Goal: Task Accomplishment & Management: Use online tool/utility

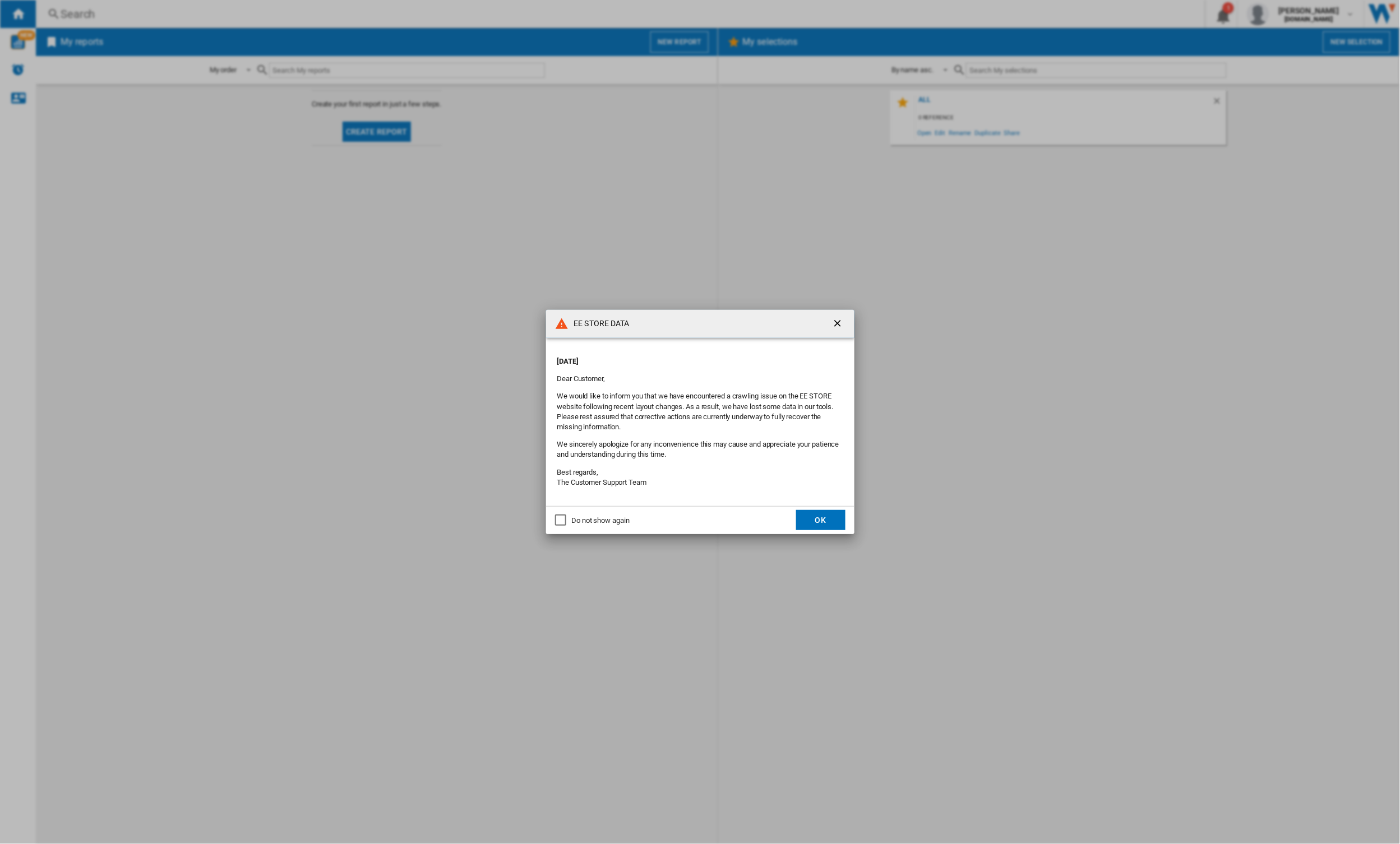
click at [559, 522] on div "Do not show again" at bounding box center [560, 520] width 11 height 11
click at [839, 525] on button "OK" at bounding box center [821, 520] width 49 height 20
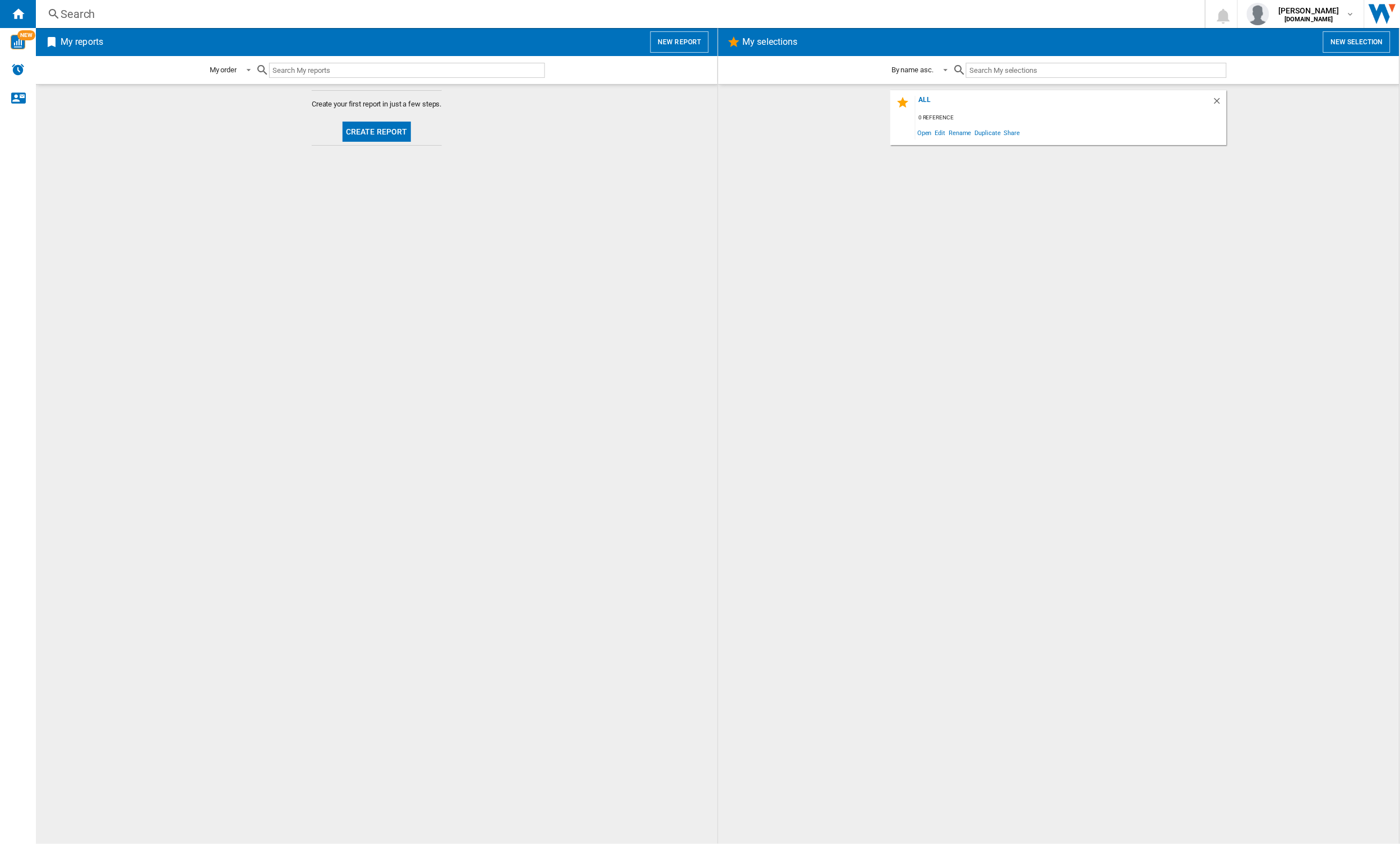
click at [680, 42] on button "New report" at bounding box center [679, 41] width 57 height 22
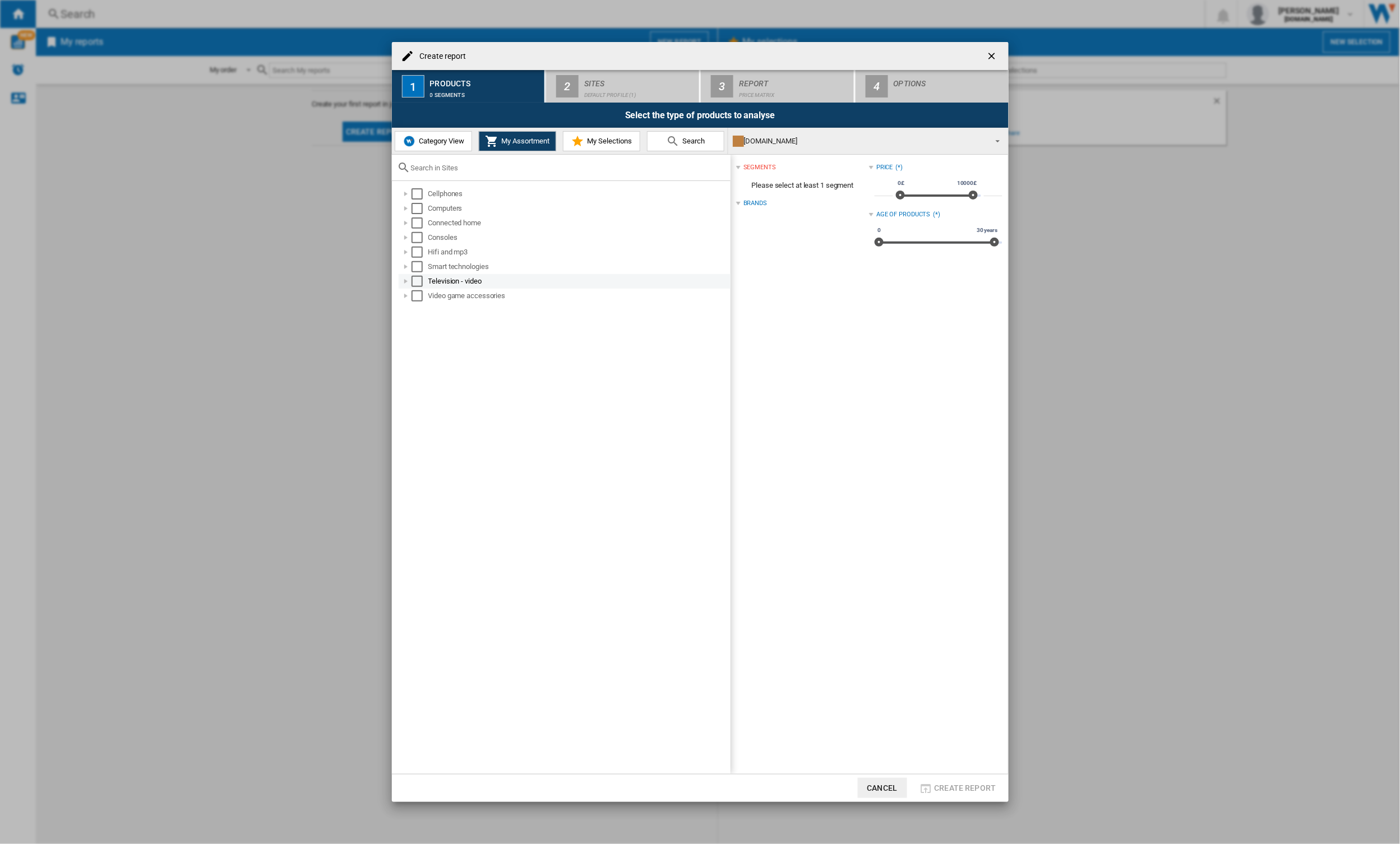
click at [406, 279] on div at bounding box center [406, 281] width 11 height 11
click at [417, 294] on div at bounding box center [418, 296] width 11 height 11
click at [445, 386] on div "Select" at bounding box center [442, 383] width 11 height 11
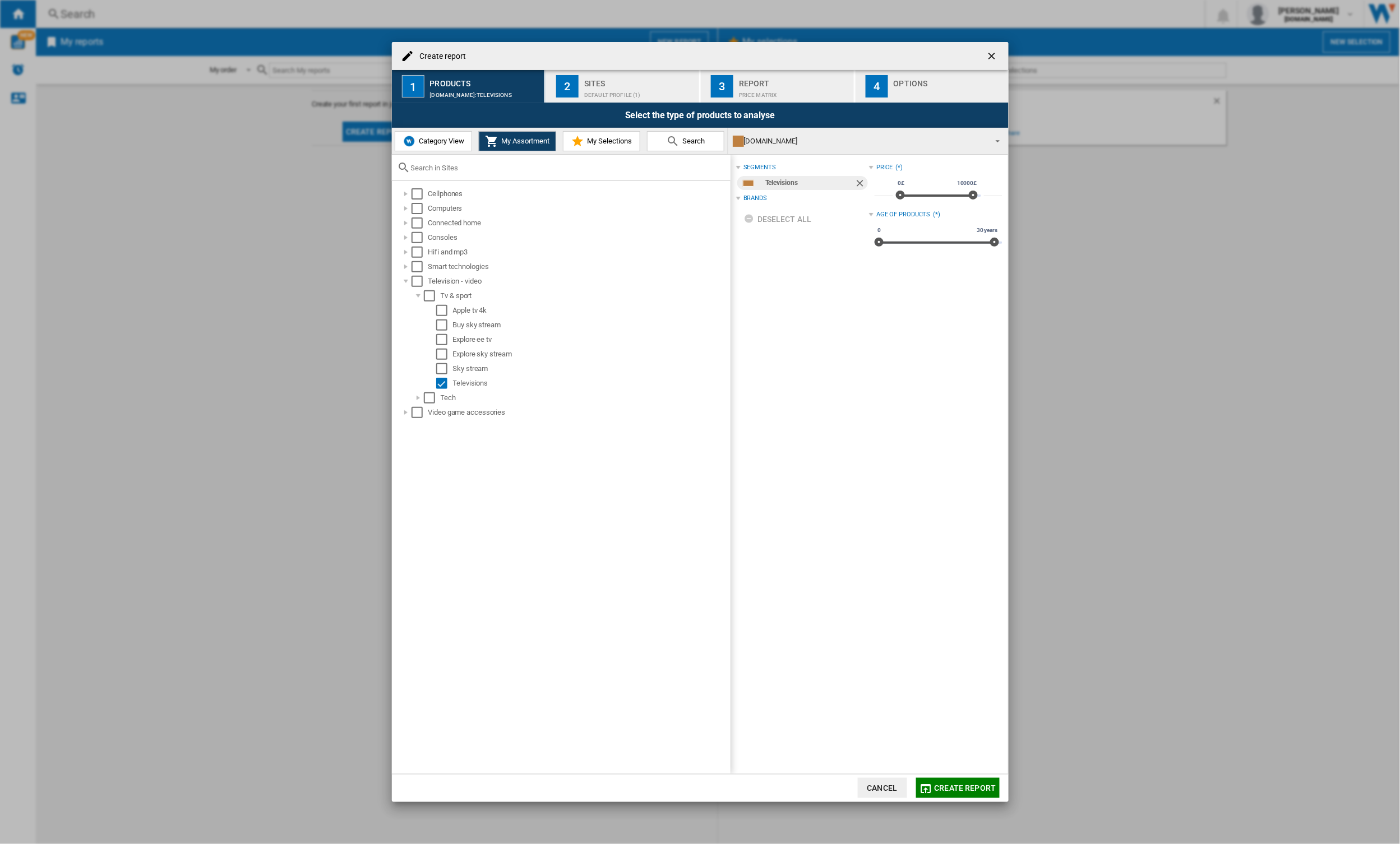
click at [767, 140] on div "[DOMAIN_NAME]" at bounding box center [858, 141] width 253 height 16
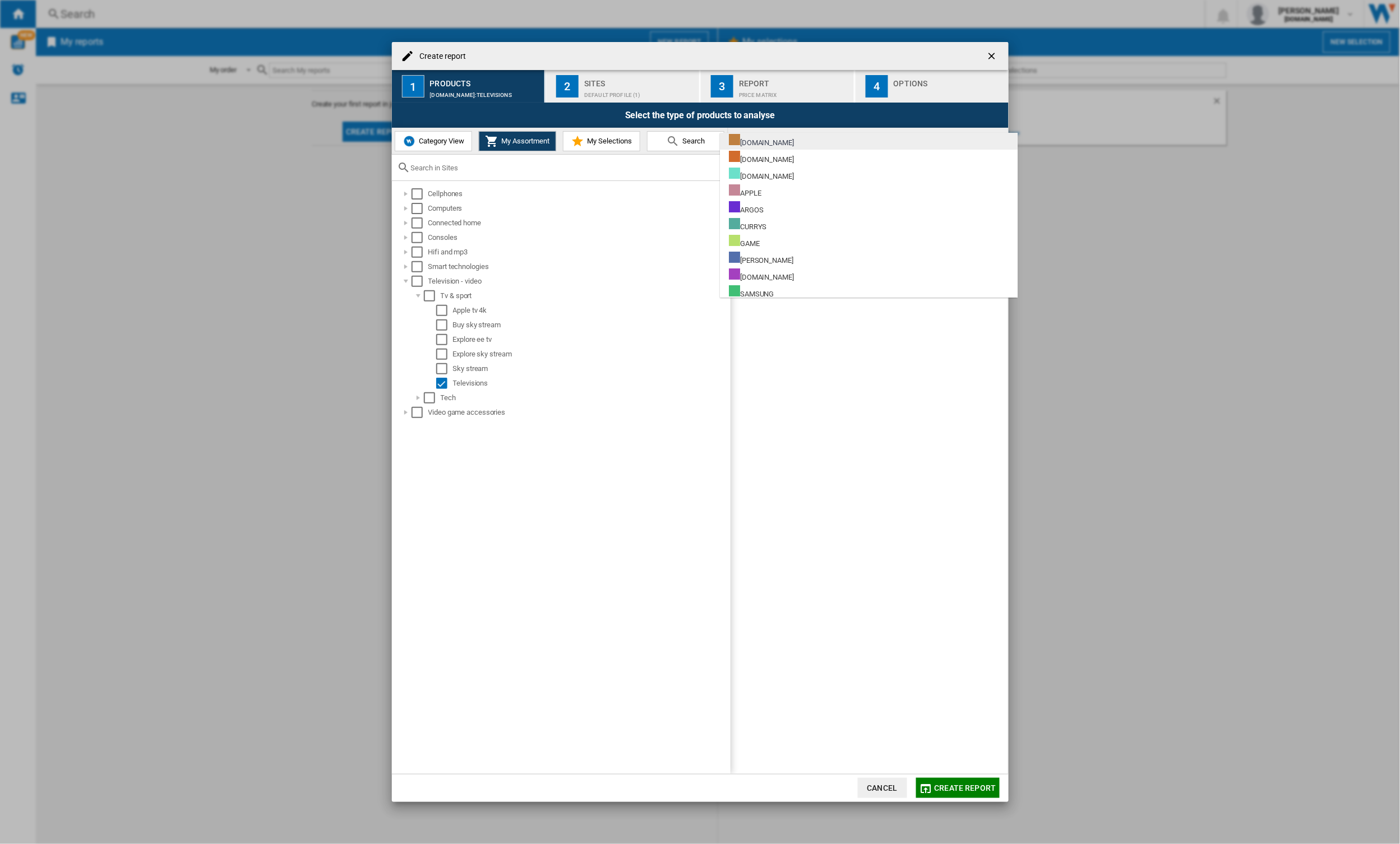
click at [768, 136] on div "[DOMAIN_NAME]" at bounding box center [761, 140] width 65 height 14
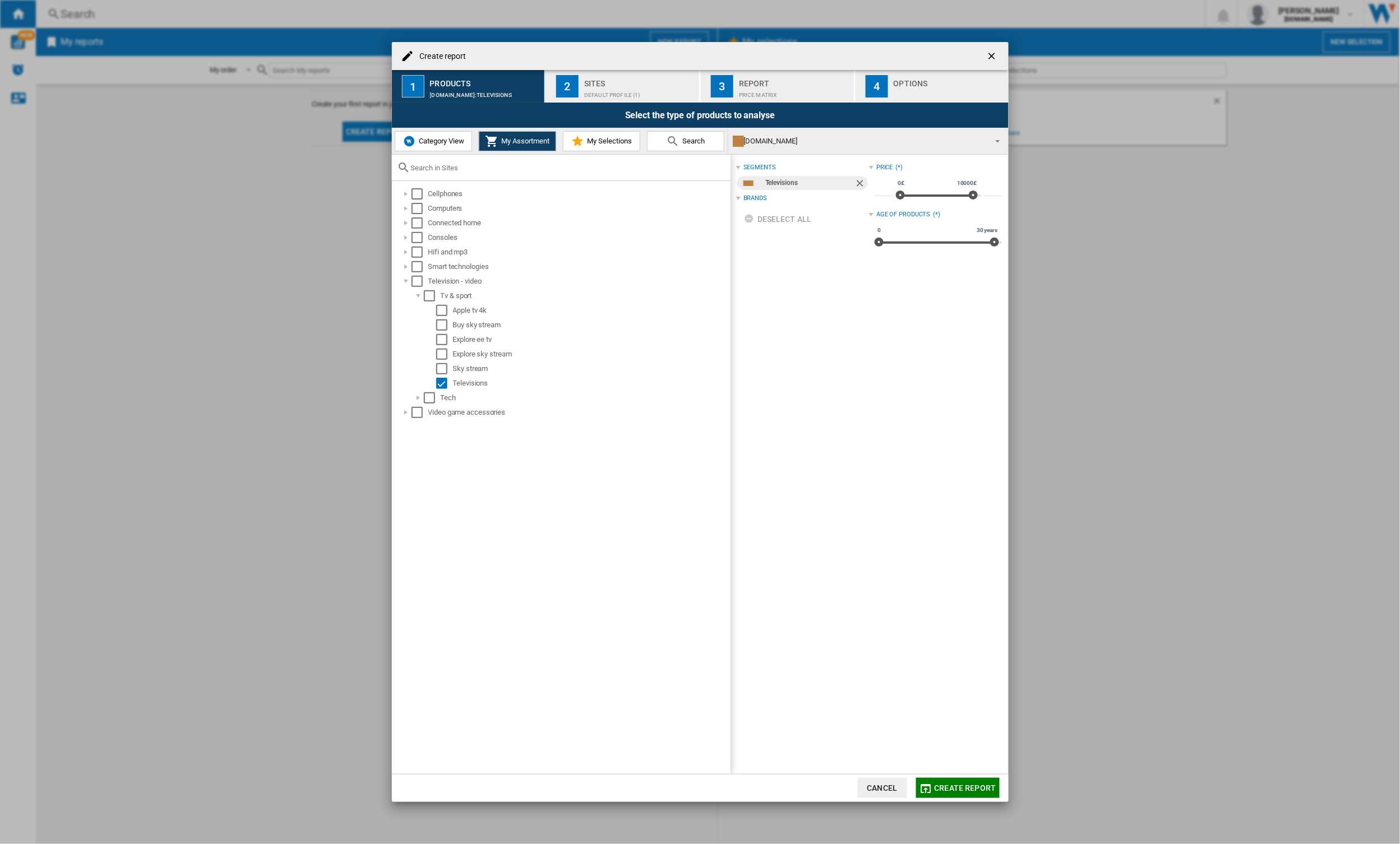
click at [608, 136] on span "My Selections" at bounding box center [607, 140] width 48 height 8
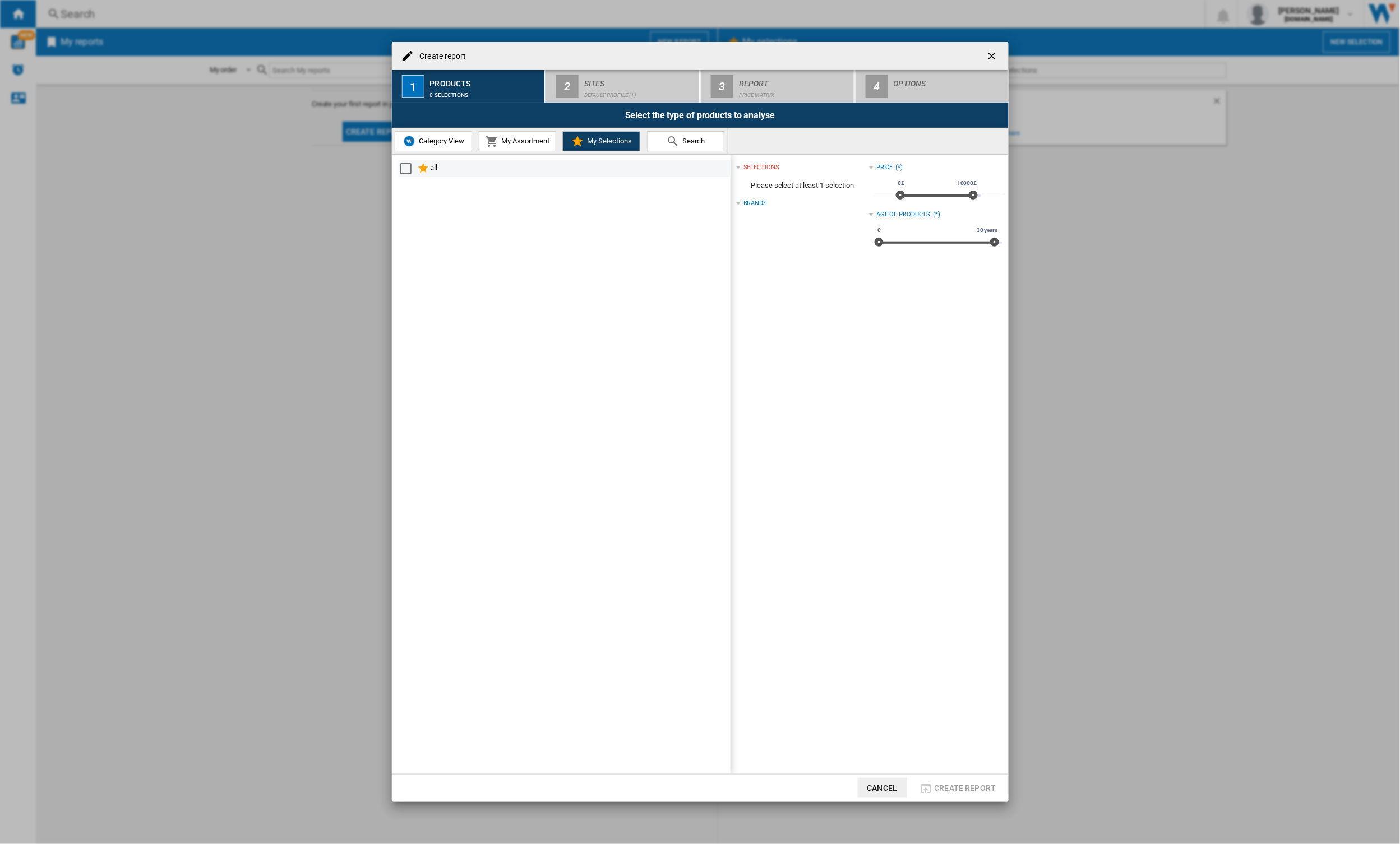
click at [406, 170] on div "Select" at bounding box center [406, 169] width 11 height 11
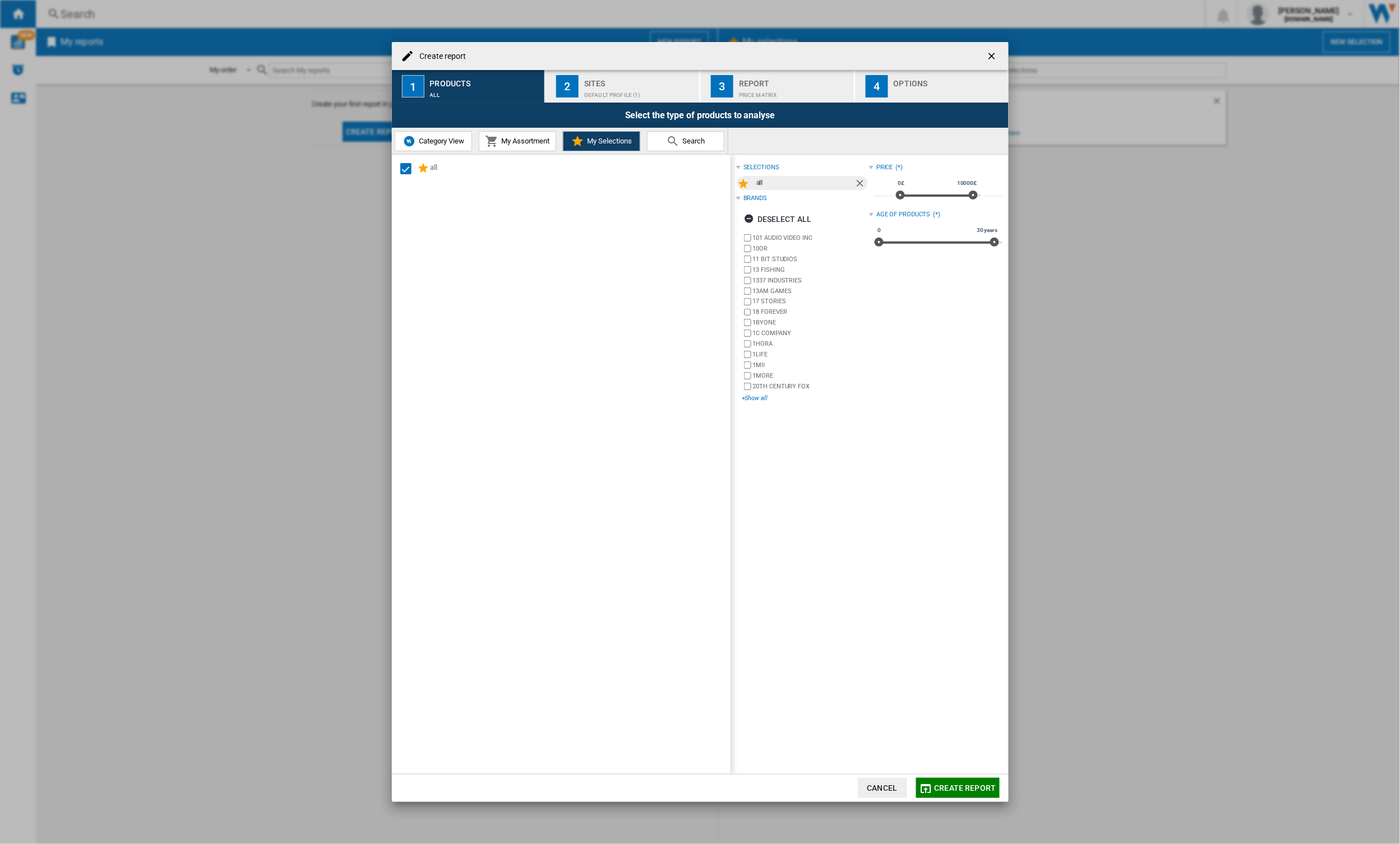
click at [759, 399] on div "+Show all" at bounding box center [805, 398] width 127 height 8
click at [619, 96] on div "Default profile (1)" at bounding box center [638, 92] width 110 height 12
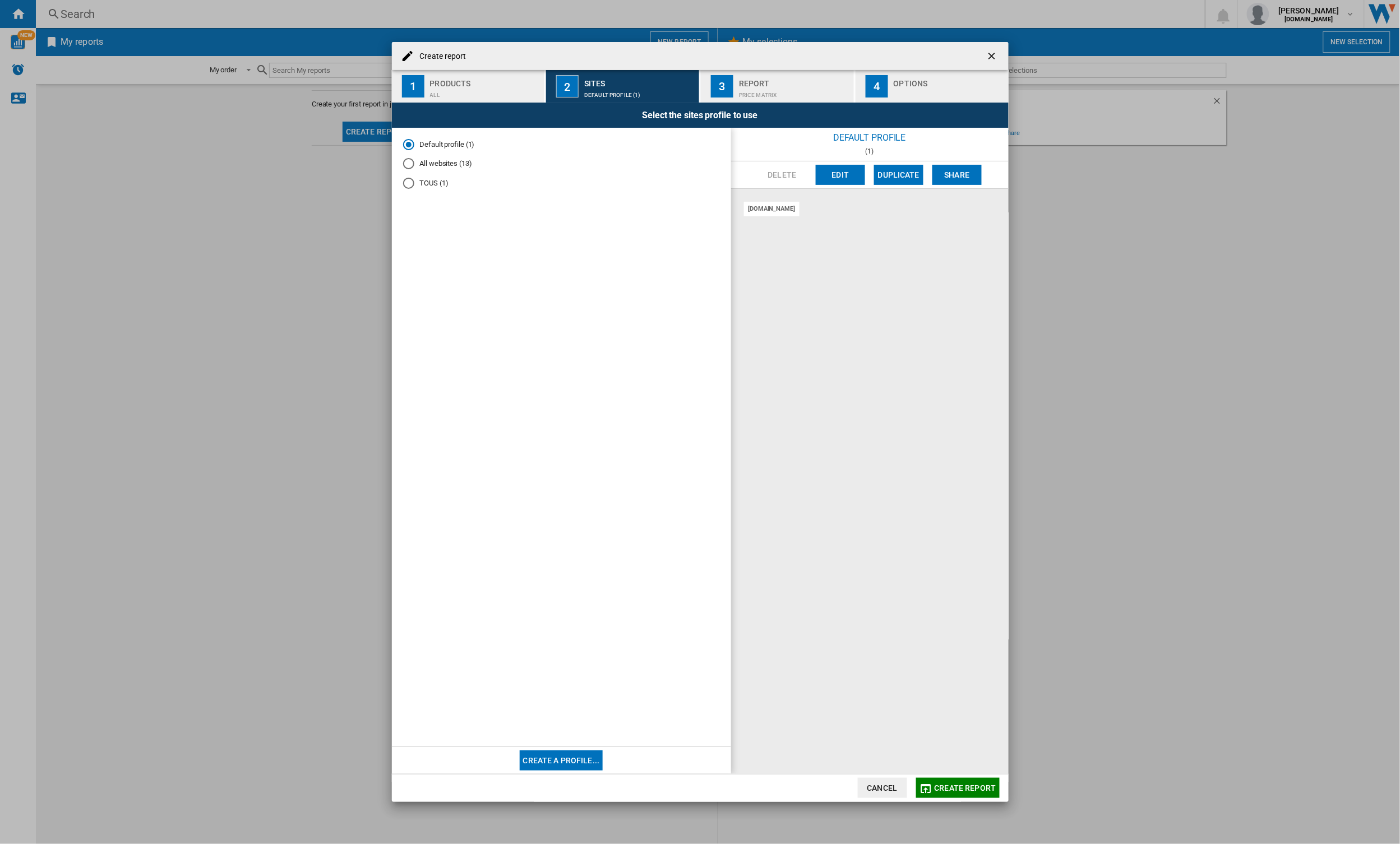
click at [411, 164] on div "All websites (13)" at bounding box center [409, 164] width 11 height 11
click at [974, 784] on span "Create report" at bounding box center [966, 789] width 62 height 9
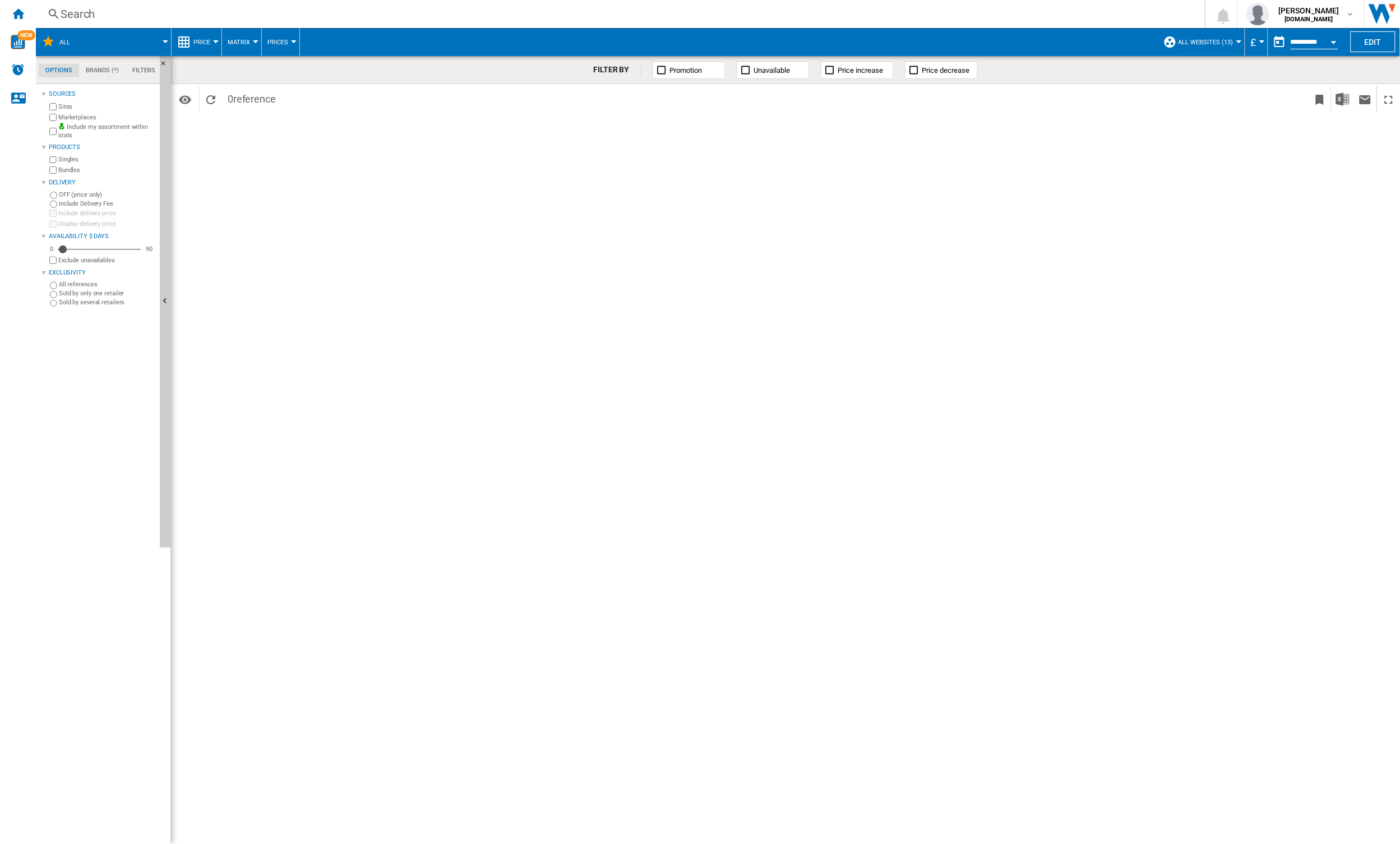
click at [110, 70] on md-tab-item "Brands (*)" at bounding box center [102, 70] width 46 height 13
click at [60, 70] on md-tab-item "Options" at bounding box center [58, 70] width 40 height 13
click at [164, 41] on div at bounding box center [165, 41] width 6 height 3
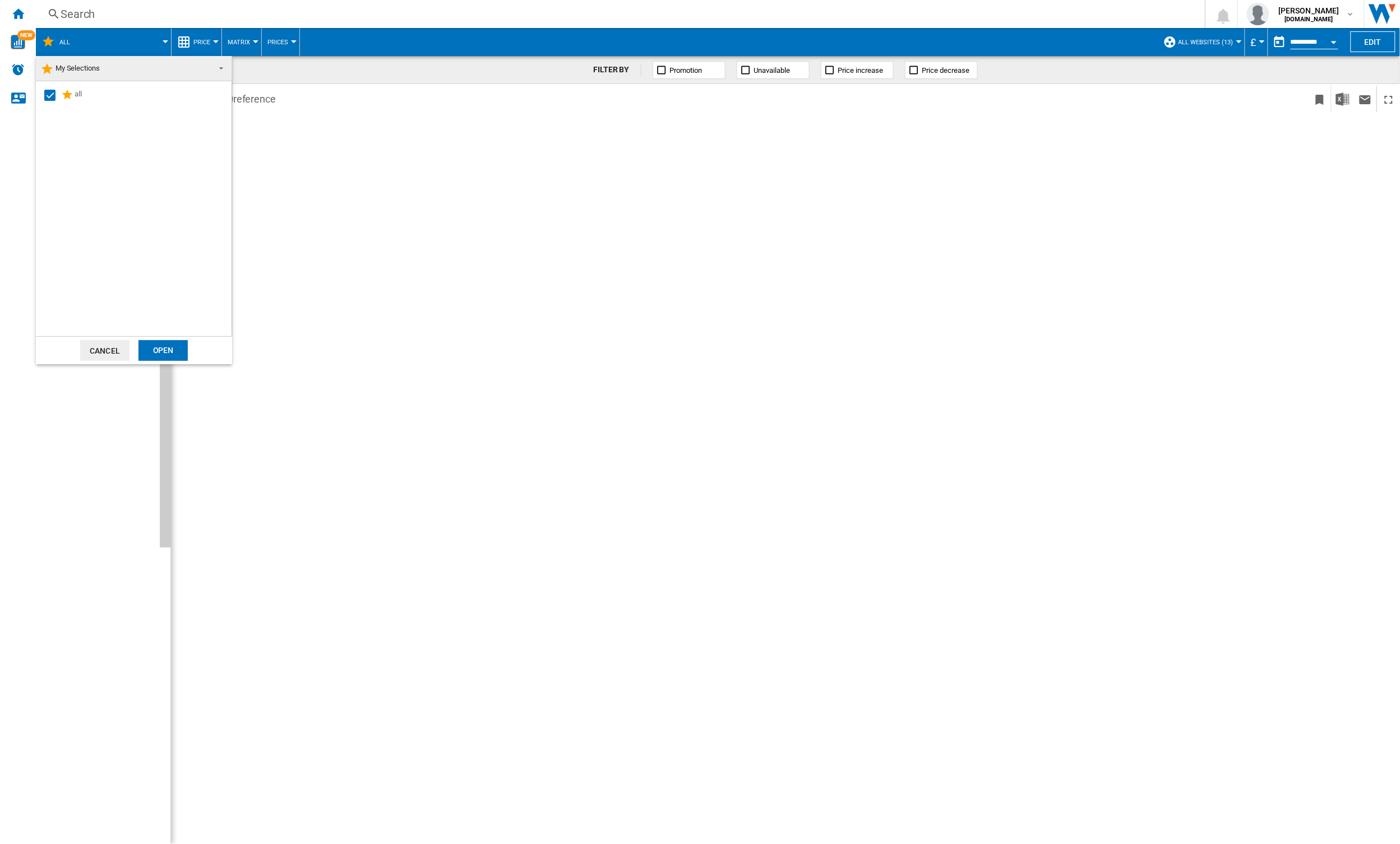
click at [102, 348] on button "Cancel" at bounding box center [104, 351] width 49 height 21
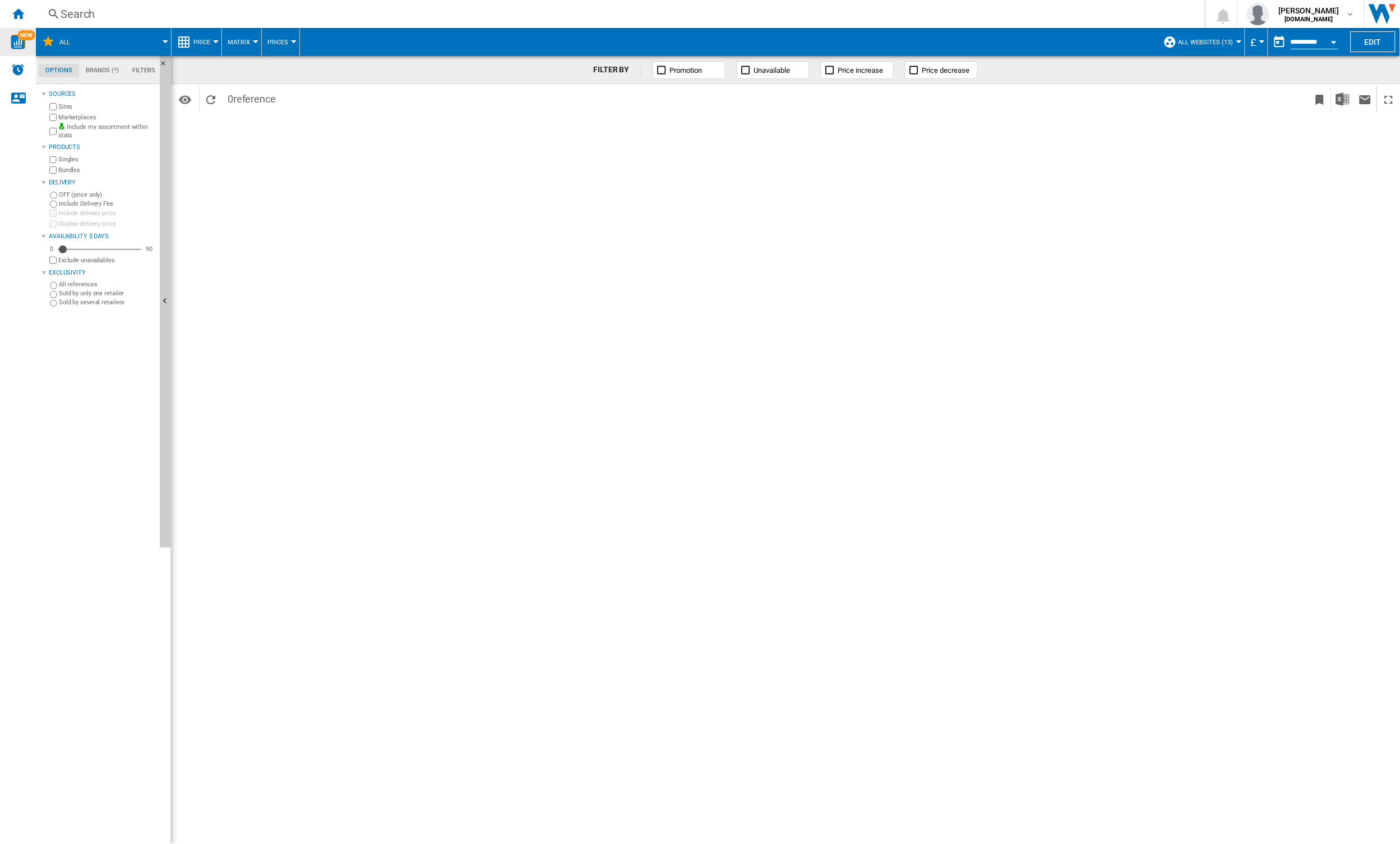
click at [24, 41] on img "WiseCard" at bounding box center [18, 42] width 15 height 15
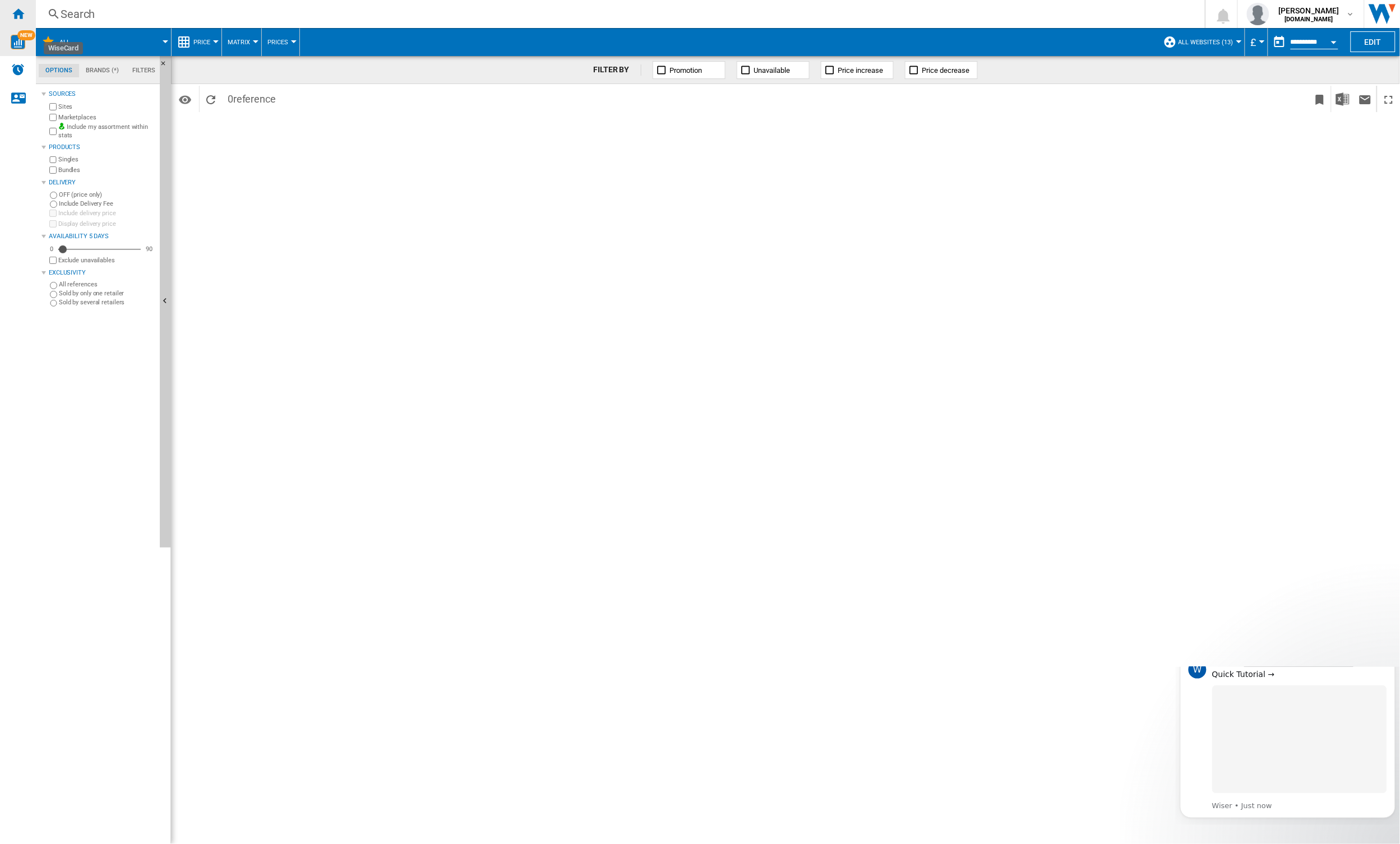
scroll to position [0, 0]
click at [20, 15] on ng-md-icon "Home" at bounding box center [18, 13] width 13 height 13
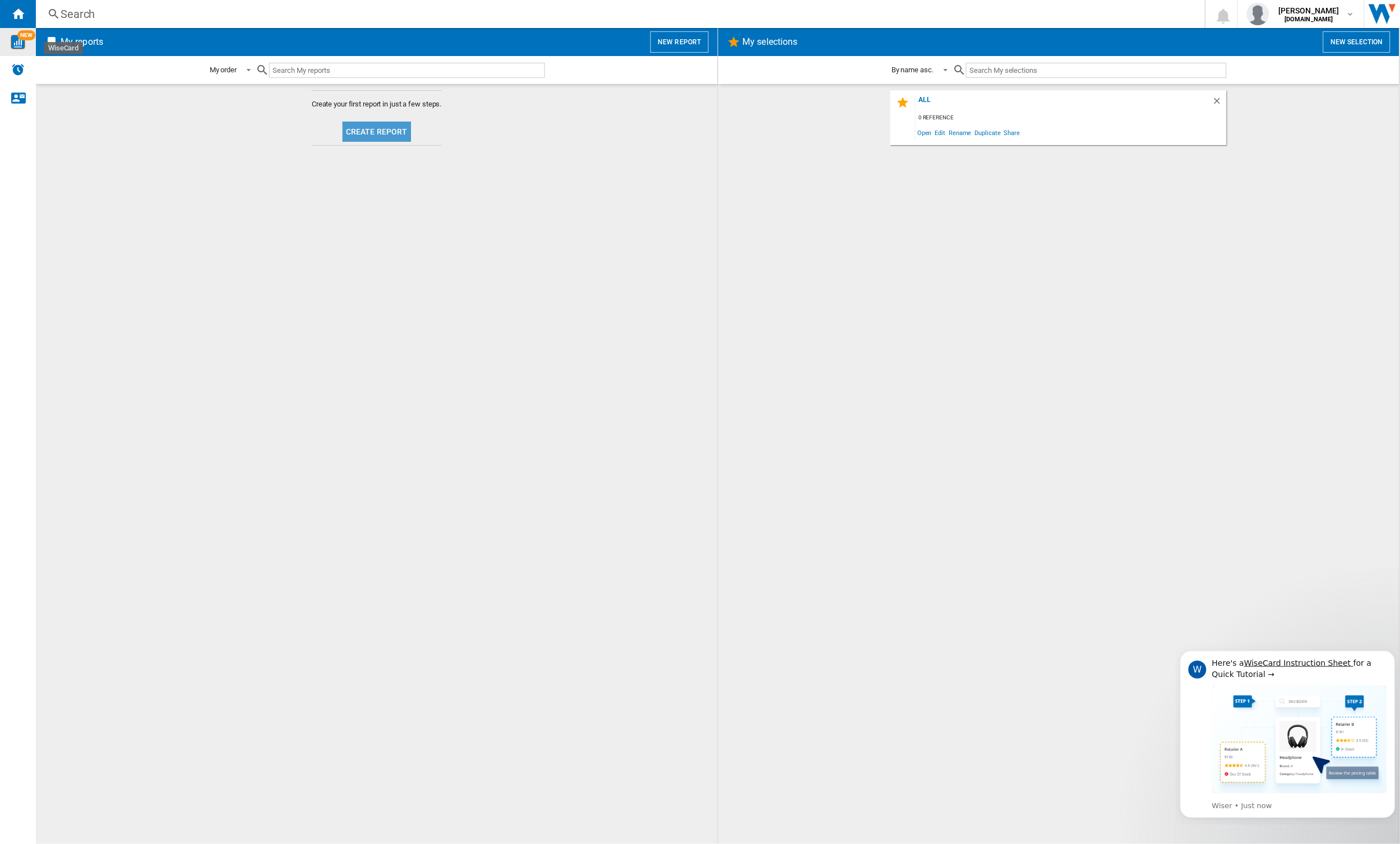
click at [389, 131] on button "Create report" at bounding box center [376, 131] width 69 height 20
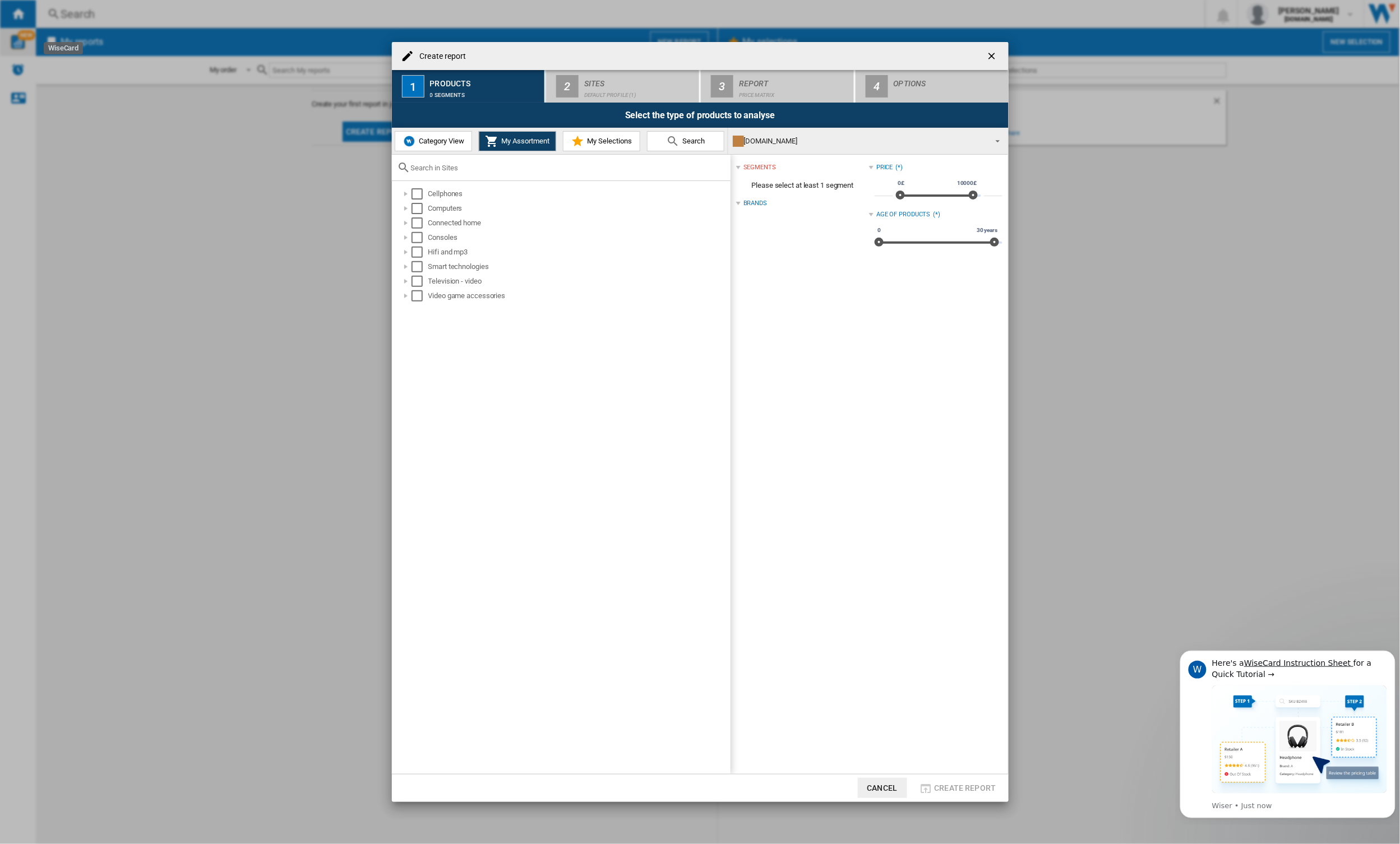
click at [437, 143] on span "Category View" at bounding box center [439, 140] width 48 height 8
click at [401, 282] on div at bounding box center [401, 281] width 11 height 11
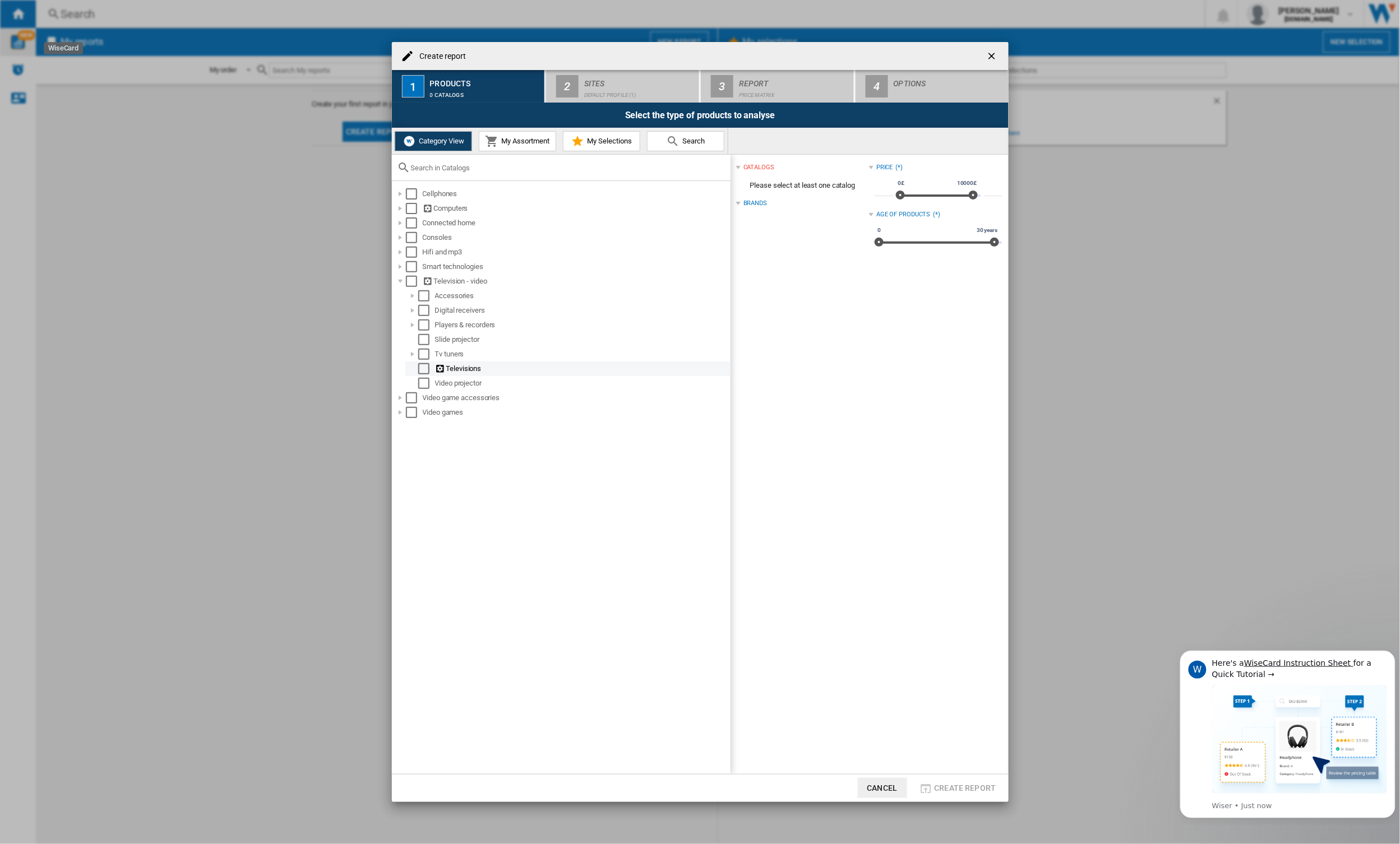
click at [418, 366] on div "Select" at bounding box center [424, 368] width 11 height 11
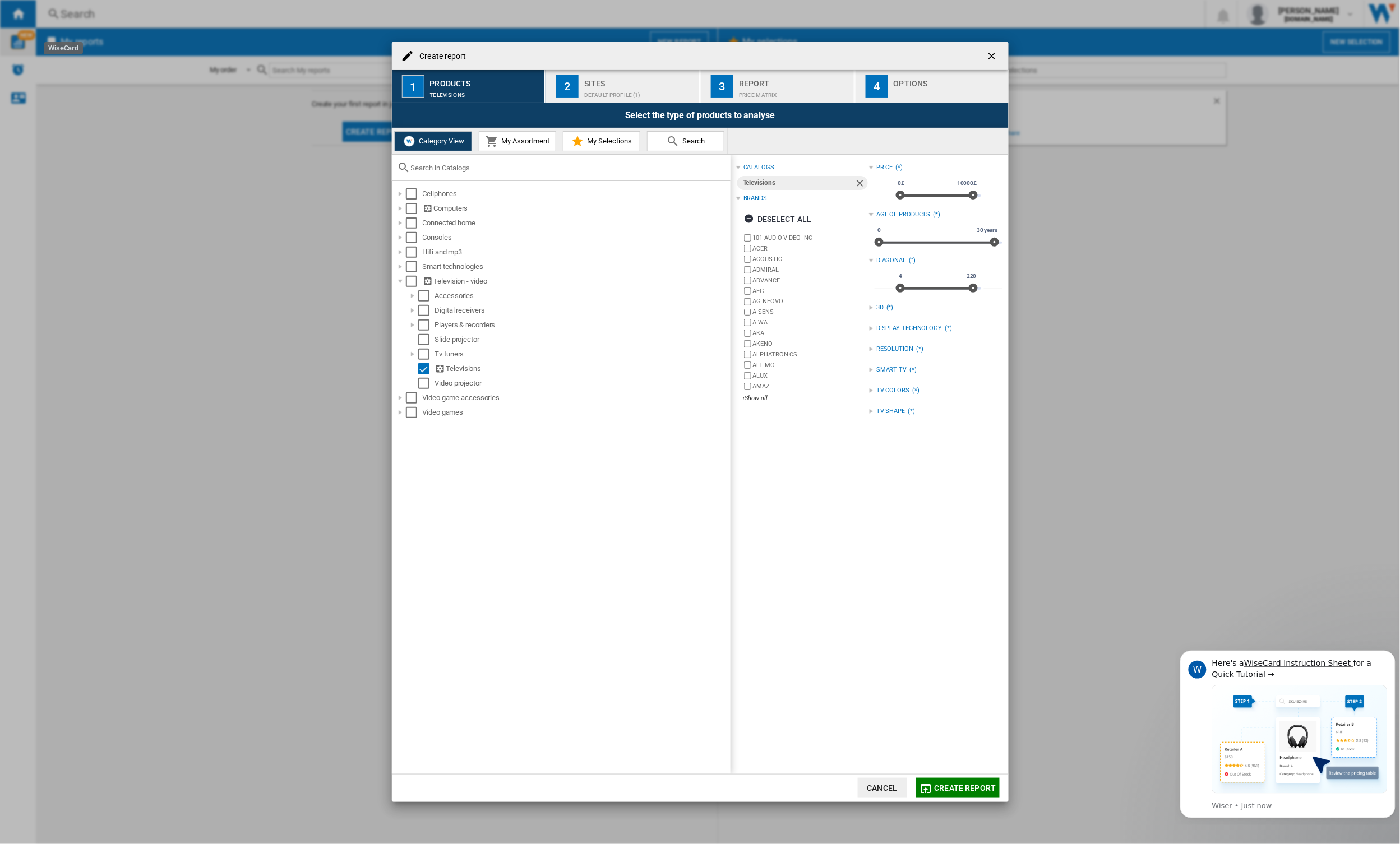
click at [534, 142] on span "My Assortment" at bounding box center [525, 140] width 51 height 8
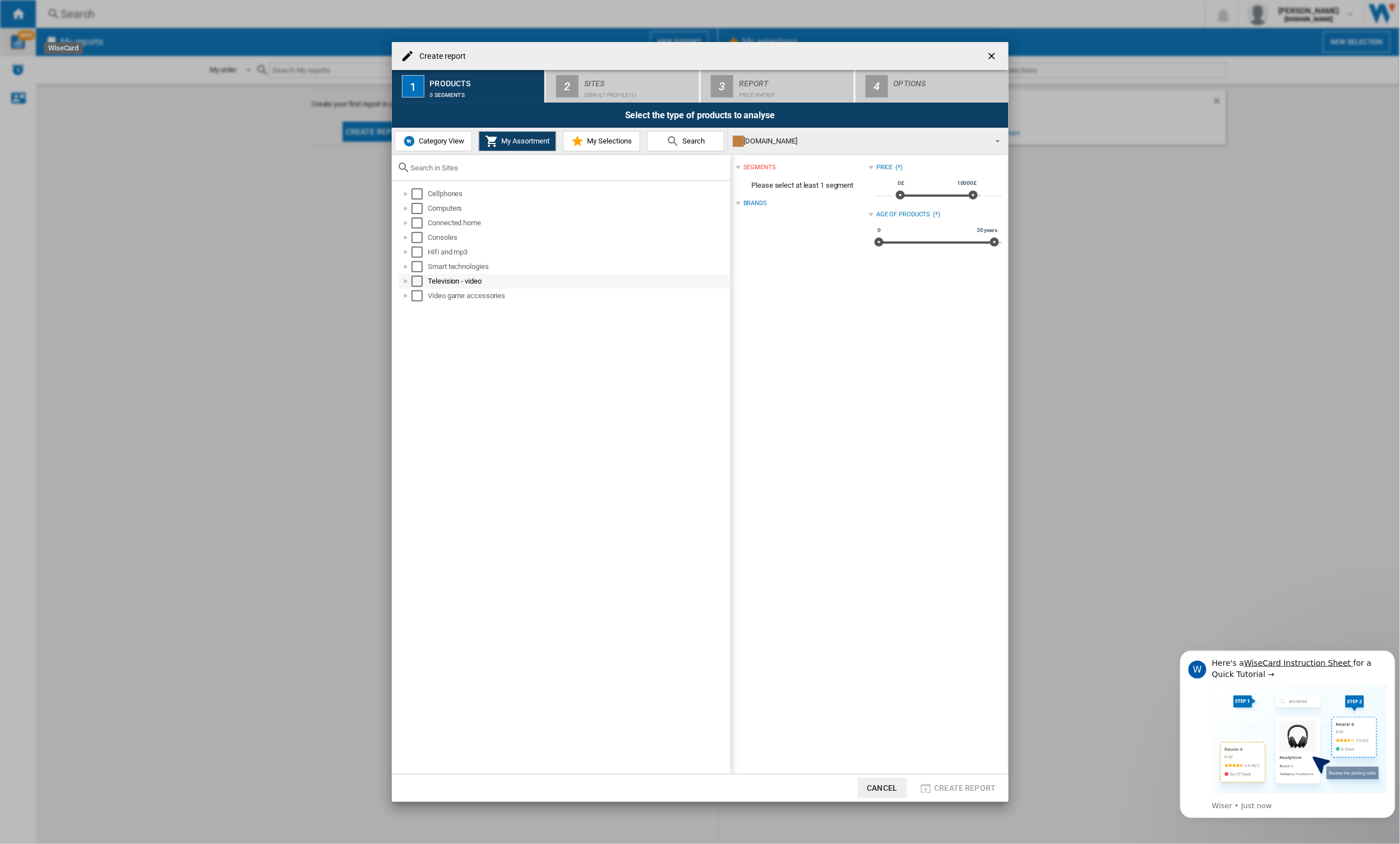
click at [406, 278] on div at bounding box center [406, 281] width 11 height 11
click at [418, 290] on div at bounding box center [418, 296] width 11 height 11
click at [417, 395] on div at bounding box center [418, 398] width 11 height 11
click at [427, 415] on div at bounding box center [431, 413] width 11 height 11
click at [440, 416] on div "Select" at bounding box center [442, 413] width 11 height 11
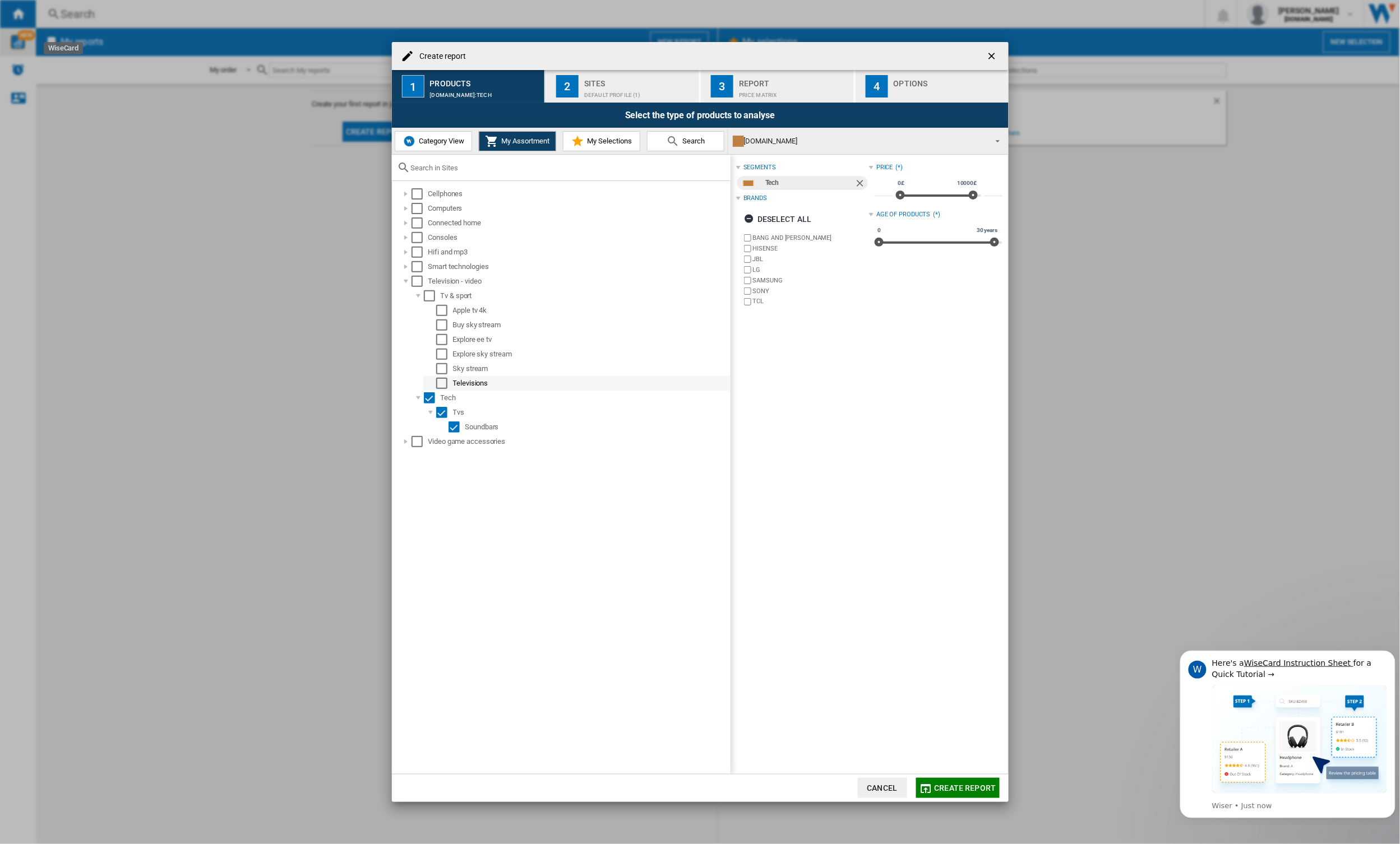
click at [444, 385] on div "Select" at bounding box center [442, 383] width 11 height 11
click at [424, 397] on div "Select" at bounding box center [430, 398] width 11 height 11
click at [624, 106] on div "Select the type of products to analyse" at bounding box center [700, 115] width 617 height 25
click at [624, 99] on button "2 Sites Default profile (1)" at bounding box center [623, 86] width 154 height 33
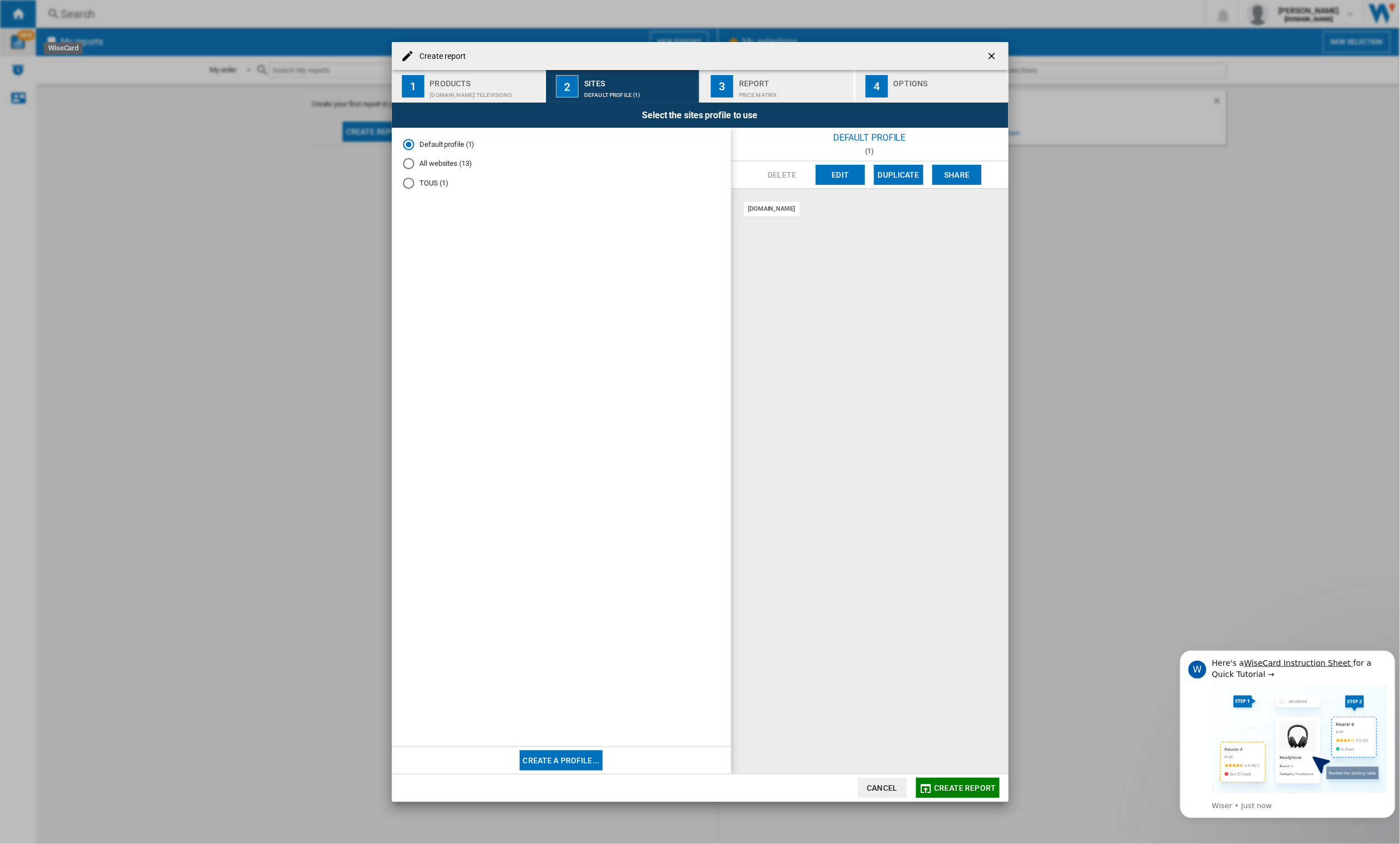
click at [457, 161] on md-radio-button "All websites (13)" at bounding box center [561, 164] width 317 height 10
click at [792, 92] on div "Price Matrix" at bounding box center [794, 92] width 110 height 12
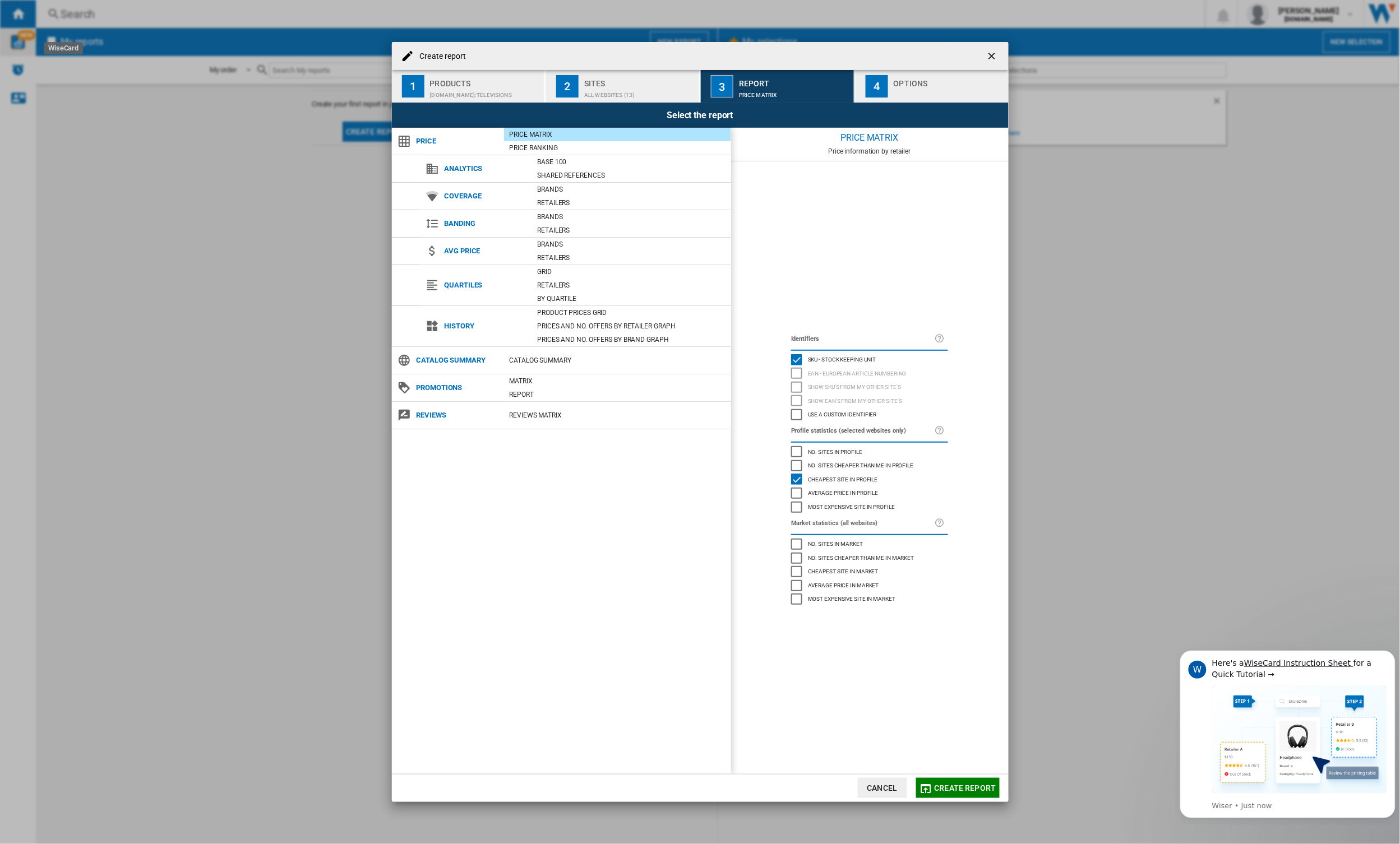
click at [955, 788] on span "Create report" at bounding box center [966, 789] width 62 height 9
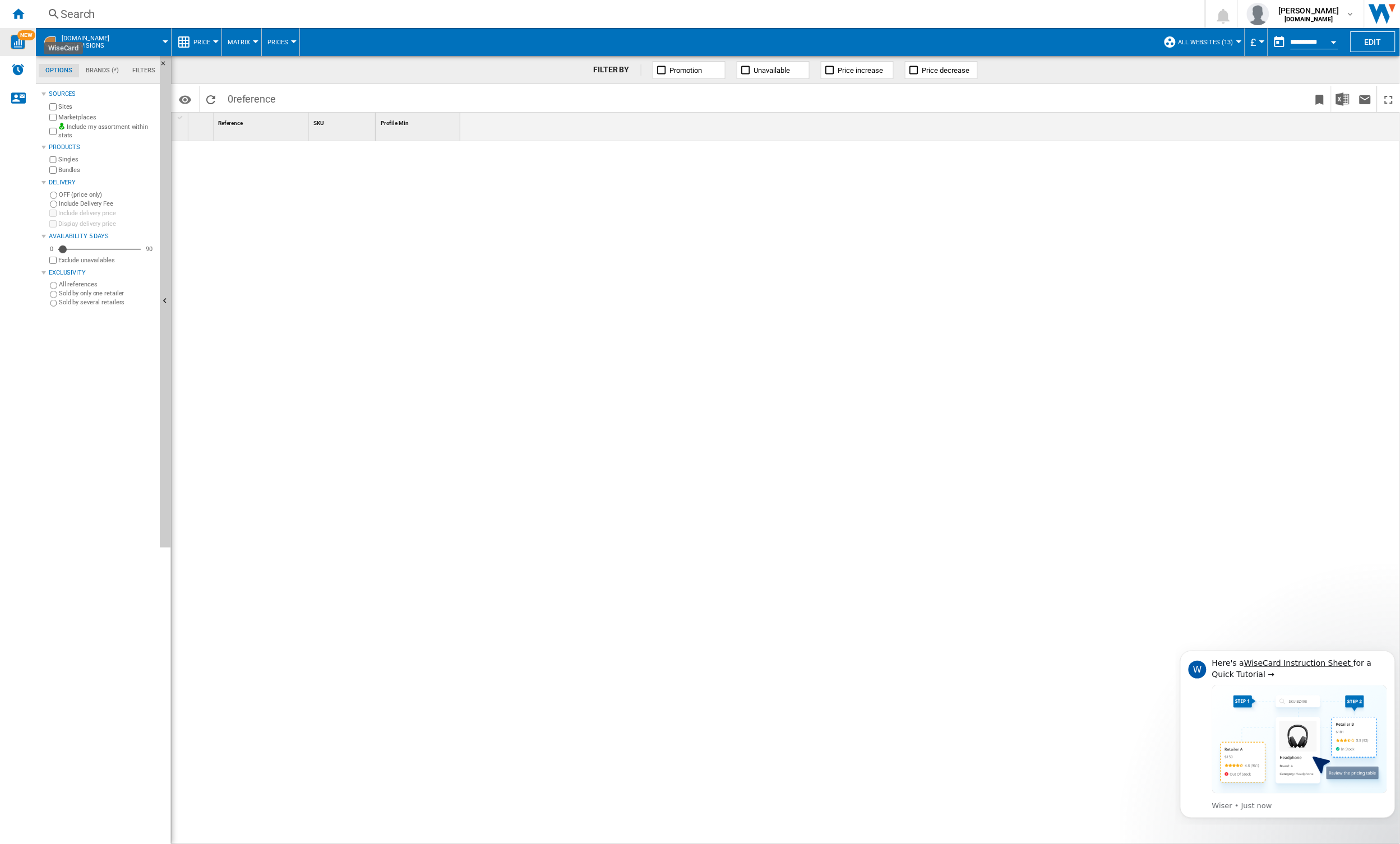
click at [148, 68] on md-tab-item "Filters" at bounding box center [144, 70] width 37 height 13
click at [102, 68] on md-tab-item "Brands (*)" at bounding box center [102, 70] width 46 height 13
click at [59, 71] on md-tab-item "Options" at bounding box center [58, 70] width 40 height 13
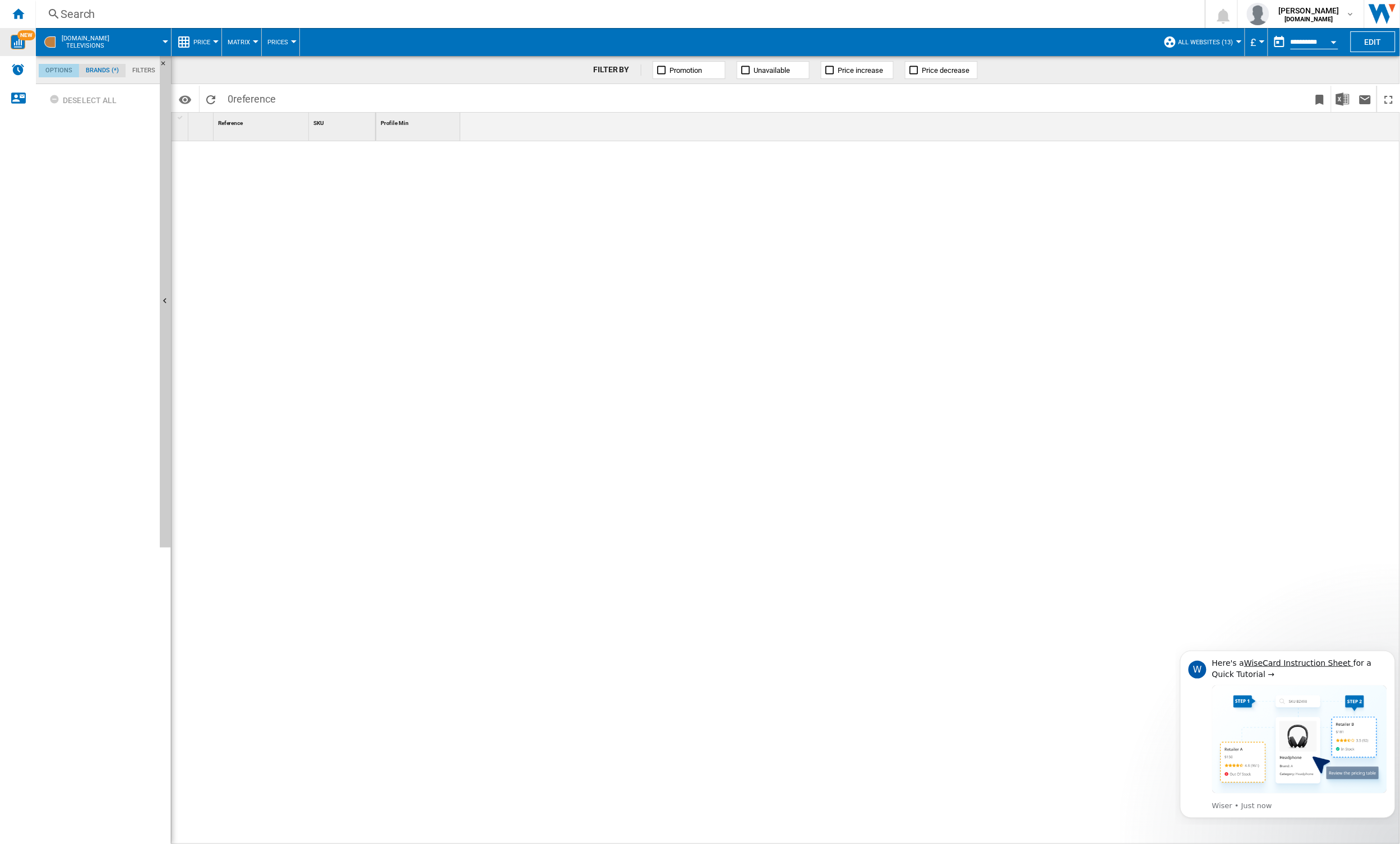
scroll to position [13, 0]
click at [165, 37] on span at bounding box center [145, 42] width 40 height 28
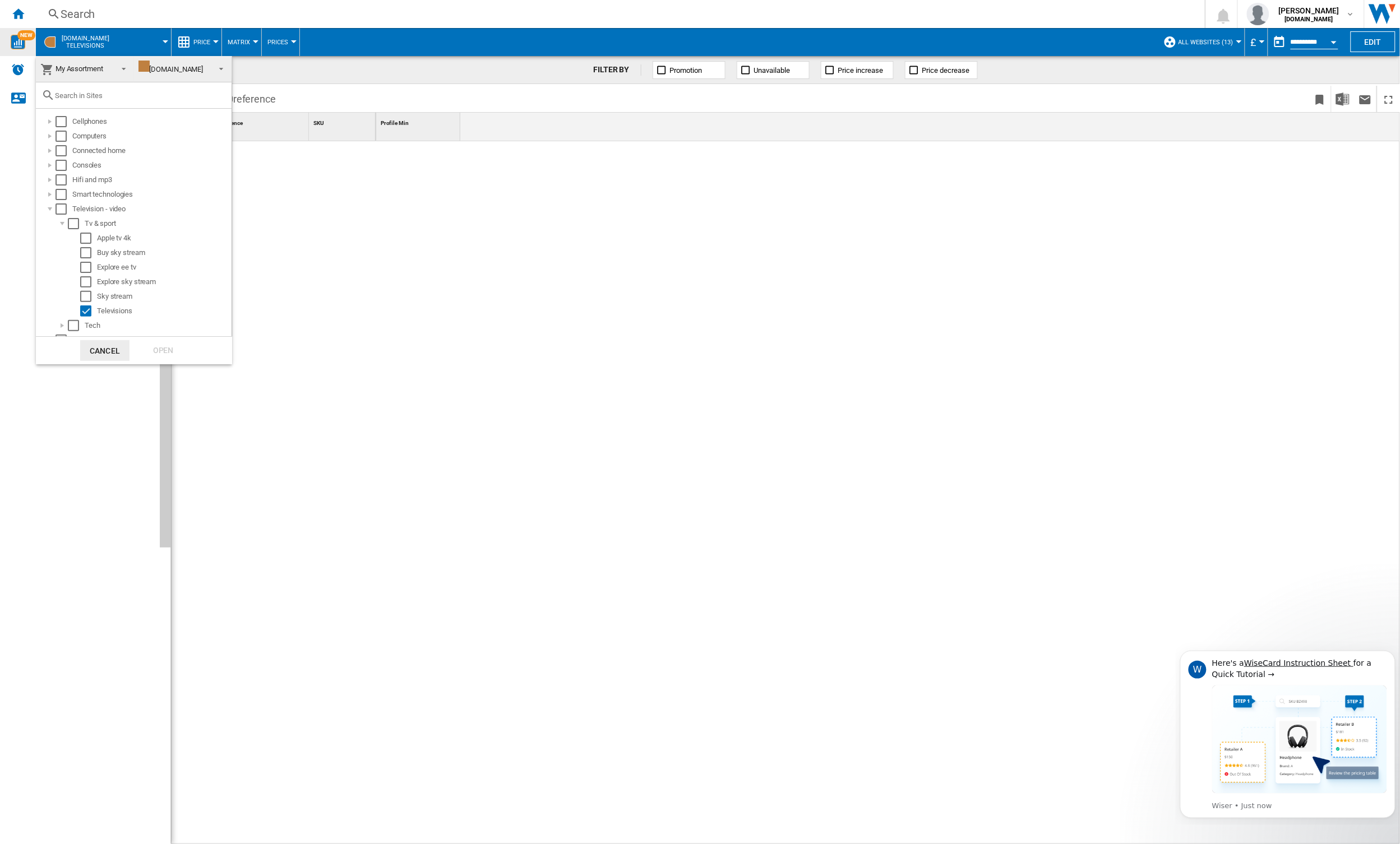
click at [120, 68] on span at bounding box center [120, 68] width 13 height 16
click at [113, 38] on md-option "Category View" at bounding box center [124, 42] width 195 height 27
click at [43, 209] on div at bounding box center [44, 208] width 11 height 11
click at [68, 297] on div "Select" at bounding box center [68, 295] width 11 height 11
click at [142, 349] on div "Open" at bounding box center [163, 351] width 49 height 21
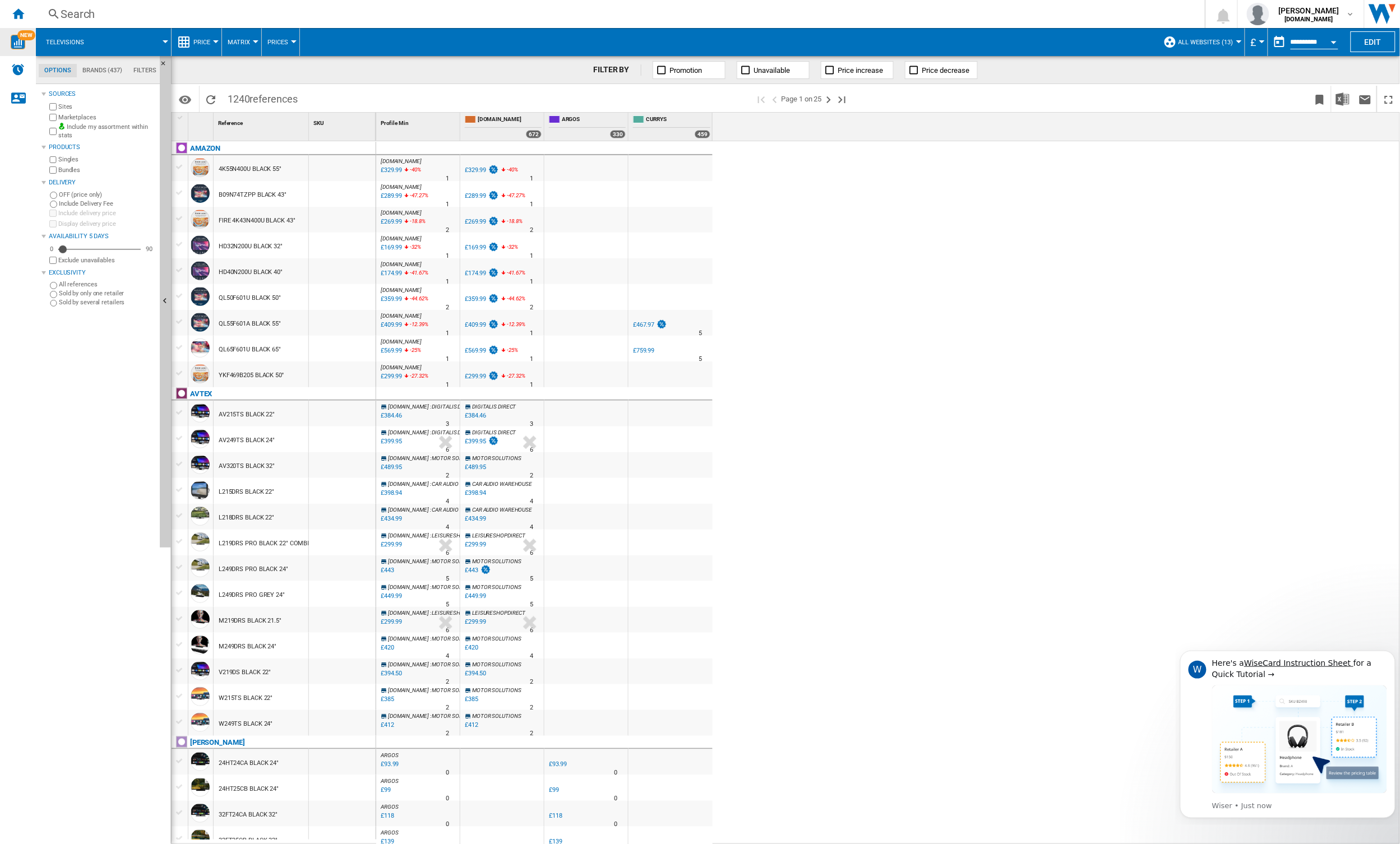
click at [113, 69] on md-tab-item "Brands (437)" at bounding box center [102, 70] width 51 height 13
click at [54, 96] on ng-md-icon "button" at bounding box center [55, 101] width 13 height 13
click at [66, 439] on div "+Show all" at bounding box center [101, 437] width 108 height 8
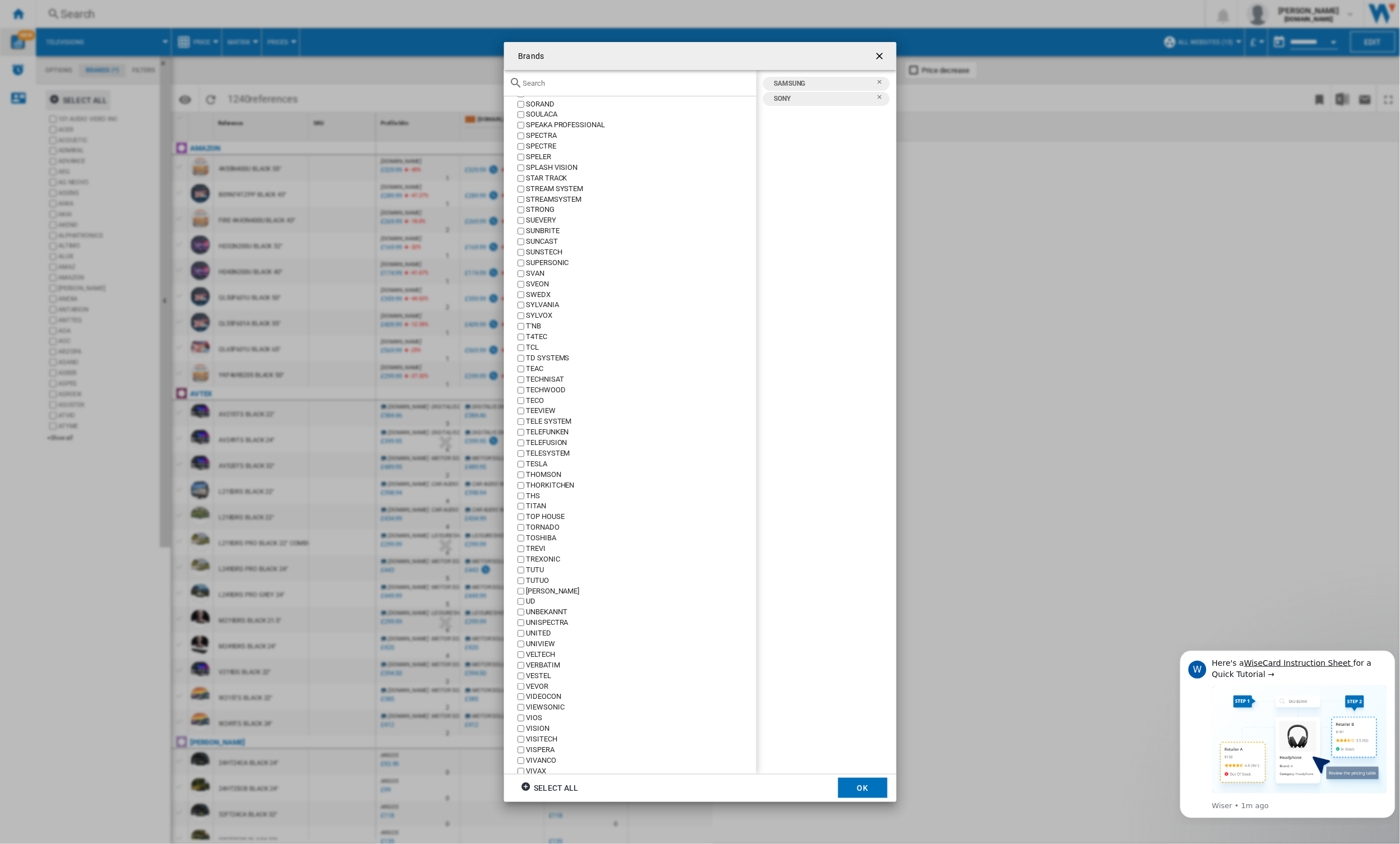
scroll to position [3644, 0]
drag, startPoint x: 757, startPoint y: 650, endPoint x: 770, endPoint y: 540, distance: 110.8
click at [770, 540] on div "SAMSUNG SONY TCL TOSHIBA" at bounding box center [826, 422] width 140 height 703
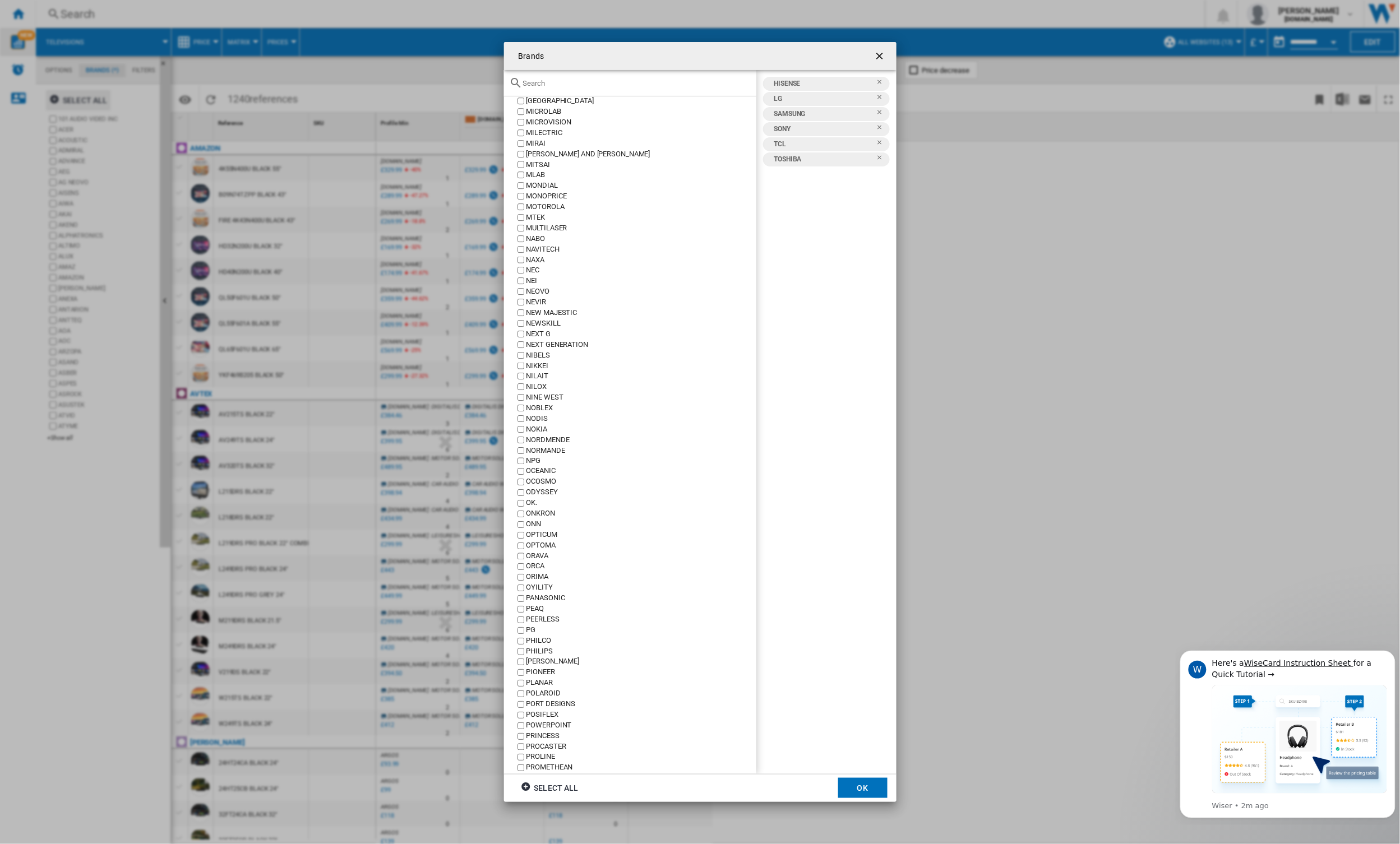
scroll to position [2354, 0]
click at [866, 787] on button "OK" at bounding box center [862, 788] width 49 height 20
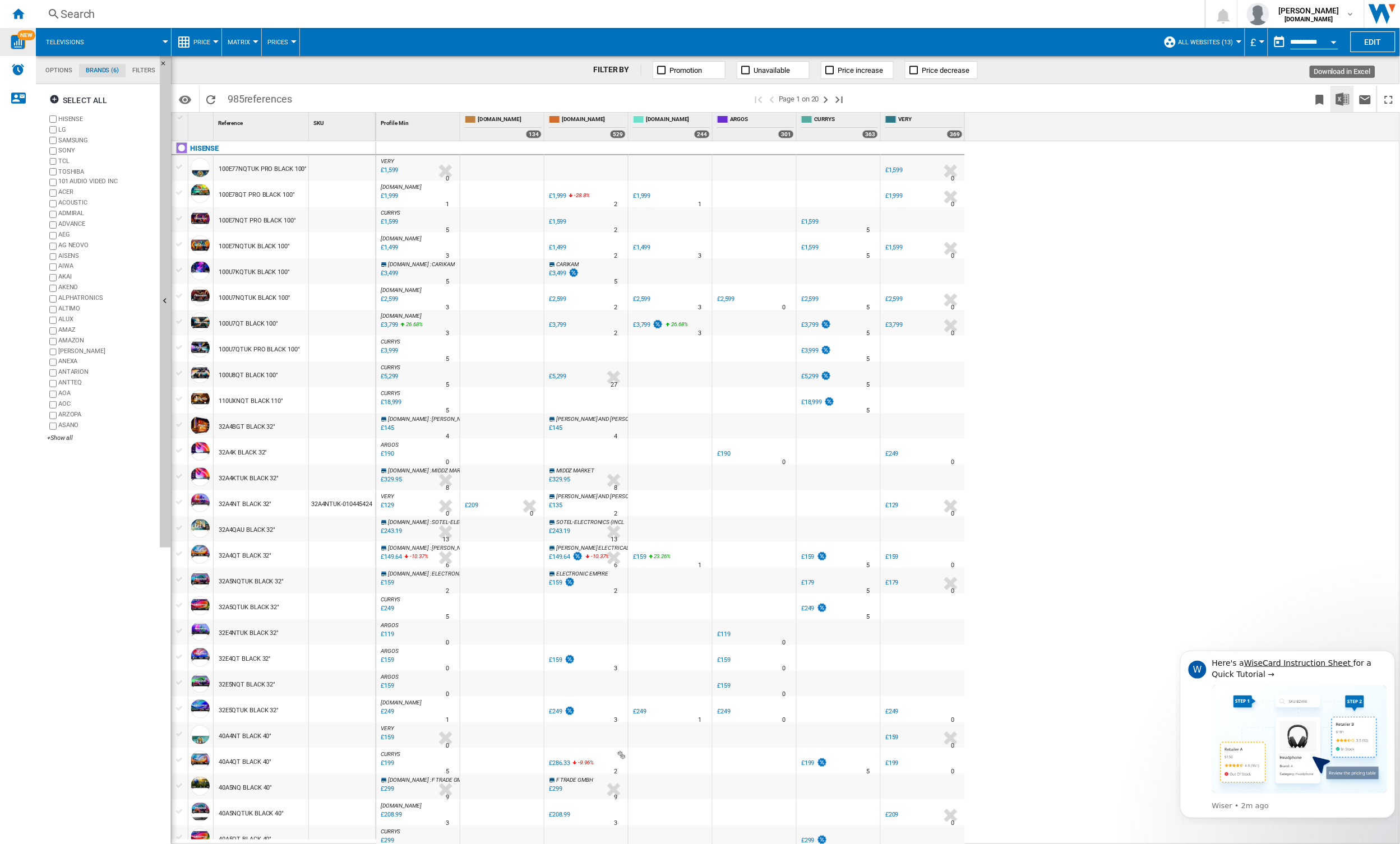
click at [1339, 100] on img "Download in Excel" at bounding box center [1343, 99] width 13 height 13
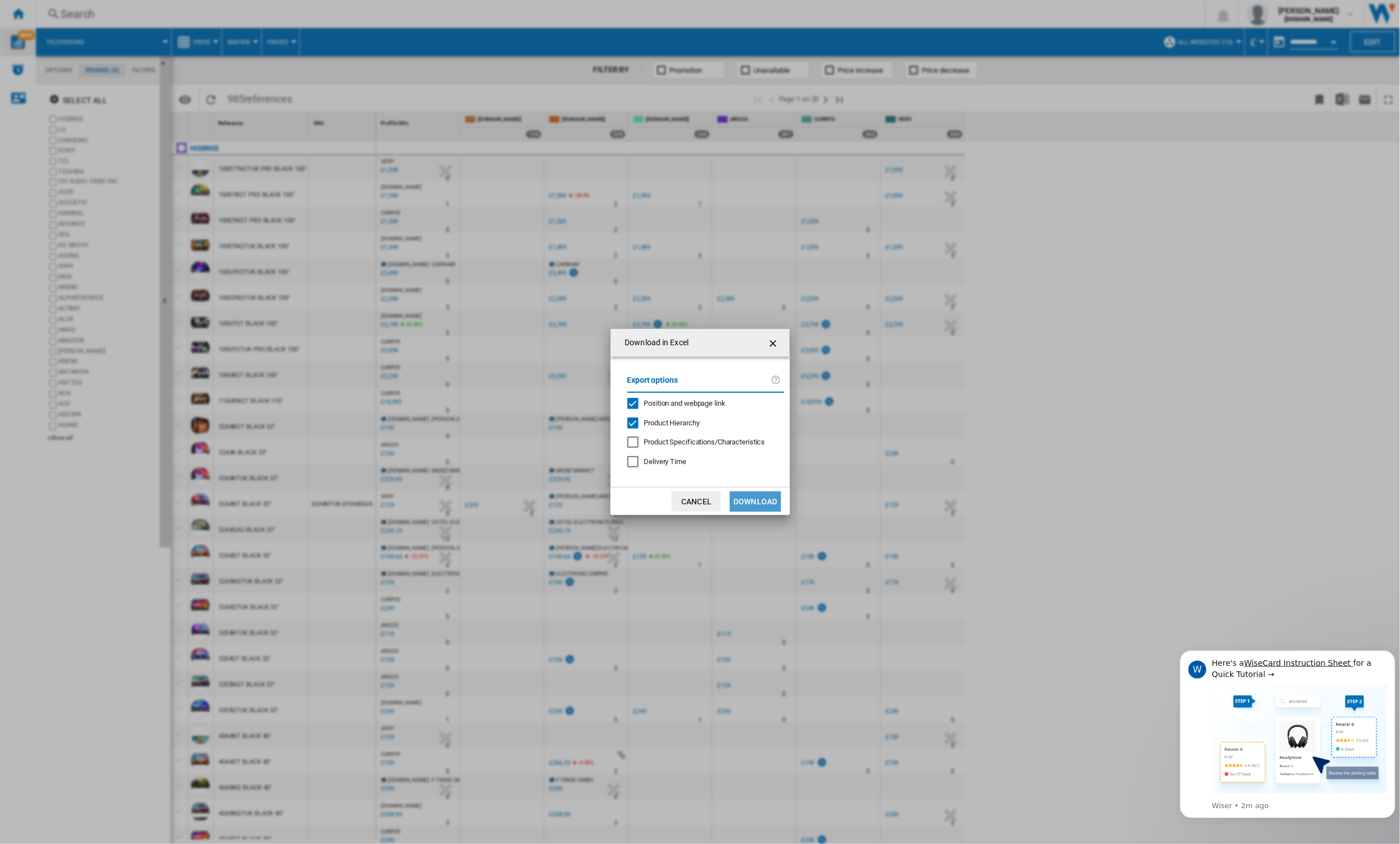
click at [747, 494] on button "Download" at bounding box center [755, 501] width 51 height 20
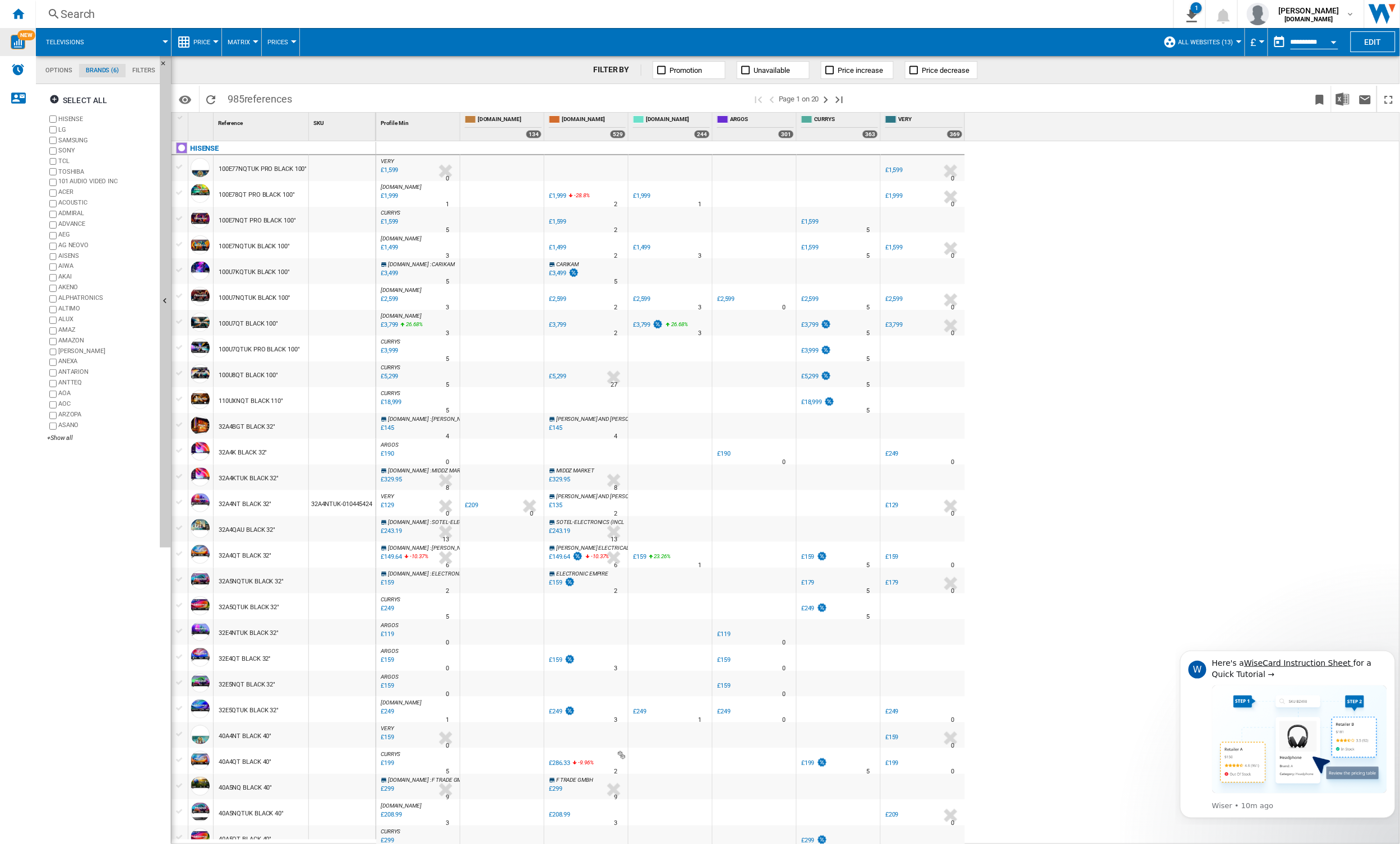
click at [1354, 70] on div "FILTER BY Promotion Unavailable Price increase Price decrease" at bounding box center [785, 70] width 1229 height 28
click at [1321, 97] on ng-md-icon "Bookmark this report" at bounding box center [1319, 100] width 13 height 13
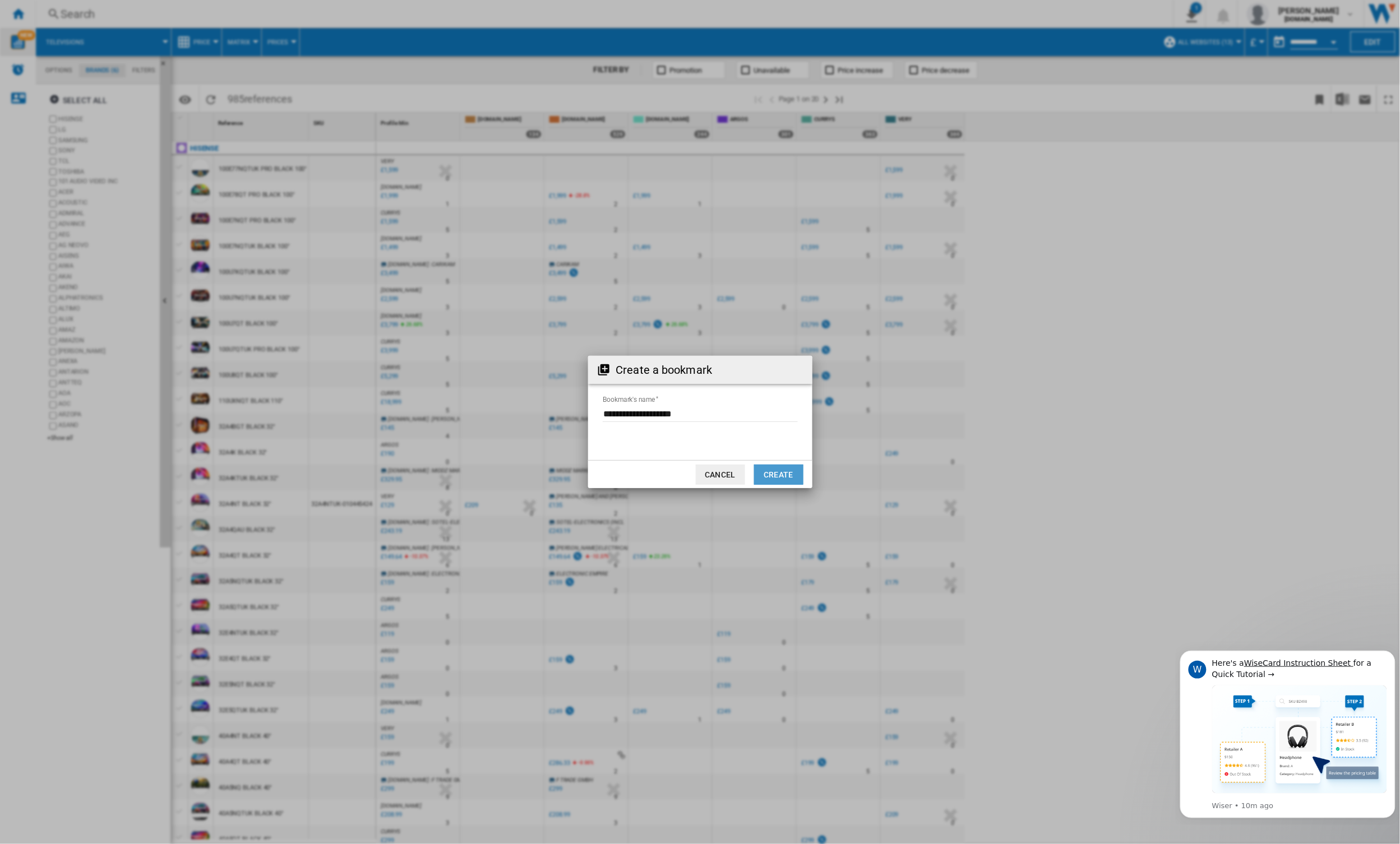
click at [779, 473] on button "Create" at bounding box center [779, 474] width 49 height 20
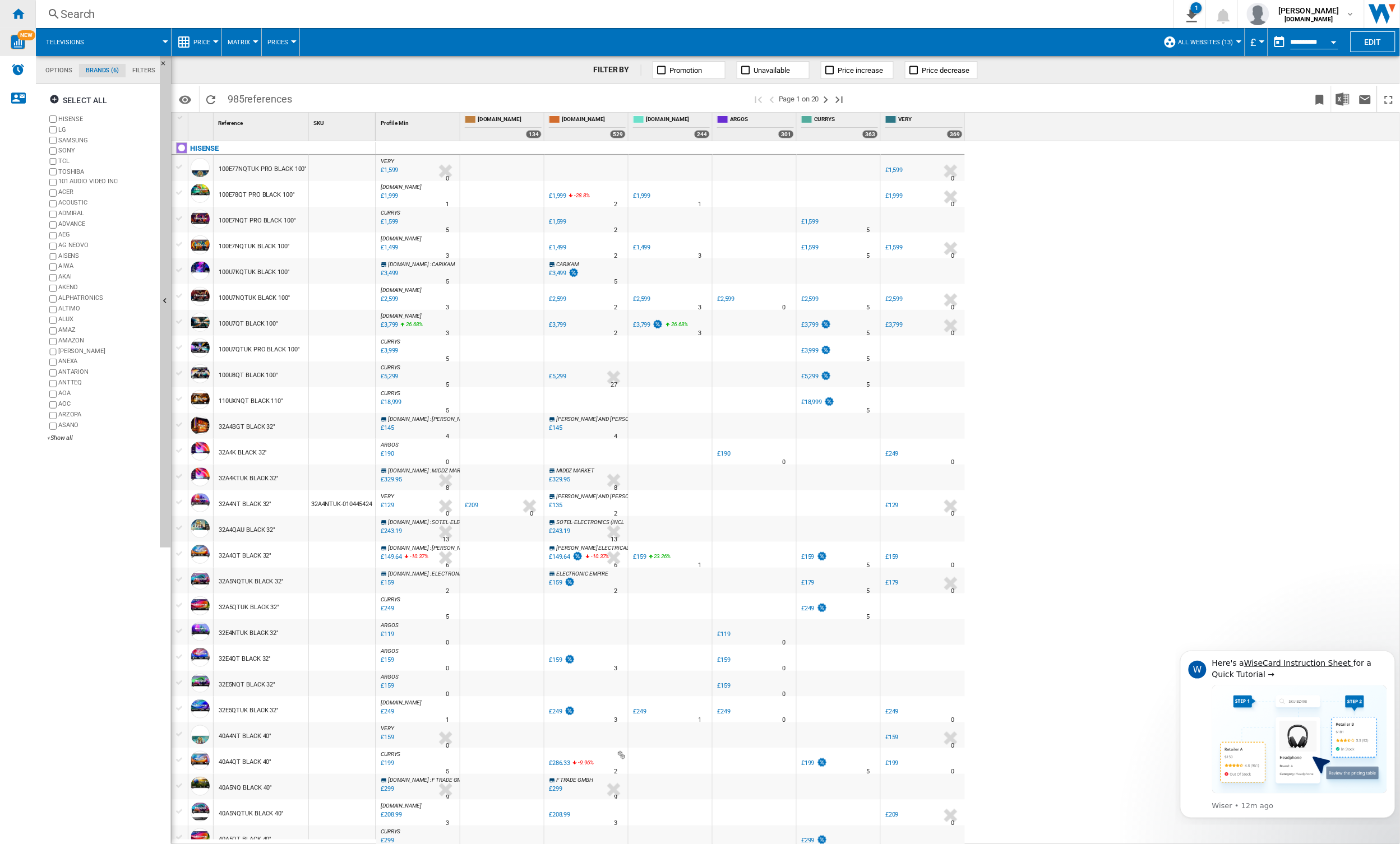
click at [24, 19] on ng-md-icon "Home" at bounding box center [18, 13] width 13 height 13
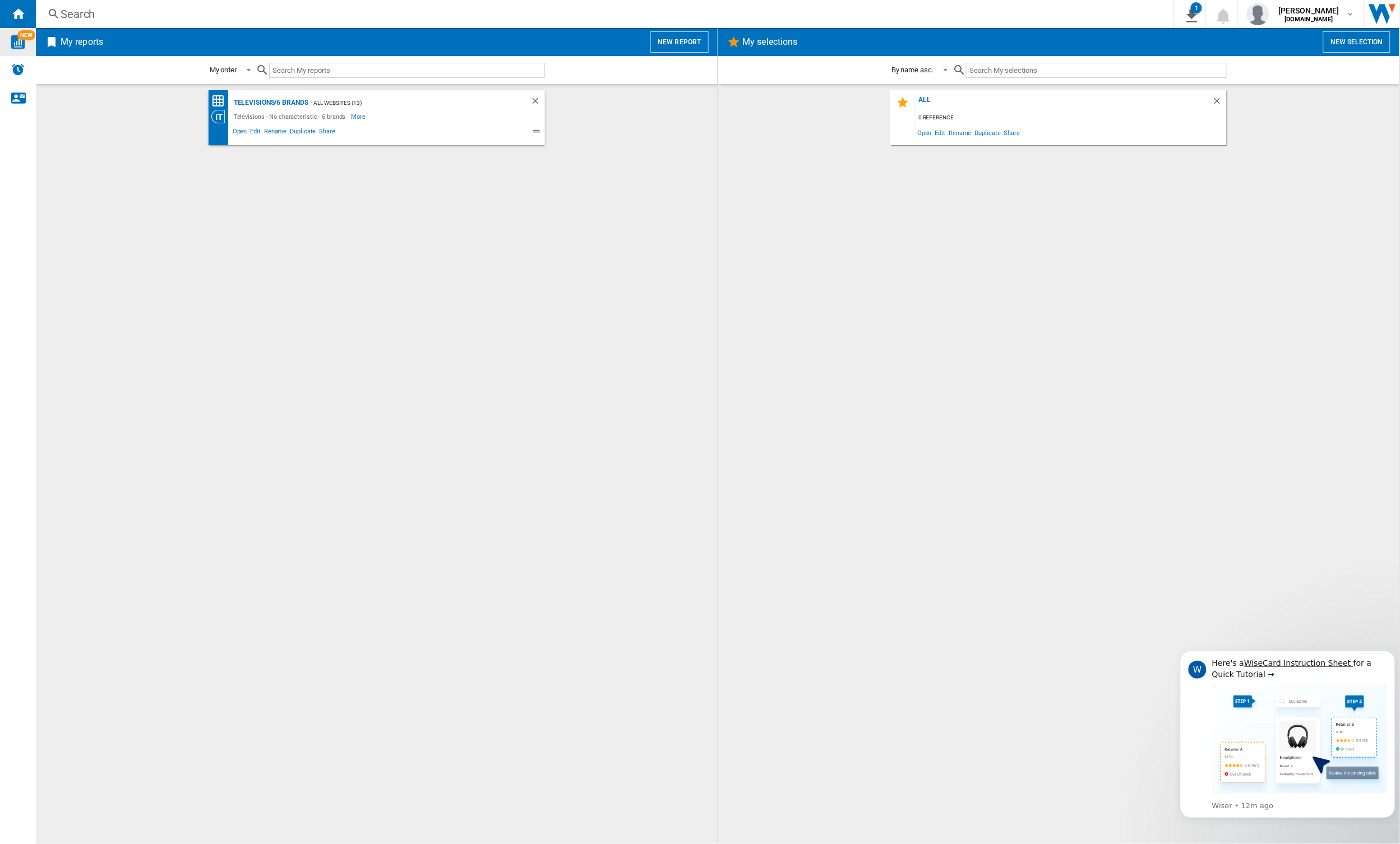
click at [669, 34] on button "New report" at bounding box center [679, 41] width 57 height 22
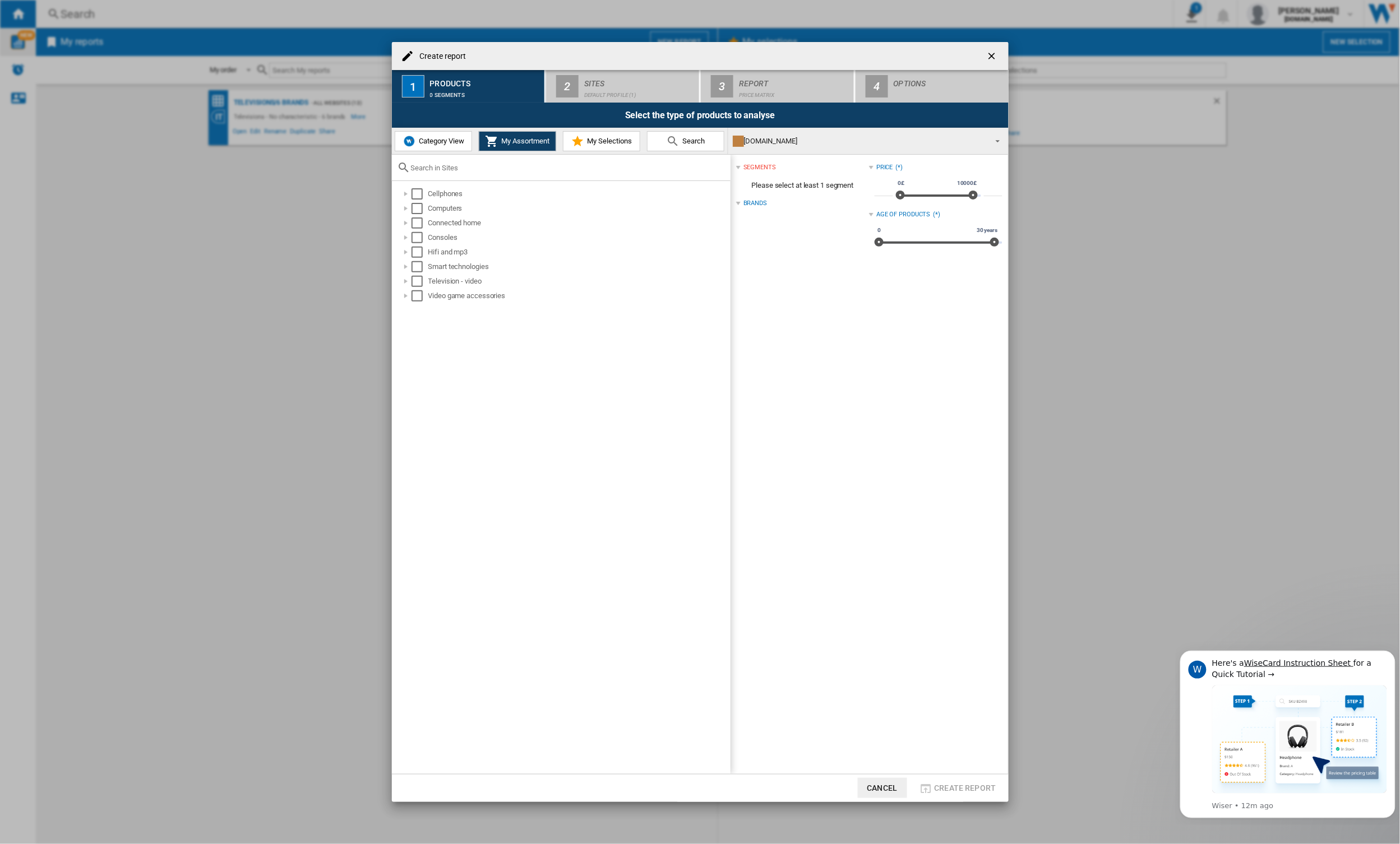
click at [445, 144] on span "Category View" at bounding box center [439, 140] width 48 height 8
click at [401, 268] on div "Create report ..." at bounding box center [401, 267] width 11 height 11
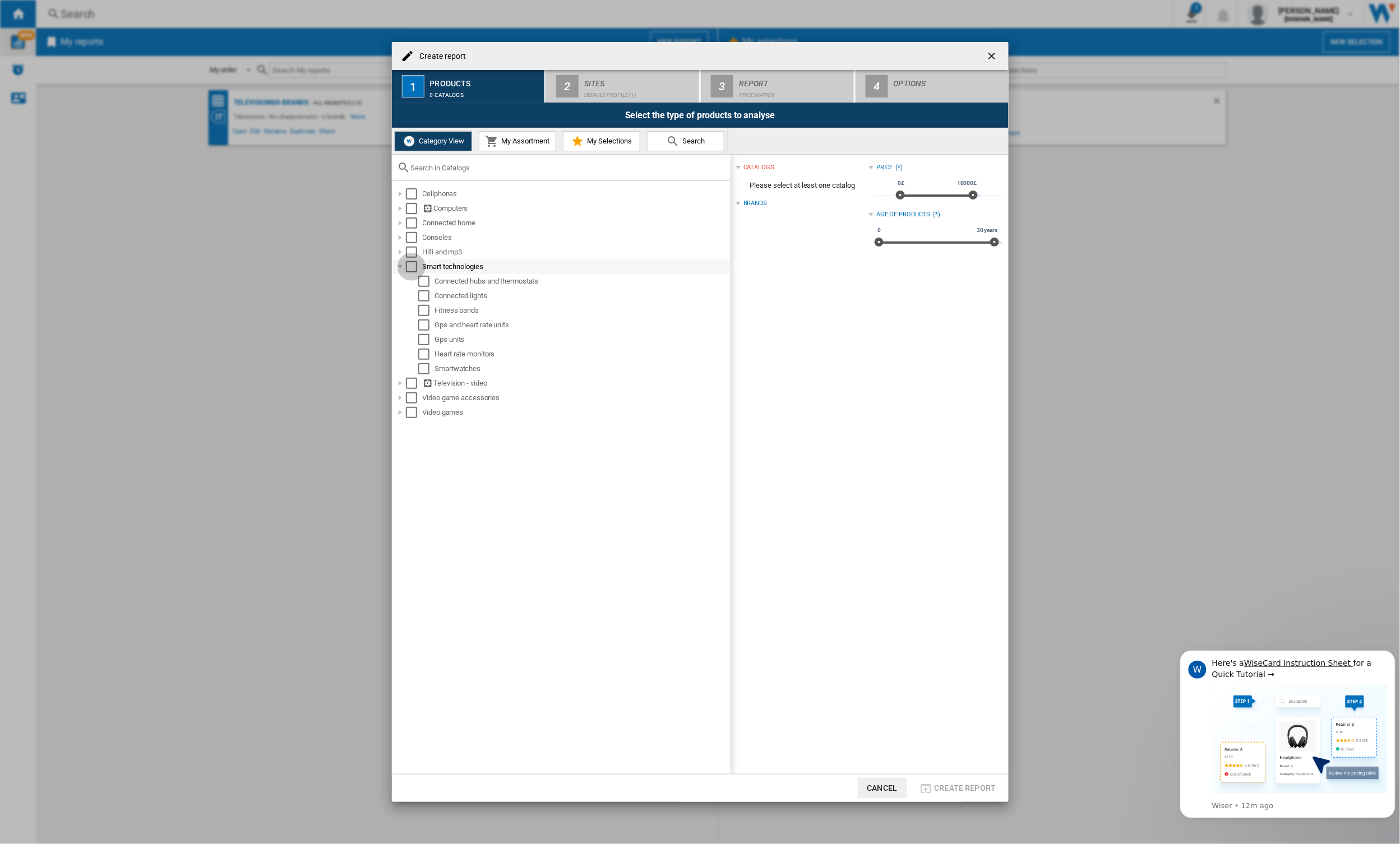
click at [407, 267] on div "Select" at bounding box center [412, 267] width 11 height 11
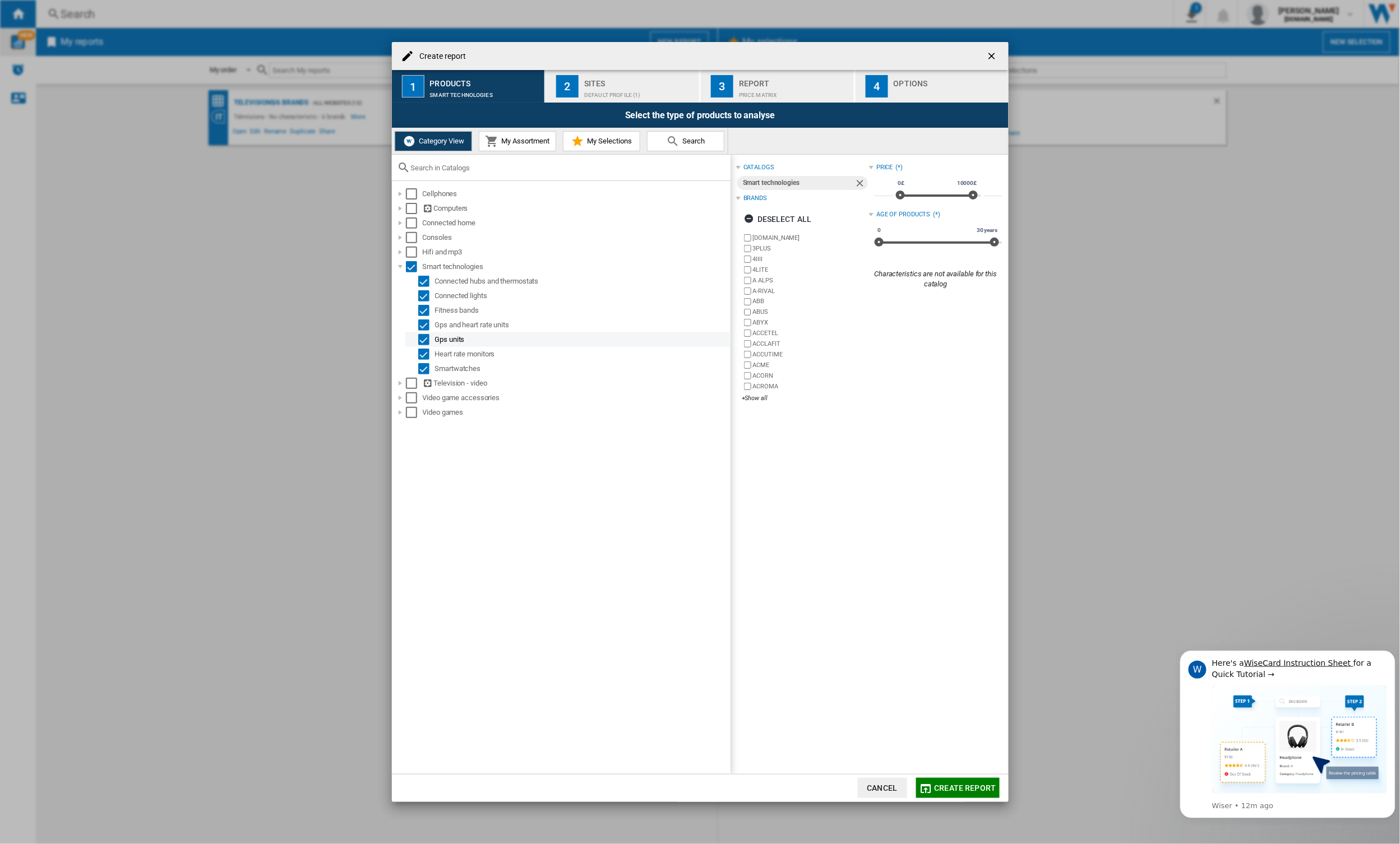
click at [423, 338] on div "Select" at bounding box center [424, 339] width 11 height 11
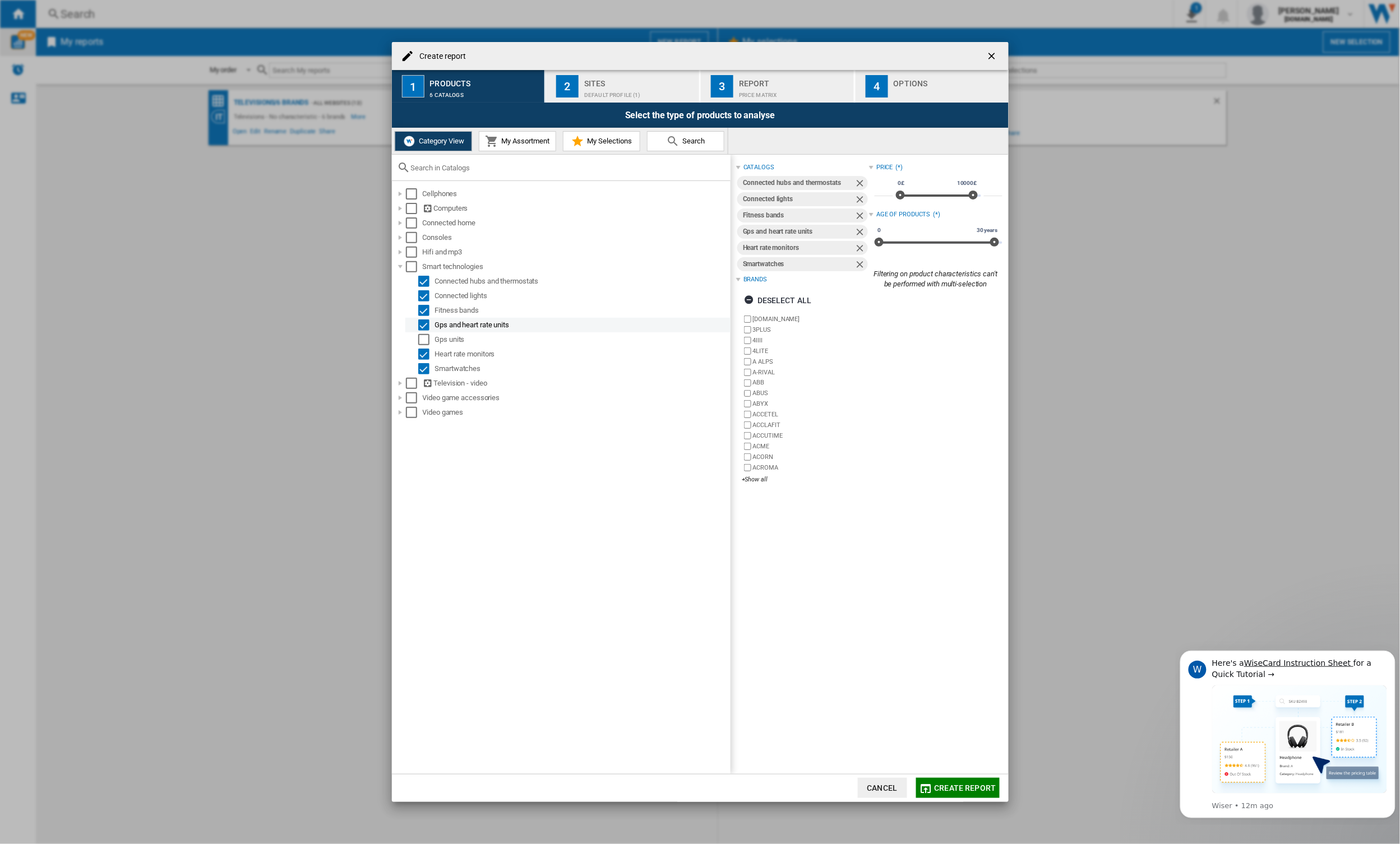
click at [423, 327] on div "Select" at bounding box center [424, 325] width 11 height 11
click at [423, 351] on div "Select" at bounding box center [424, 354] width 11 height 11
click at [420, 308] on div "Select" at bounding box center [424, 310] width 11 height 11
click at [427, 367] on div "Select" at bounding box center [424, 368] width 11 height 11
click at [401, 250] on div "Create report ..." at bounding box center [401, 252] width 11 height 11
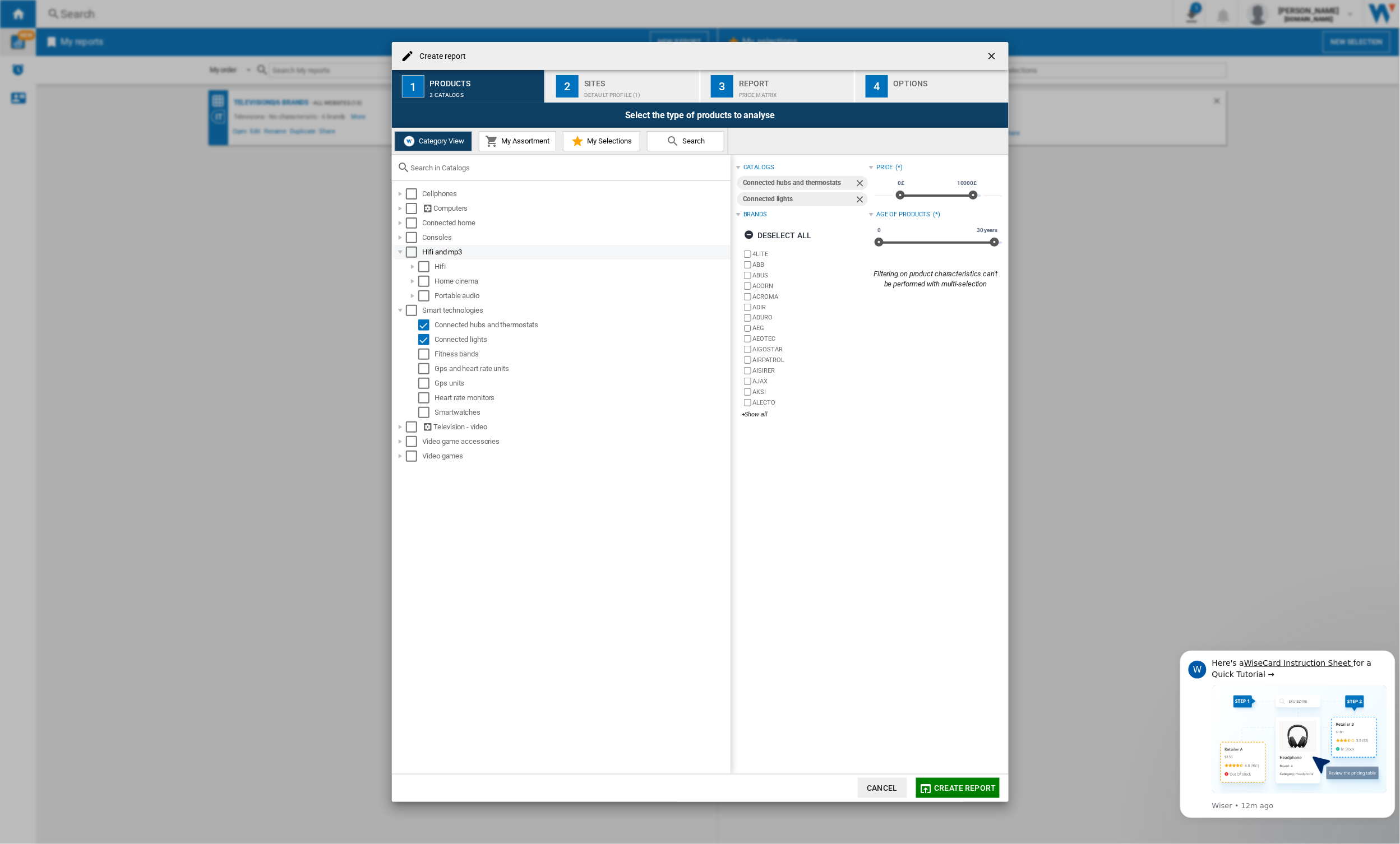
click at [401, 250] on div "Create report ..." at bounding box center [401, 252] width 11 height 11
click at [400, 219] on div "Create report ..." at bounding box center [401, 223] width 11 height 11
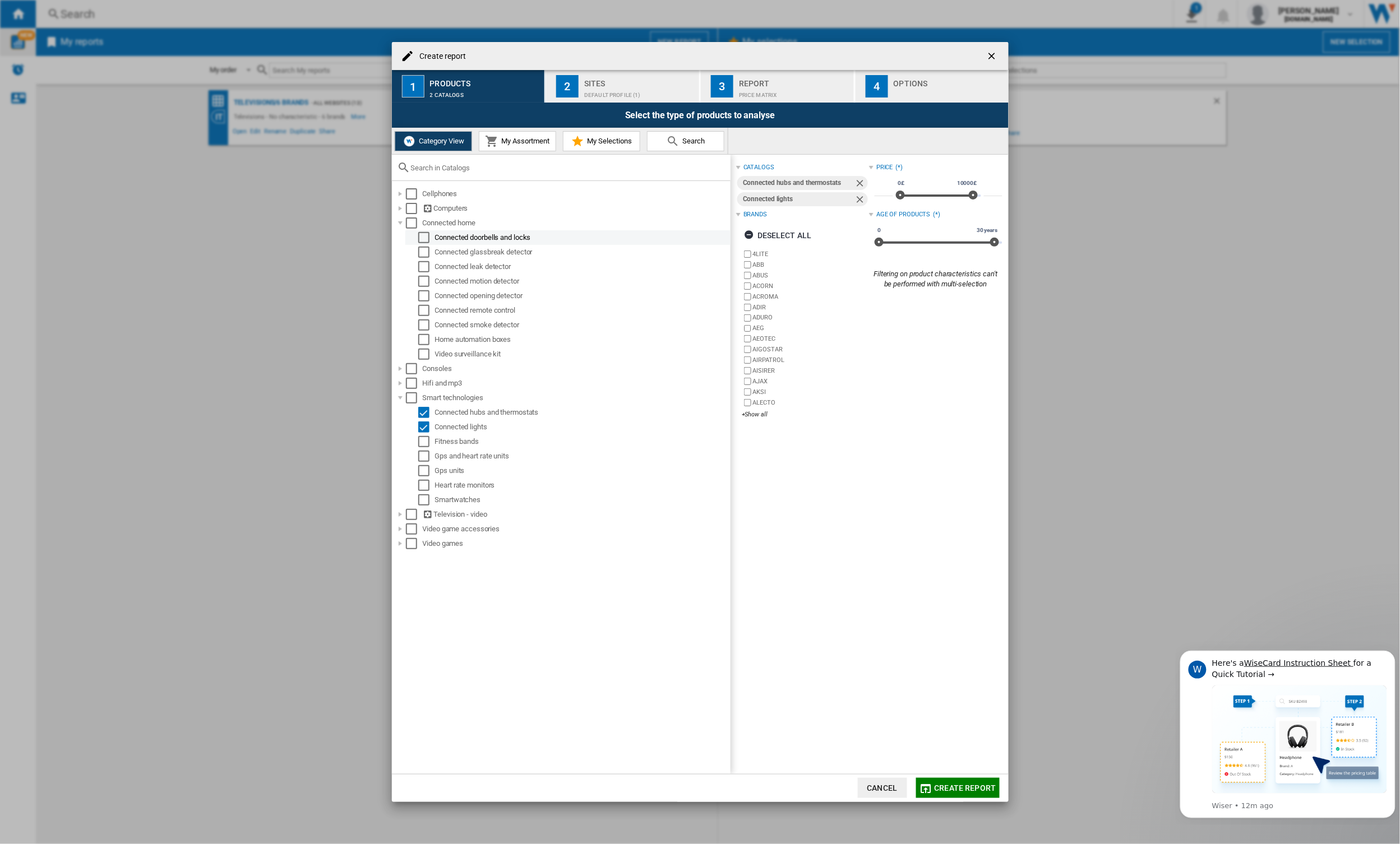
click at [423, 234] on div "Select" at bounding box center [424, 238] width 11 height 11
click at [426, 278] on div "Select" at bounding box center [424, 281] width 11 height 11
click at [421, 308] on div "Select" at bounding box center [424, 310] width 11 height 11
click at [421, 349] on div "Select" at bounding box center [424, 354] width 11 height 11
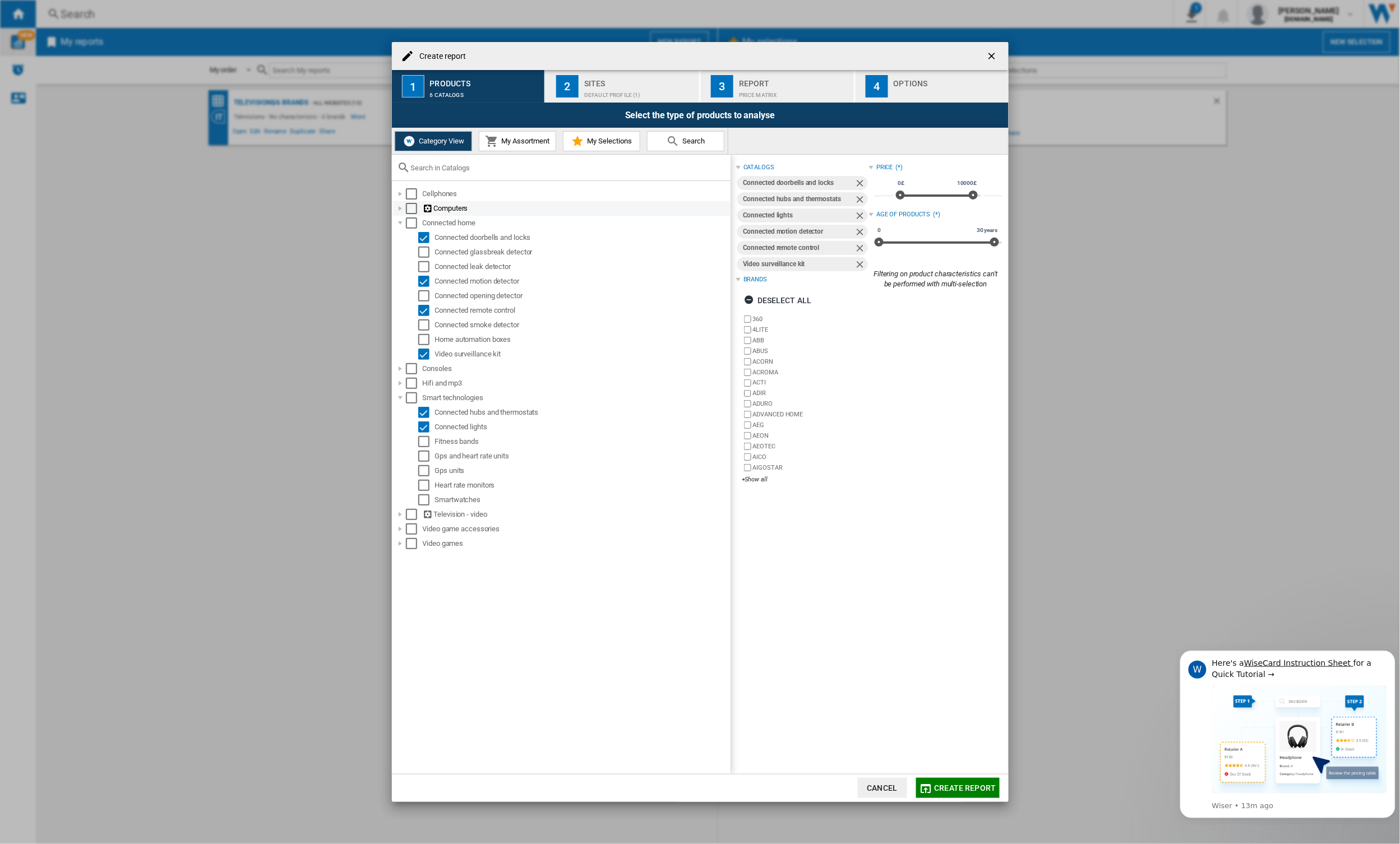
click at [400, 204] on div "Create report ..." at bounding box center [401, 209] width 11 height 11
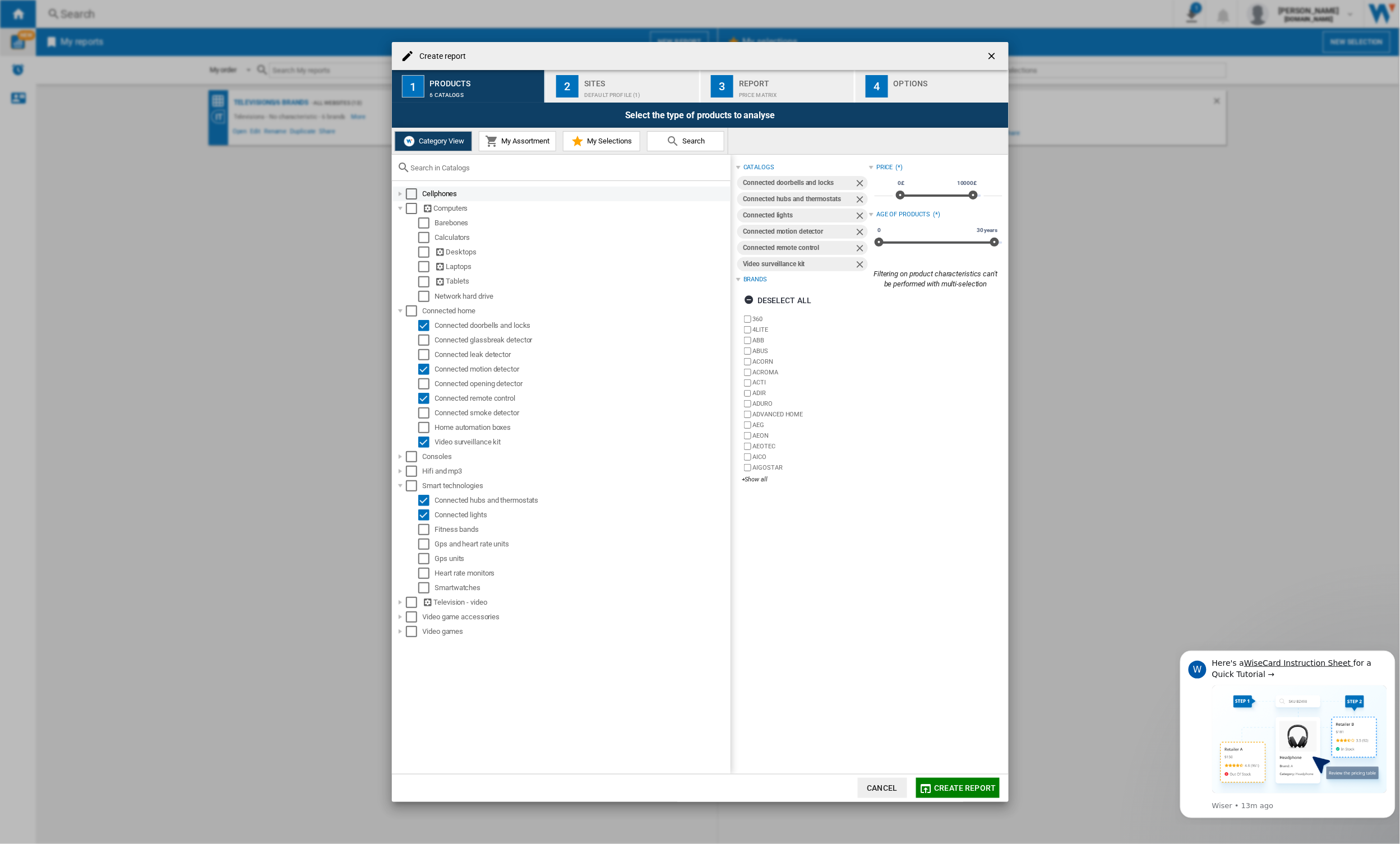
click at [400, 195] on div "Create report ..." at bounding box center [401, 194] width 11 height 11
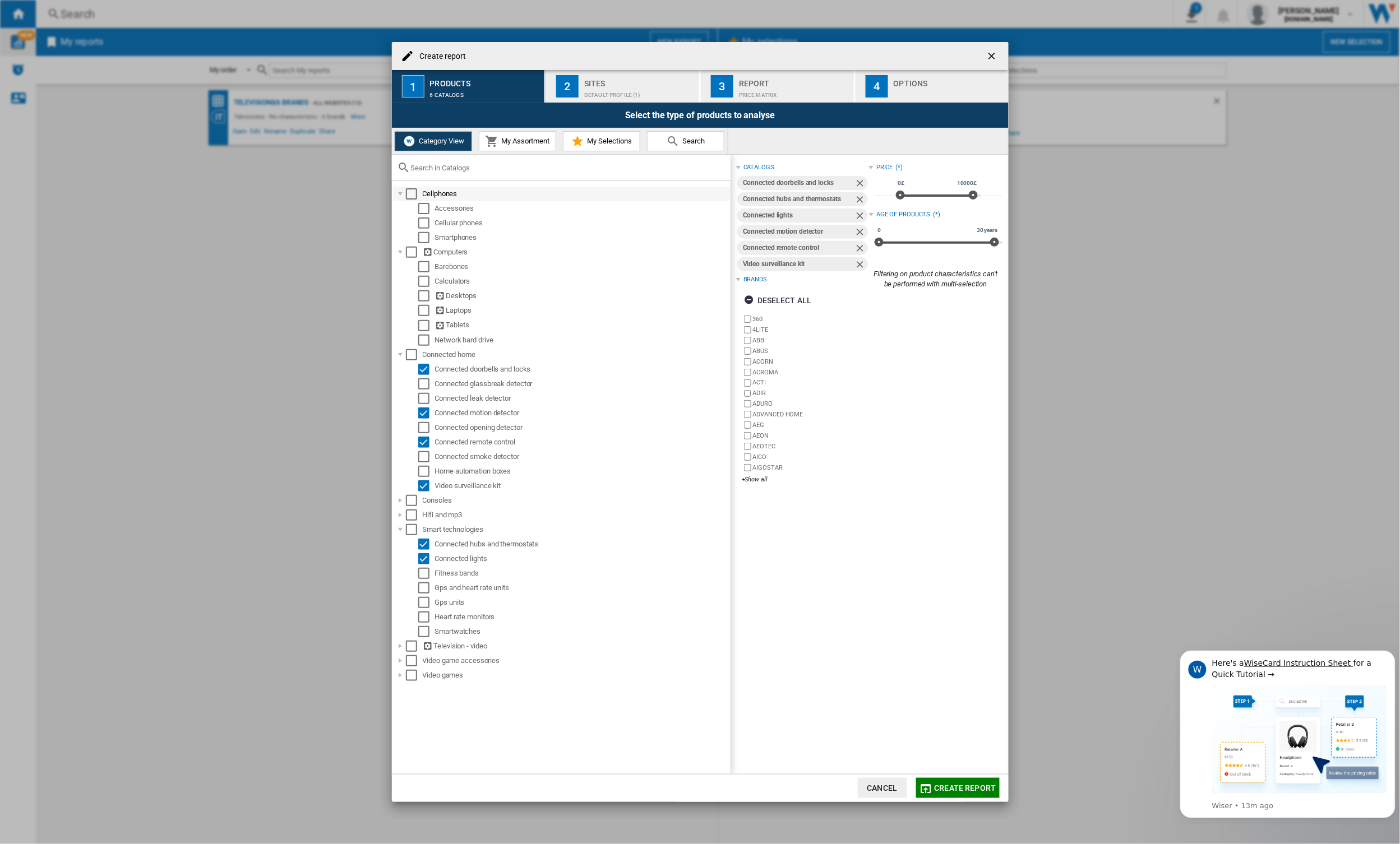
click at [400, 195] on div "Create report ..." at bounding box center [401, 194] width 11 height 11
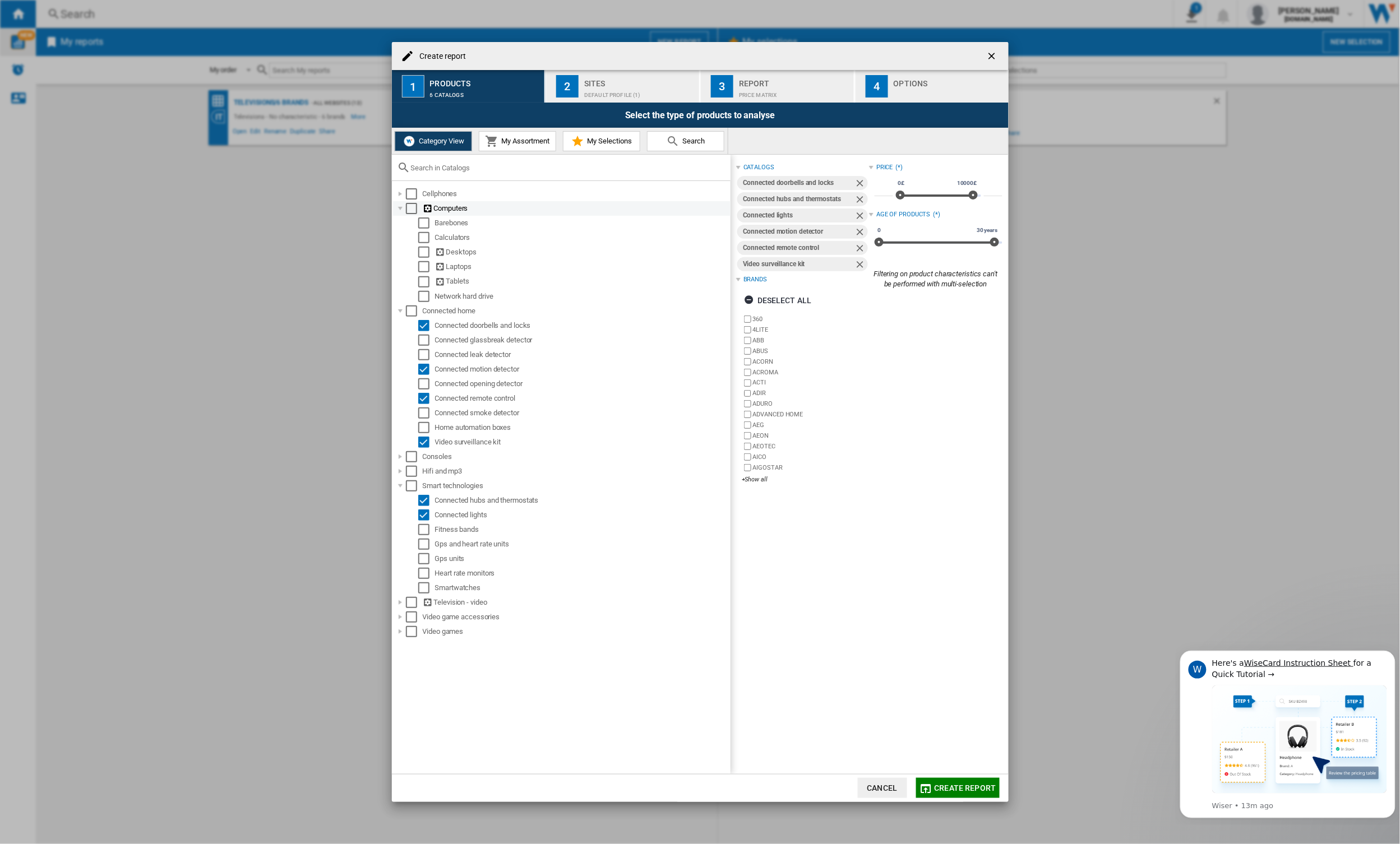
click at [400, 204] on div "Create report ..." at bounding box center [401, 209] width 11 height 11
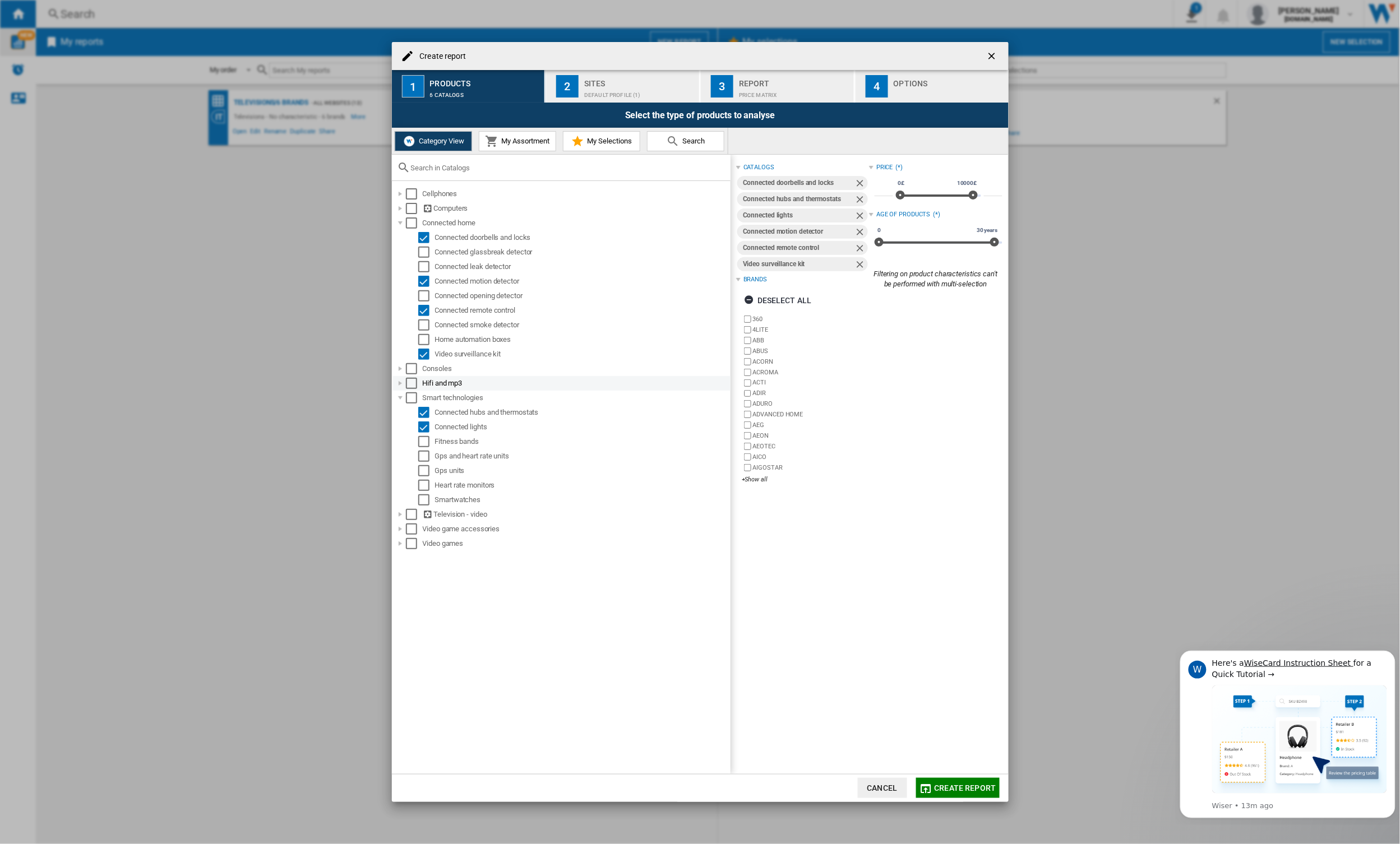
click at [401, 383] on div "Create report ..." at bounding box center [401, 383] width 11 height 11
click at [402, 510] on div "Create report ..." at bounding box center [401, 514] width 11 height 11
click at [401, 513] on div "Create report ..." at bounding box center [401, 514] width 11 height 11
click at [400, 526] on div "Create report ..." at bounding box center [401, 529] width 11 height 11
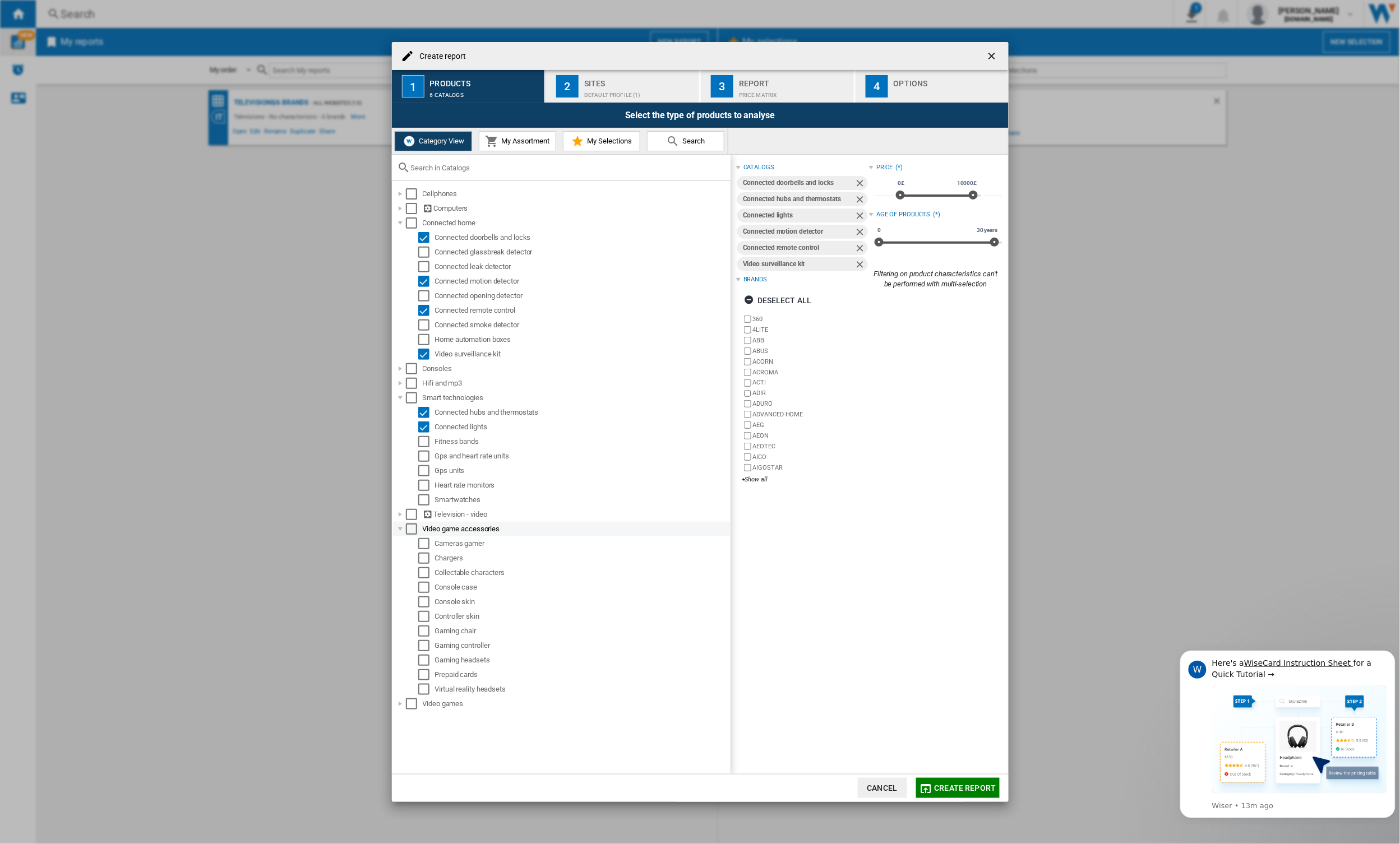
click at [400, 526] on div "Create report ..." at bounding box center [401, 529] width 11 height 11
click at [501, 148] on button "My Assortment" at bounding box center [517, 141] width 77 height 20
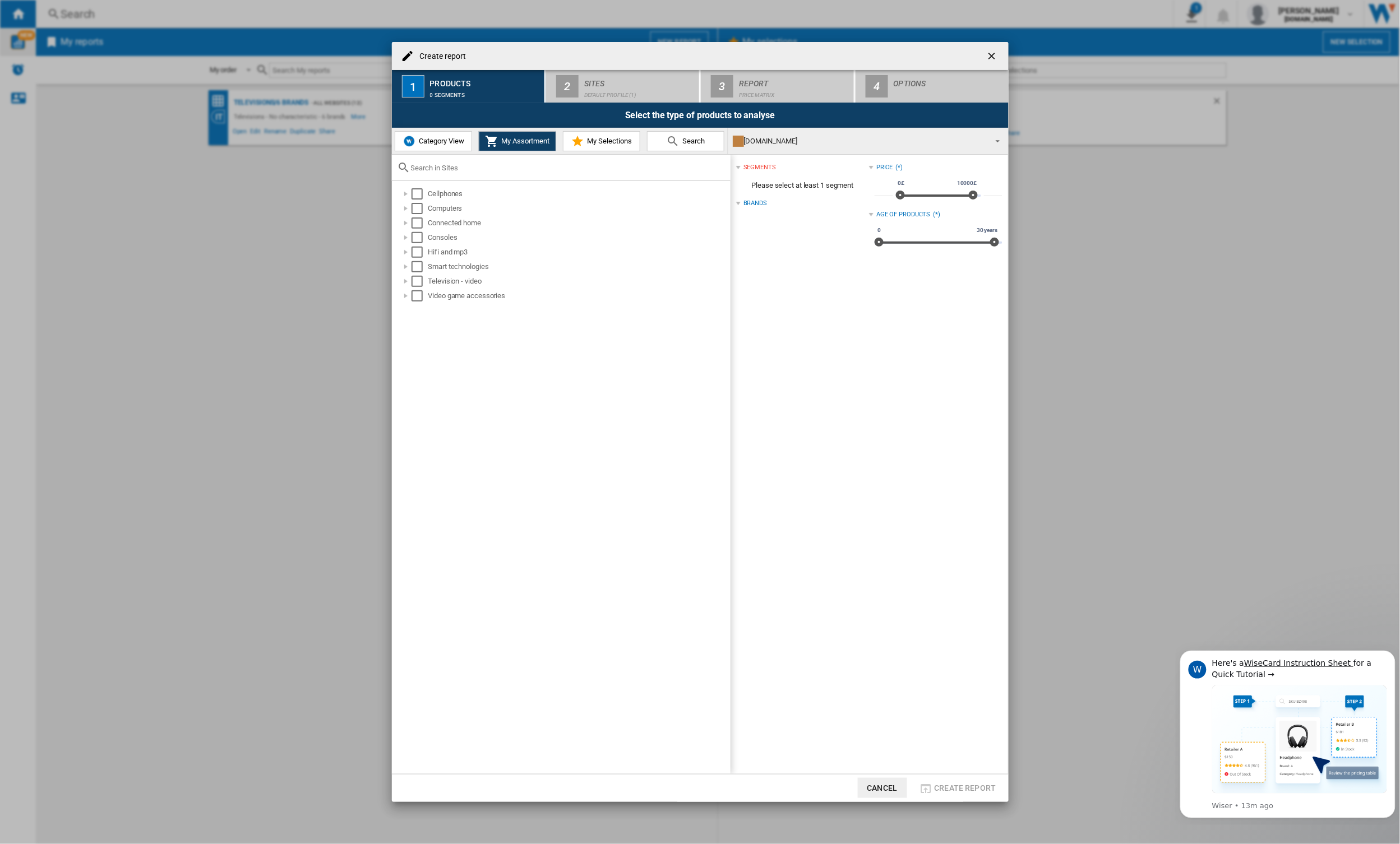
click at [574, 143] on md-icon "Create report ..." at bounding box center [577, 141] width 13 height 13
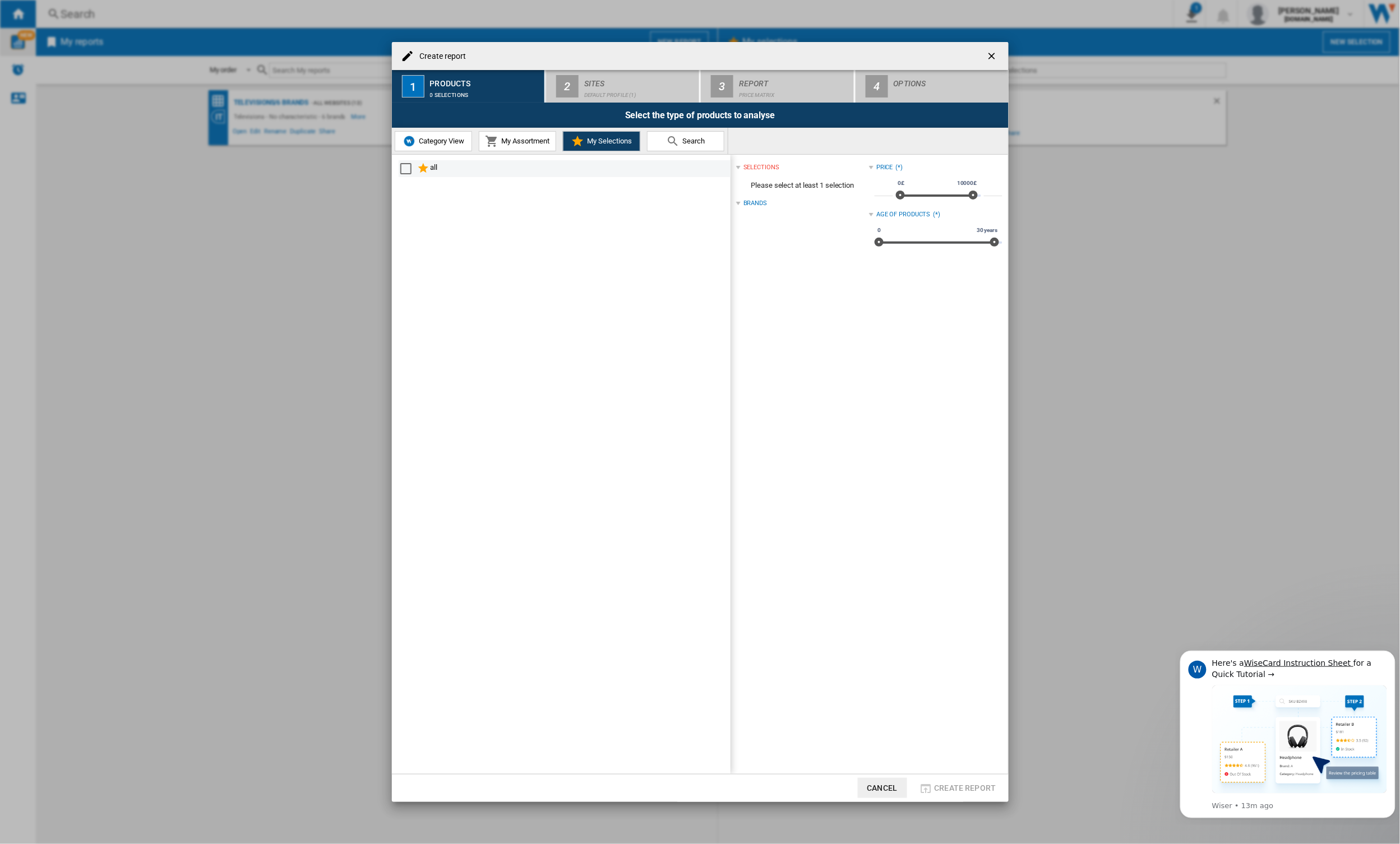
click at [407, 170] on div "Select" at bounding box center [406, 169] width 11 height 11
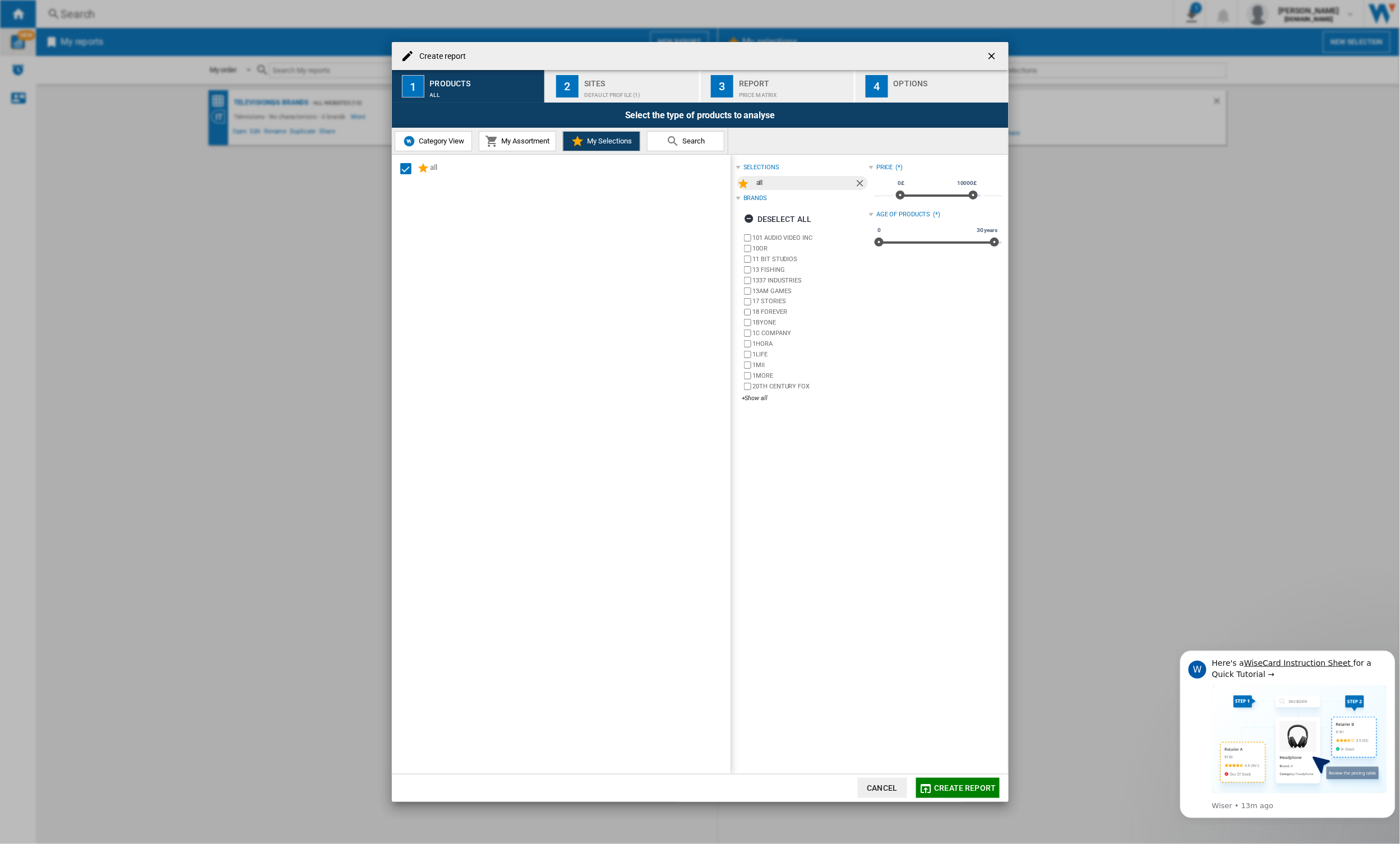
click at [654, 94] on div "Default profile (1)" at bounding box center [638, 92] width 110 height 12
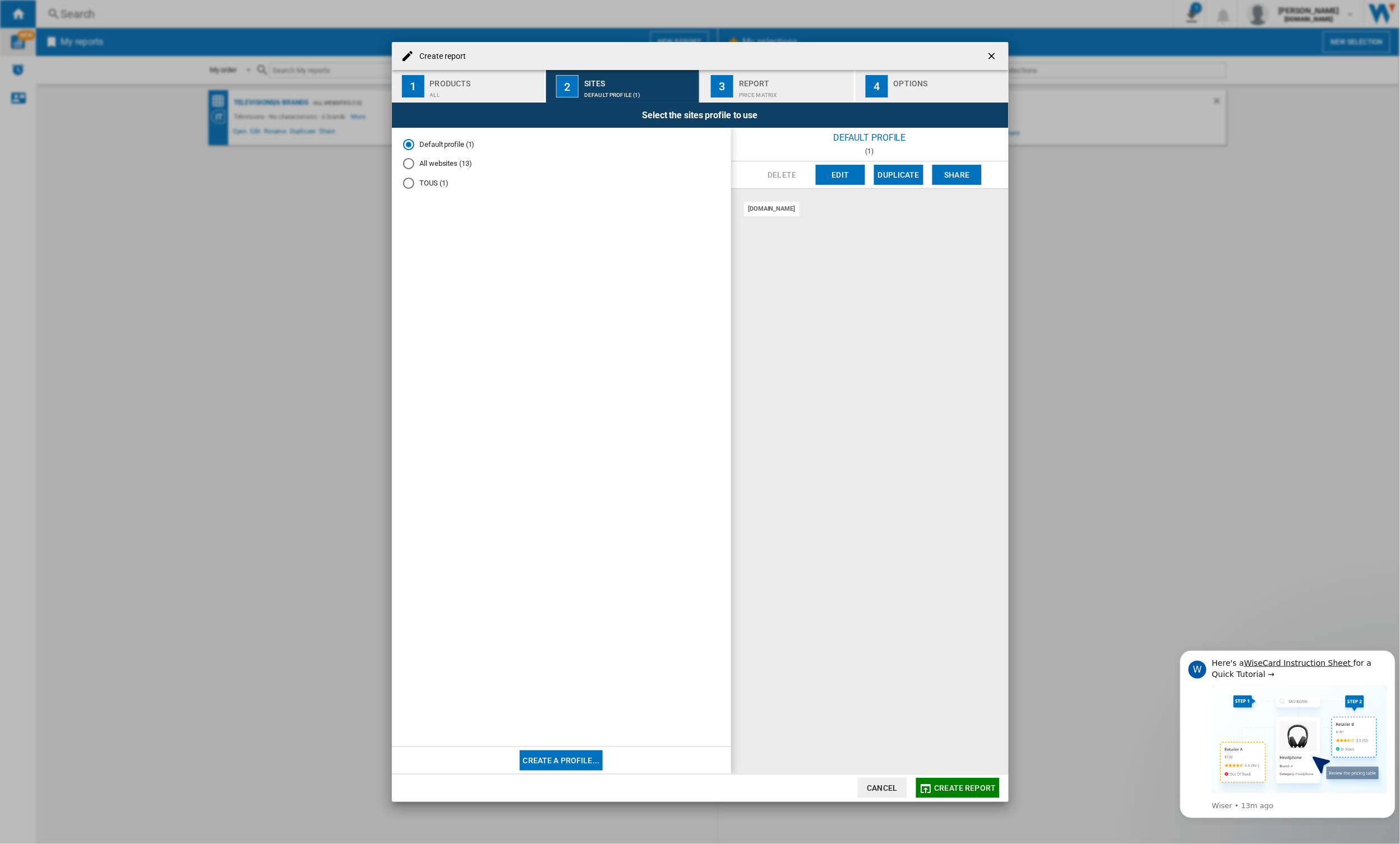
click at [453, 164] on md-radio-button "All websites (13)" at bounding box center [561, 164] width 317 height 10
click at [951, 787] on span "Create report" at bounding box center [966, 789] width 62 height 9
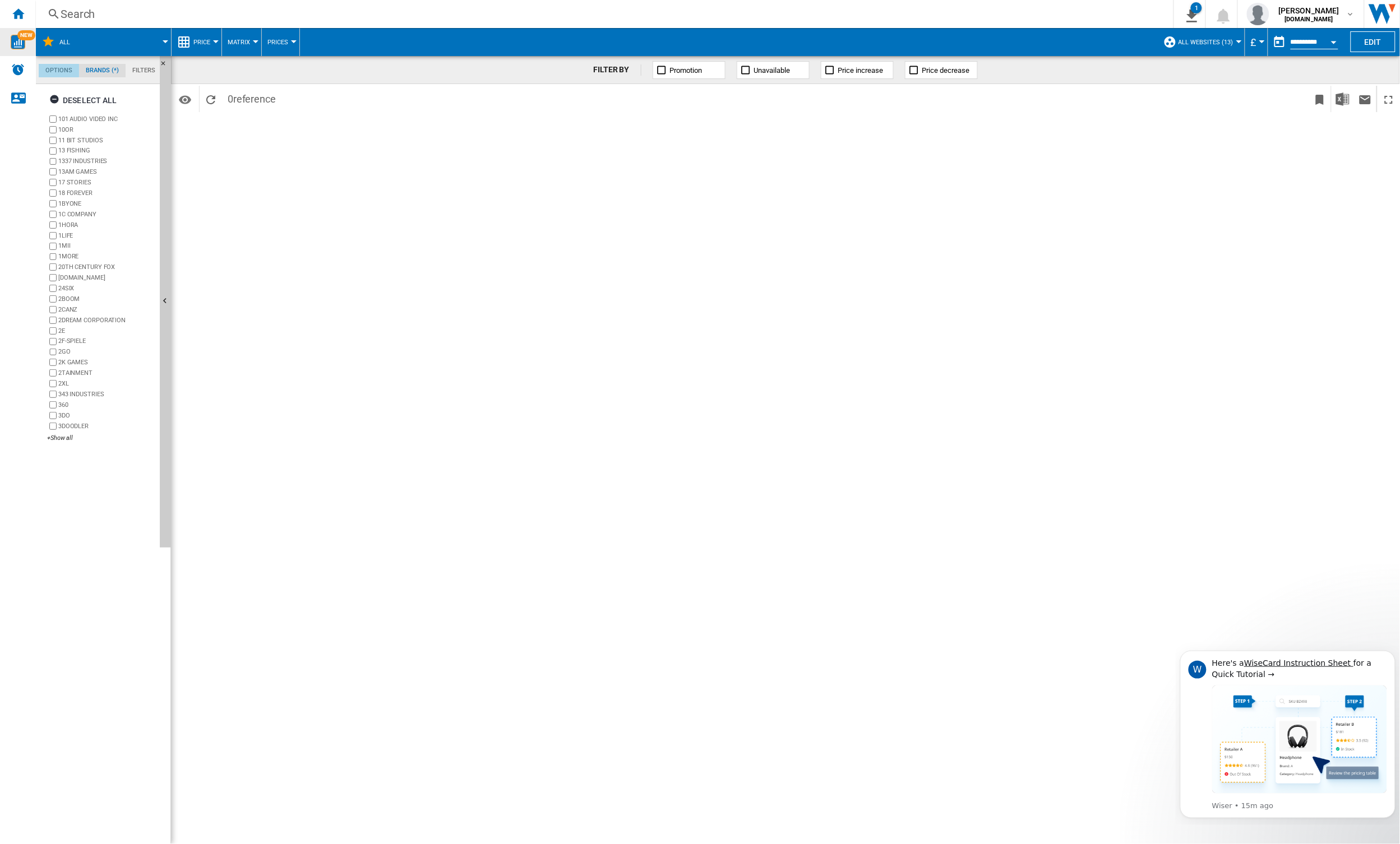
click at [56, 66] on md-tab-item "Options" at bounding box center [58, 70] width 40 height 13
click at [142, 69] on md-tab-item "Filters" at bounding box center [144, 70] width 37 height 13
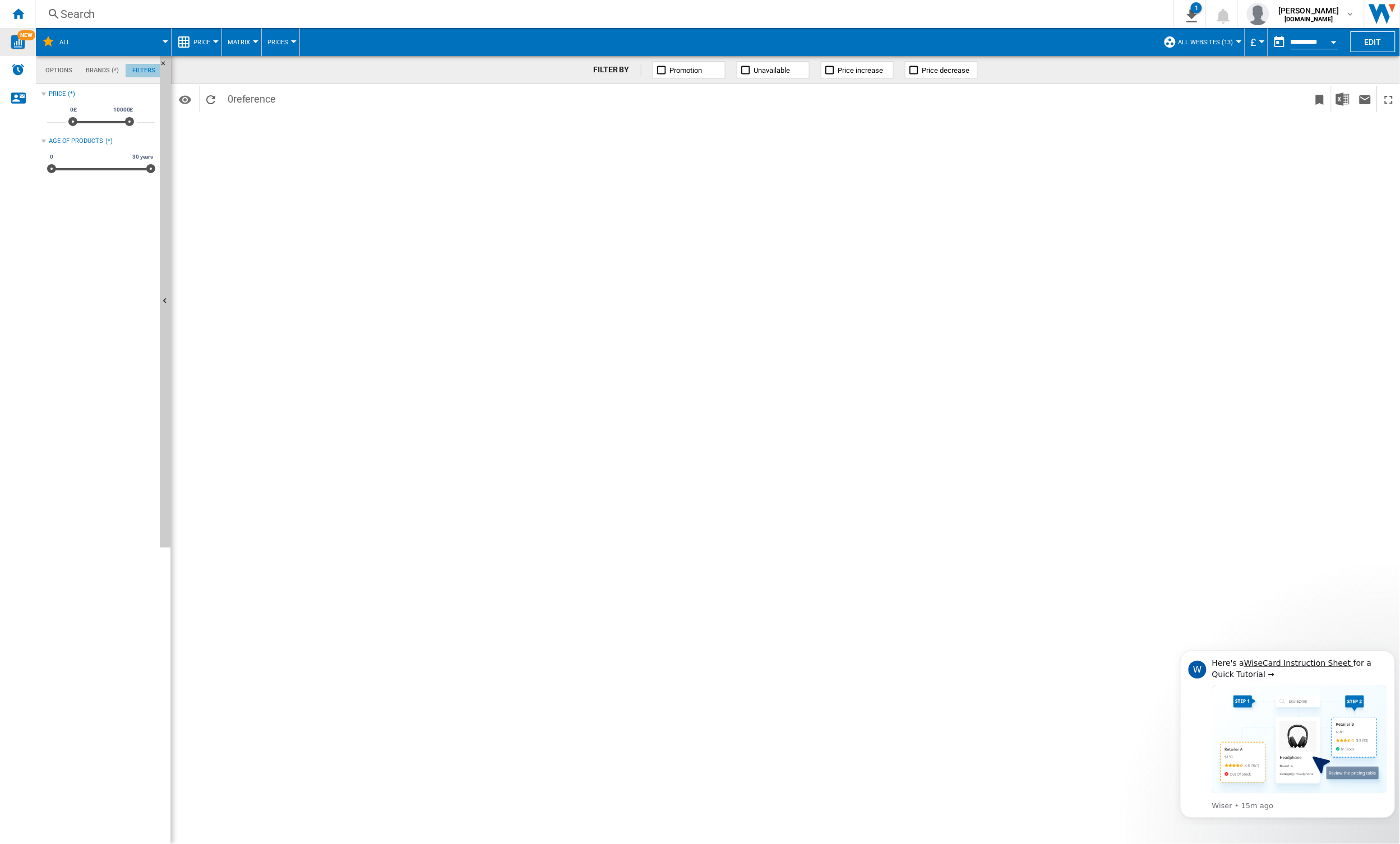
scroll to position [71, 0]
click at [60, 66] on md-tab-item "Options" at bounding box center [58, 70] width 40 height 13
click at [163, 39] on span at bounding box center [125, 42] width 80 height 28
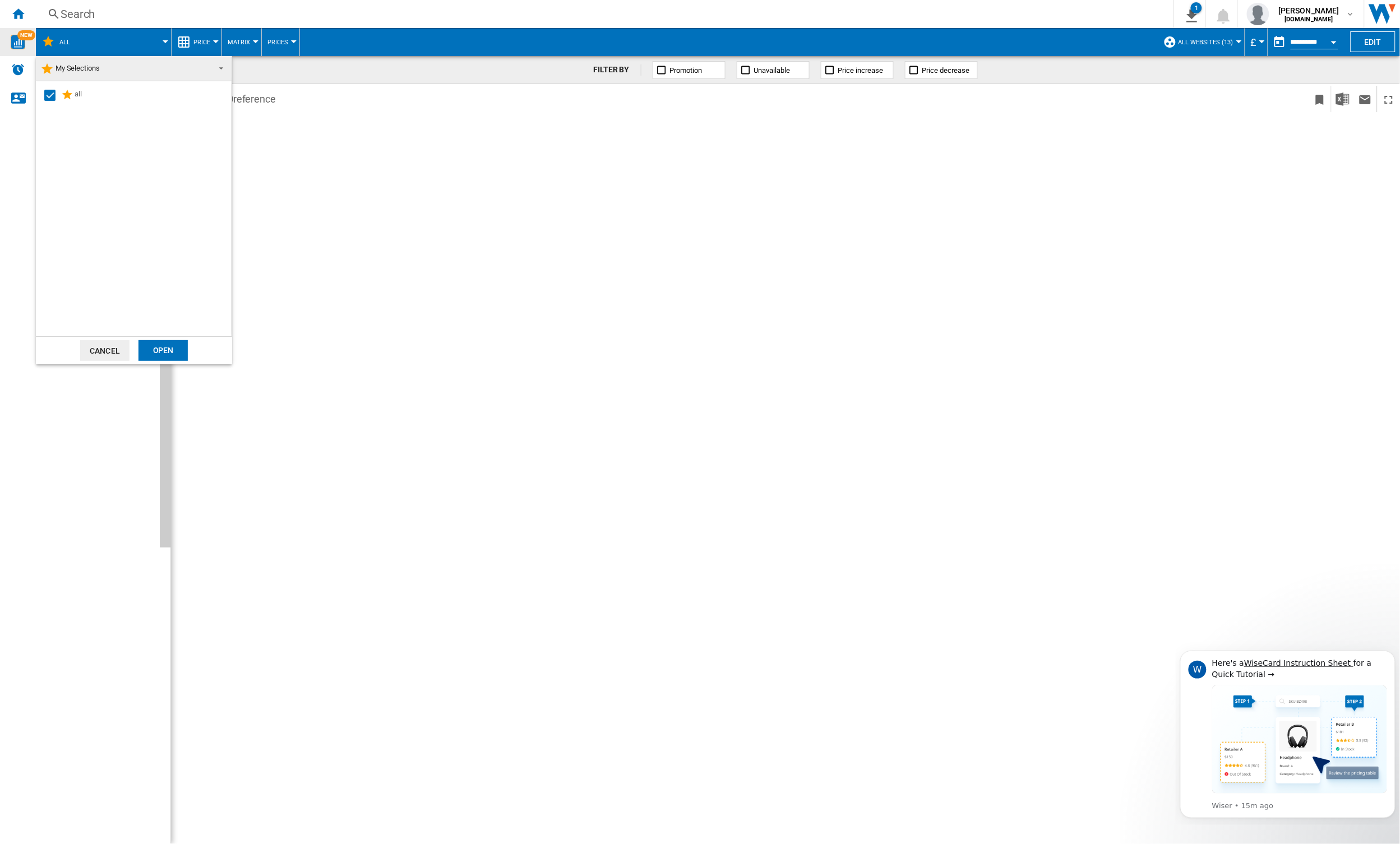
click at [222, 73] on span at bounding box center [218, 67] width 13 height 16
click at [177, 193] on div "all" at bounding box center [134, 208] width 196 height 255
click at [54, 24] on span "Category View" at bounding box center [74, 21] width 45 height 8
click at [46, 189] on div at bounding box center [44, 194] width 11 height 11
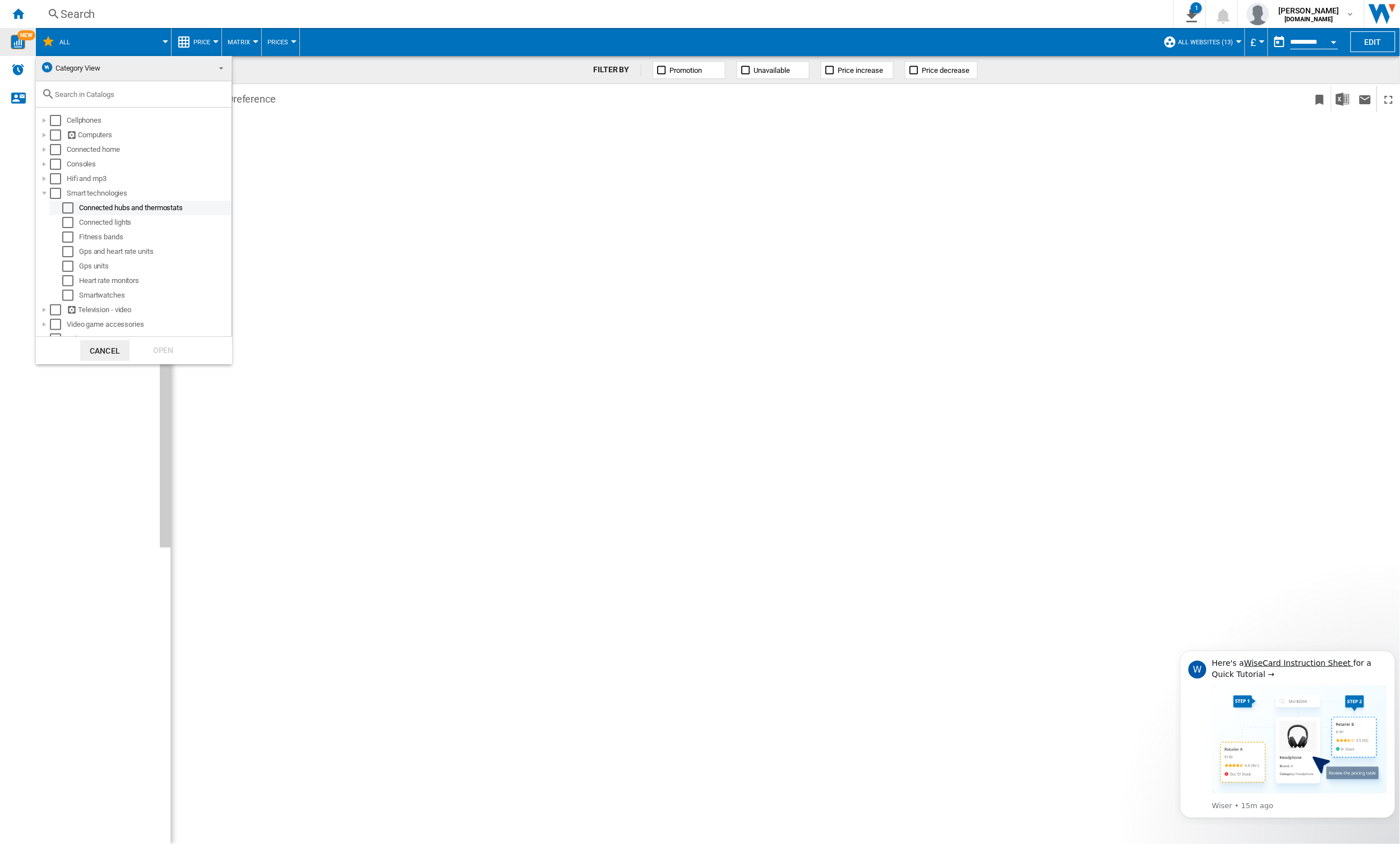
click at [69, 208] on div "Select" at bounding box center [68, 208] width 11 height 11
click at [69, 222] on div "Select" at bounding box center [68, 223] width 11 height 11
click at [45, 147] on div at bounding box center [44, 149] width 11 height 11
click at [57, 149] on div "Select" at bounding box center [55, 149] width 11 height 11
click at [170, 345] on div "Open" at bounding box center [163, 351] width 49 height 21
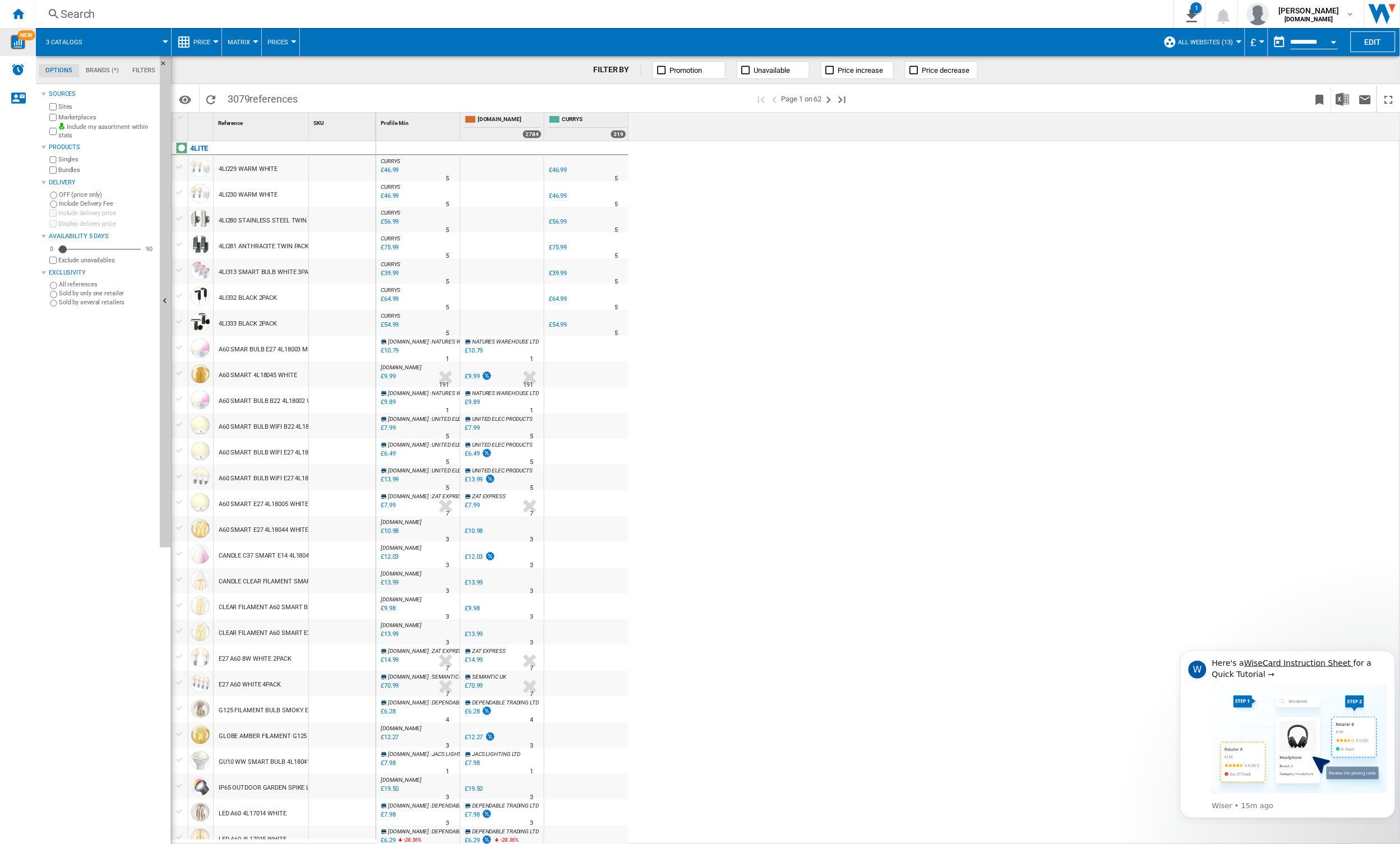
click at [165, 44] on span at bounding box center [132, 42] width 68 height 28
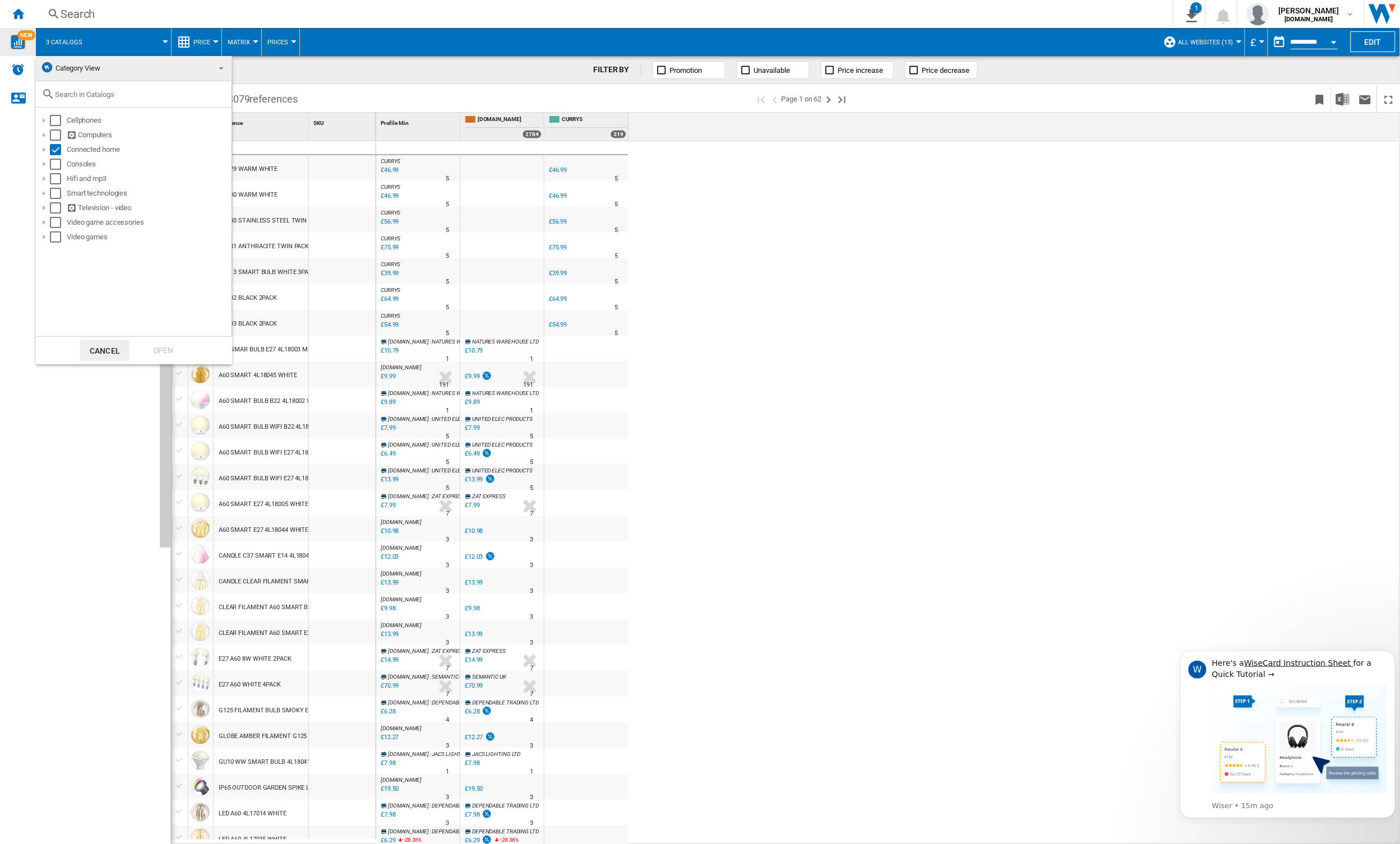
click at [165, 44] on md-backdrop at bounding box center [700, 422] width 1400 height 844
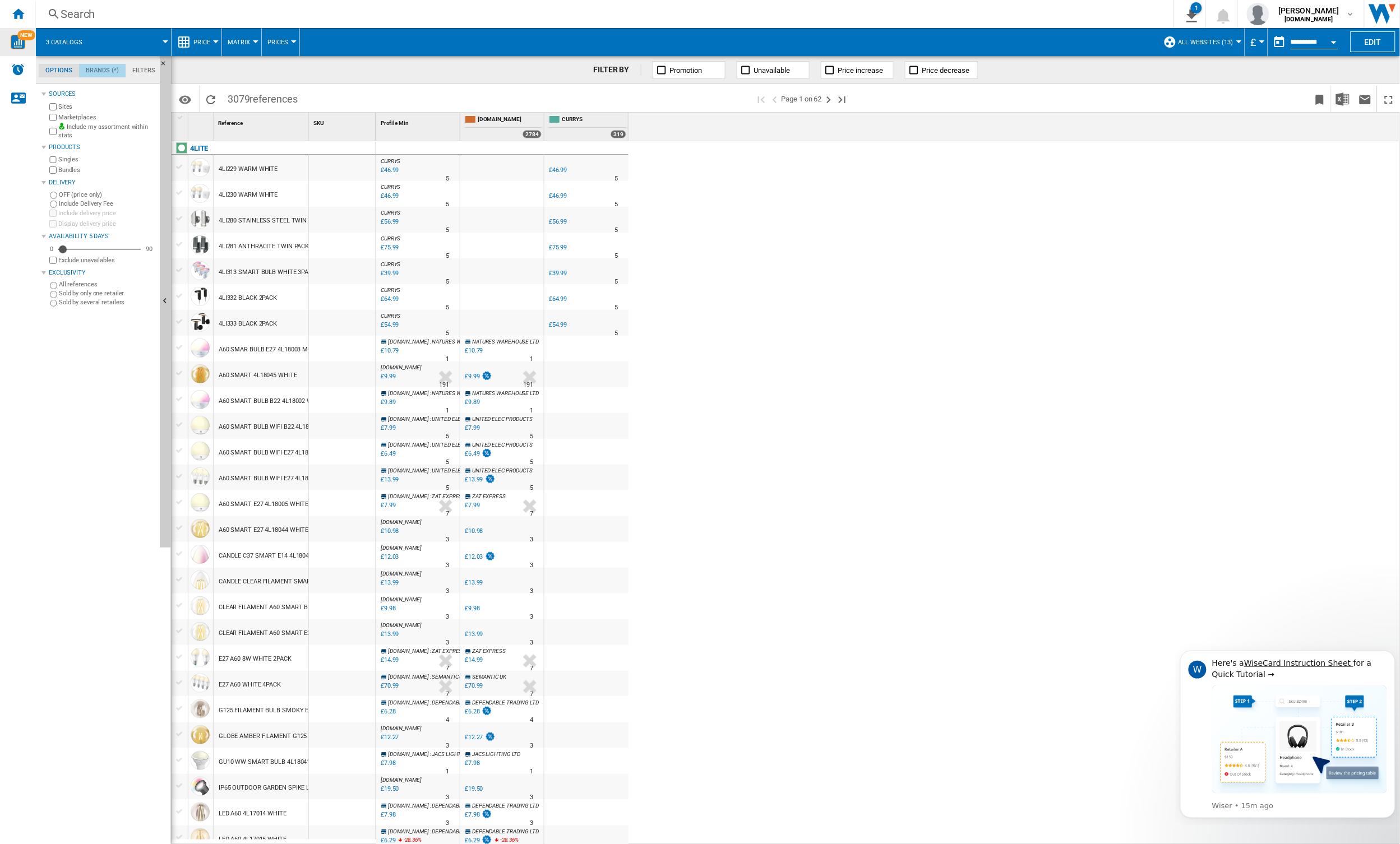
click at [102, 76] on md-tab-item "Brands (*)" at bounding box center [102, 70] width 46 height 13
click at [62, 74] on md-tab-item "Options" at bounding box center [58, 70] width 40 height 13
click at [831, 101] on ng-md-icon "Next page" at bounding box center [828, 100] width 13 height 13
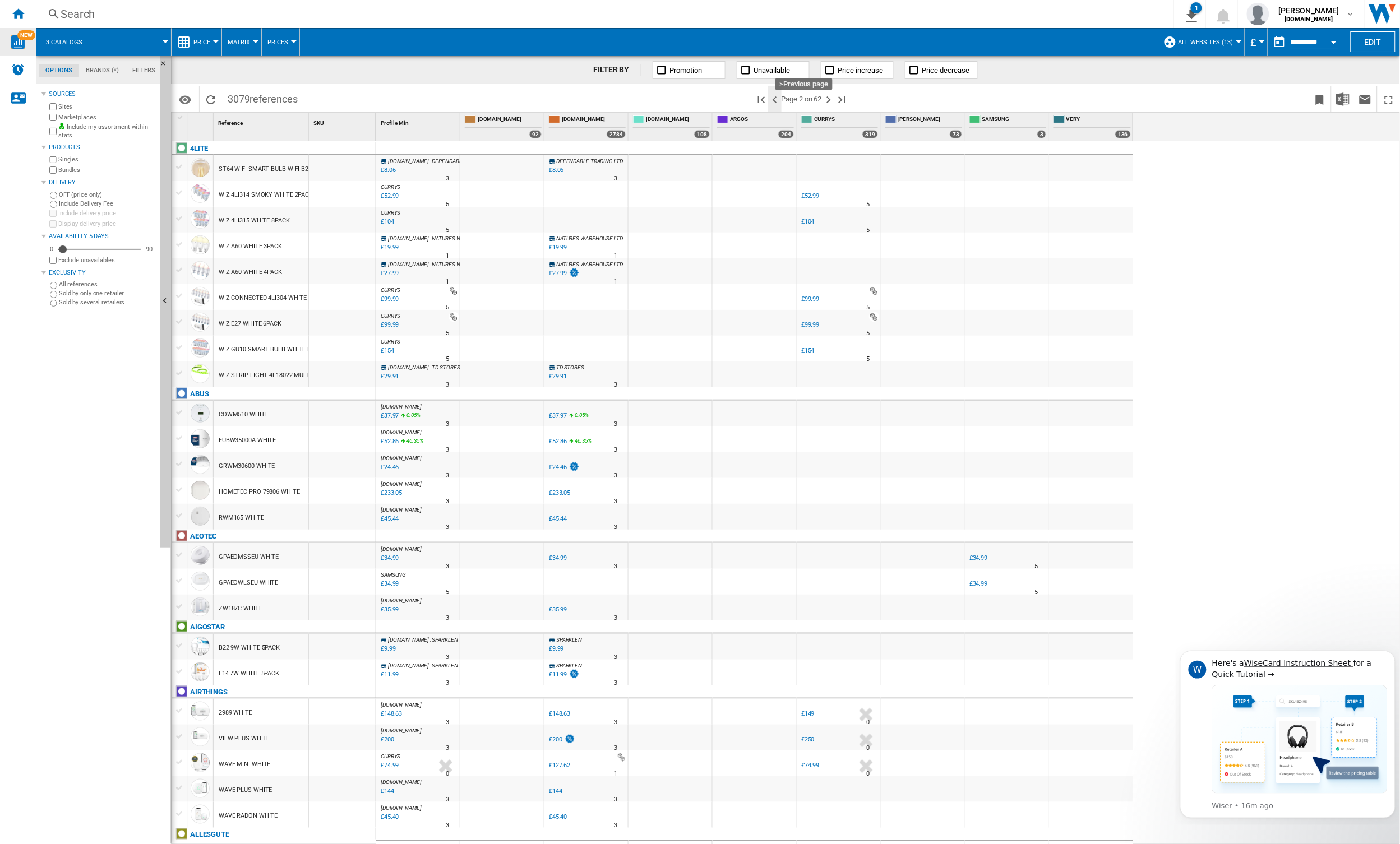
click at [774, 101] on ng-md-icon ">Previous page" at bounding box center [775, 100] width 13 height 13
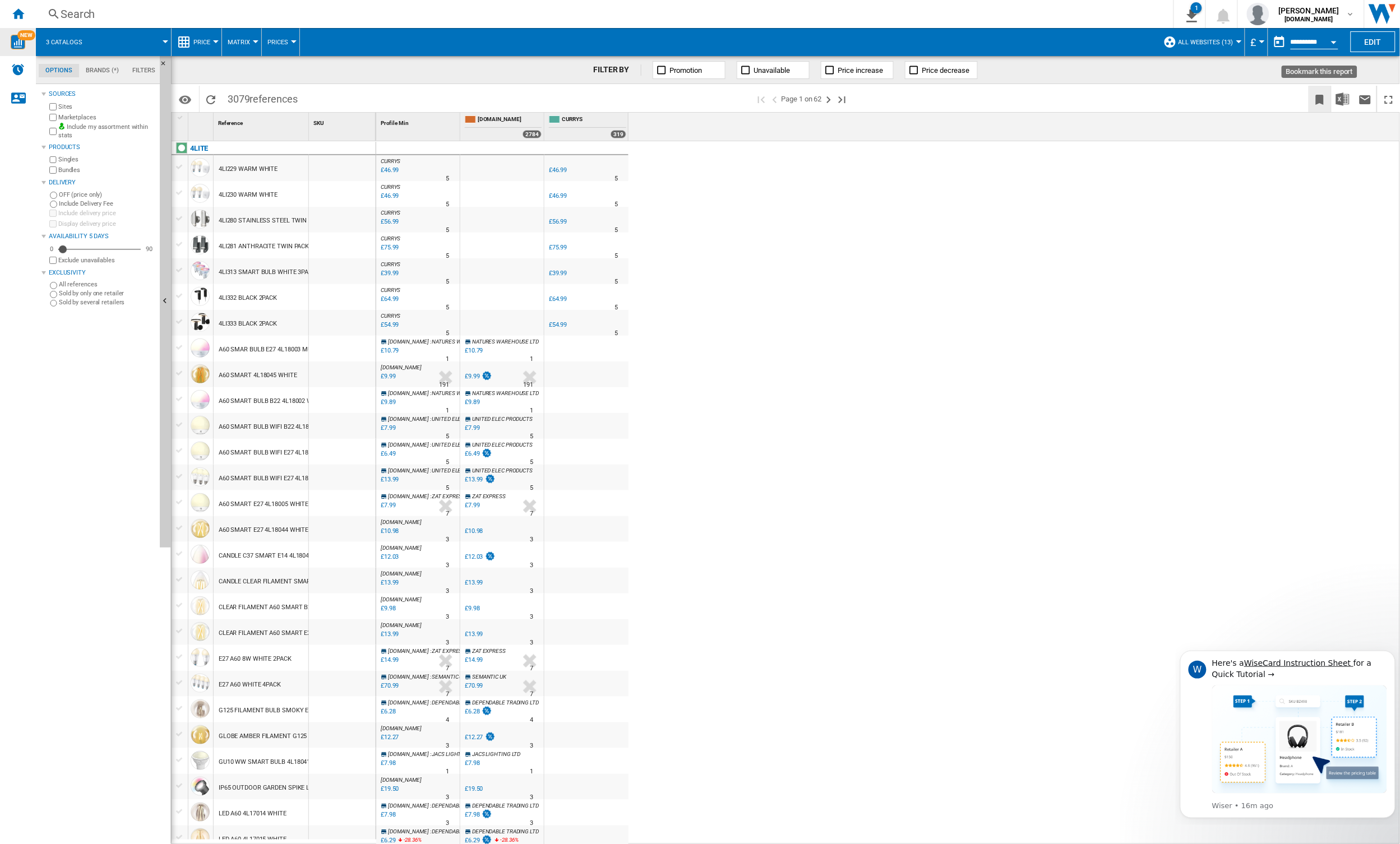
click at [1320, 94] on ng-md-icon "Bookmark this report" at bounding box center [1319, 100] width 13 height 13
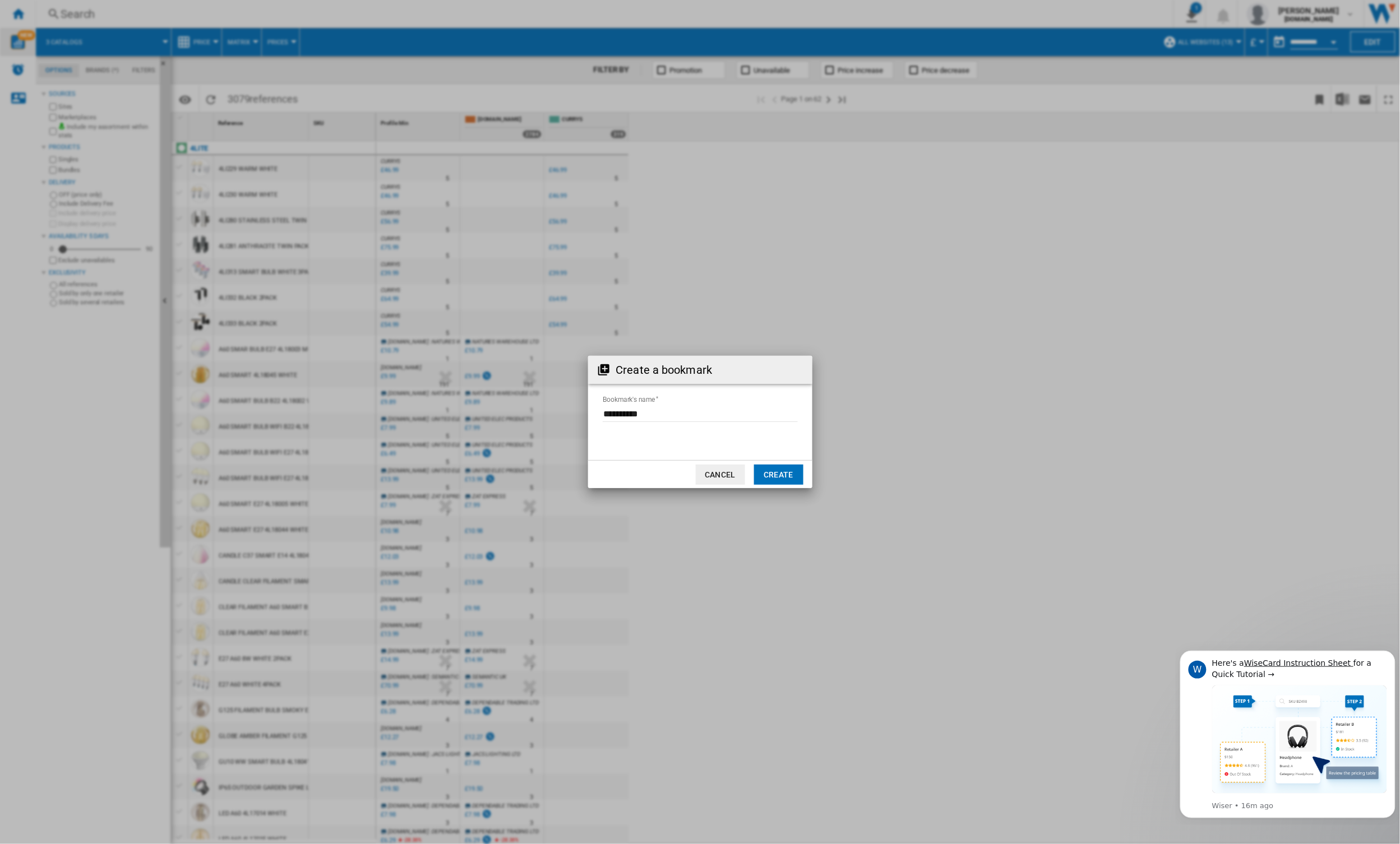
click at [713, 413] on input "Bookmark's name" at bounding box center [700, 414] width 195 height 17
type input "*"
type input "**********"
click at [776, 490] on div "Create a bookmark Bookmark's name Cancel Create" at bounding box center [700, 422] width 1400 height 844
click at [779, 484] on button "Create" at bounding box center [779, 474] width 49 height 20
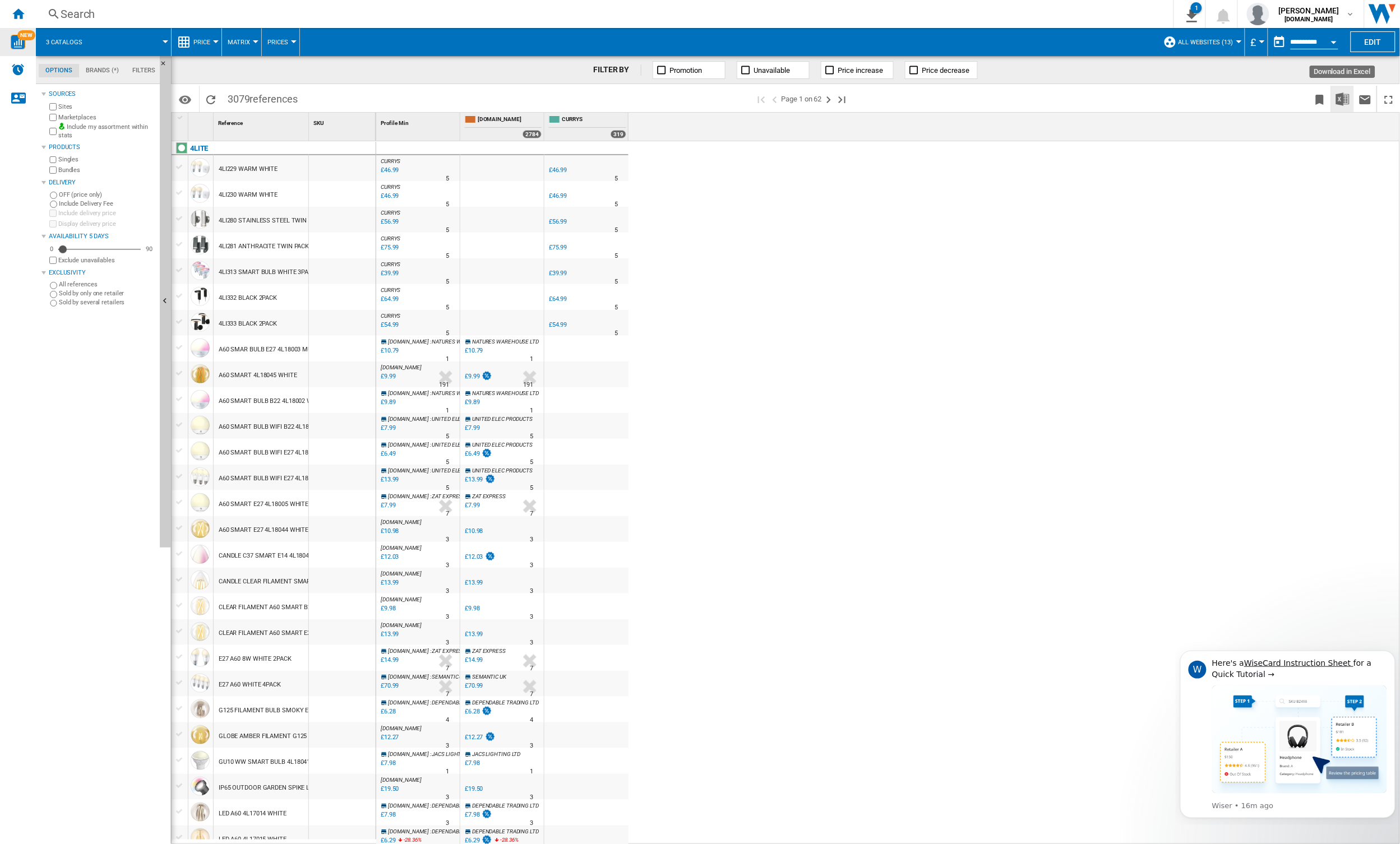
click at [1336, 97] on img "Download in Excel" at bounding box center [1343, 99] width 13 height 13
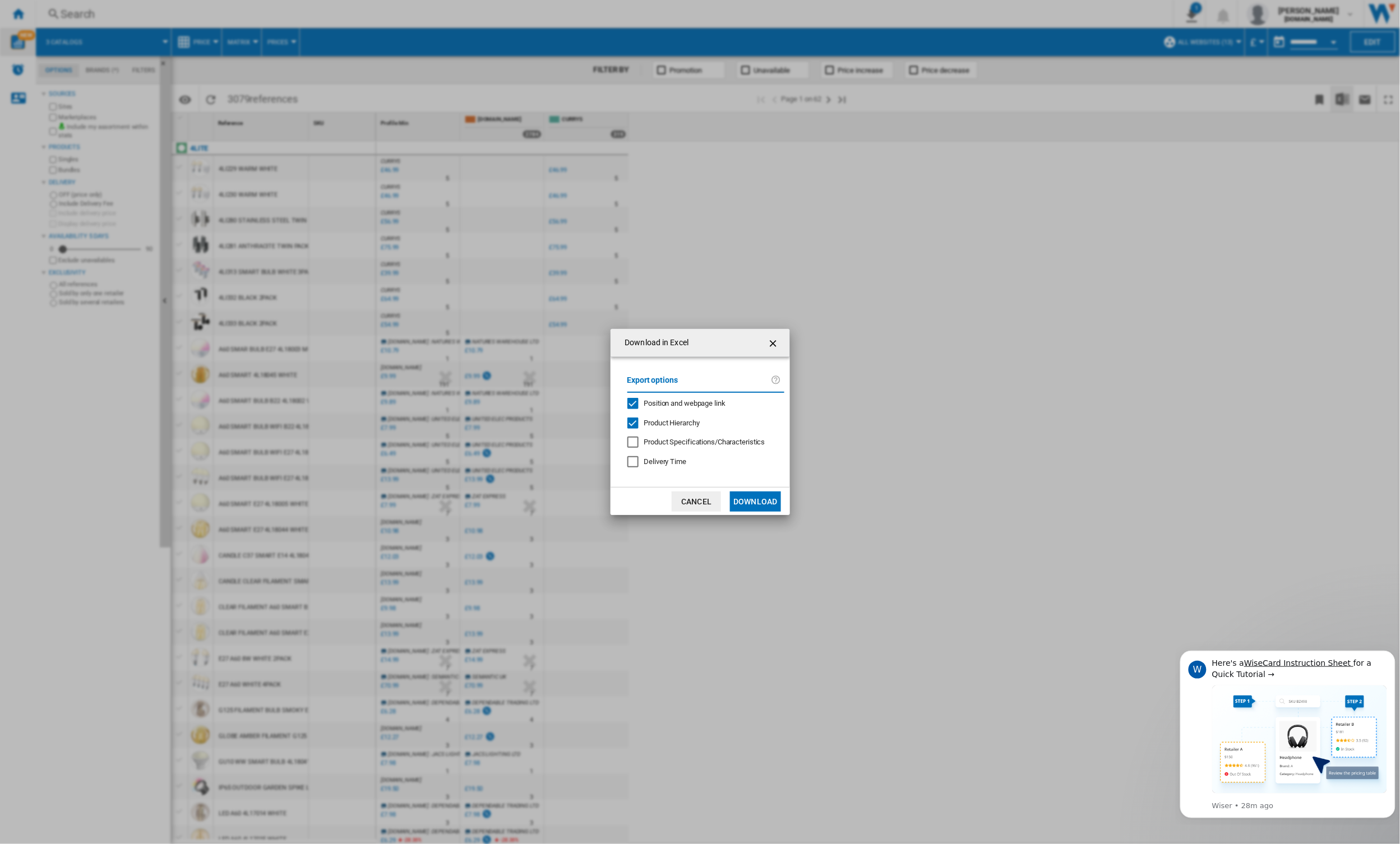
click at [770, 499] on button "Download" at bounding box center [755, 501] width 51 height 20
